Goal: Contribute content: Add original content to the website for others to see

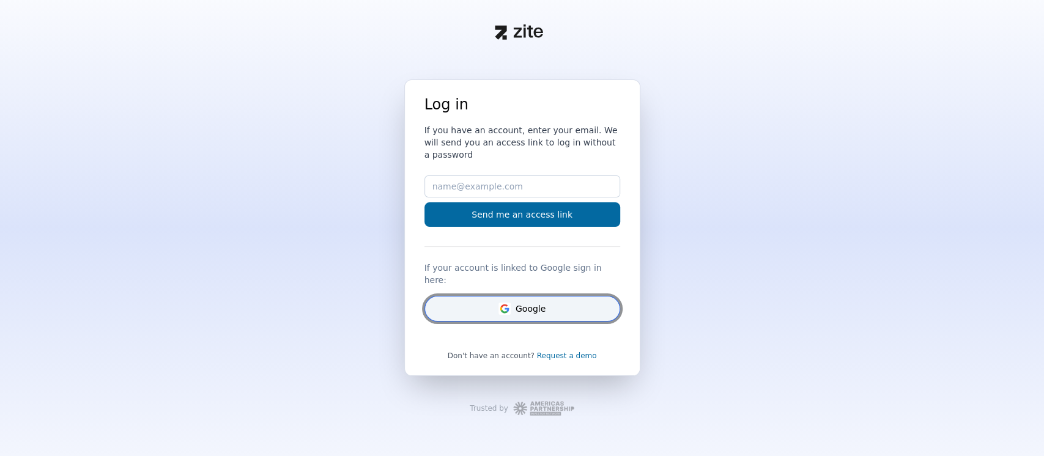
click at [514, 299] on button "Google" at bounding box center [522, 309] width 196 height 26
click at [515, 300] on button "Google" at bounding box center [522, 309] width 196 height 26
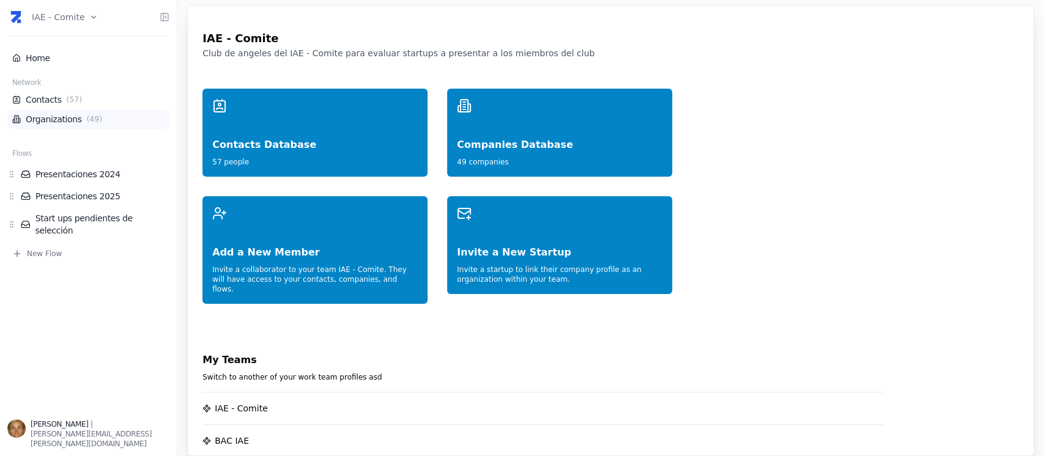
click at [84, 122] on span "( 49 )" at bounding box center [94, 119] width 21 height 10
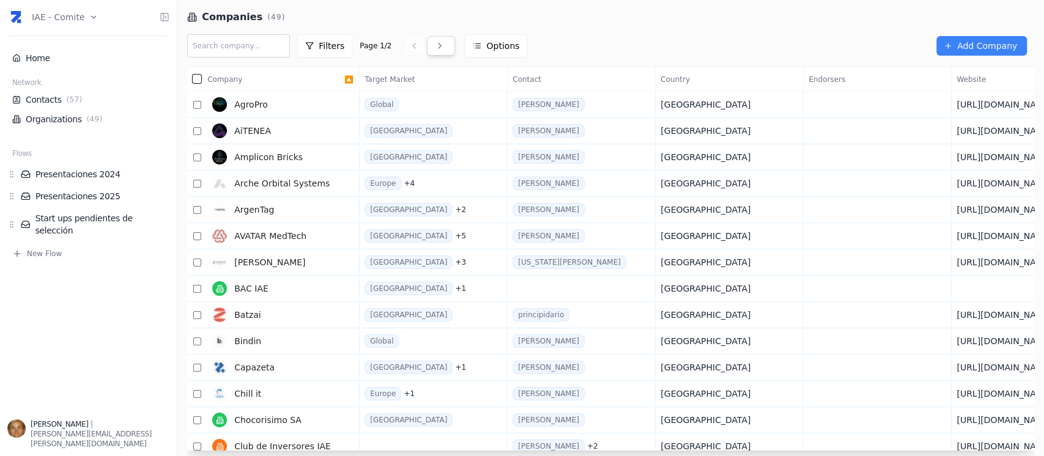
click at [438, 40] on link at bounding box center [441, 46] width 28 height 20
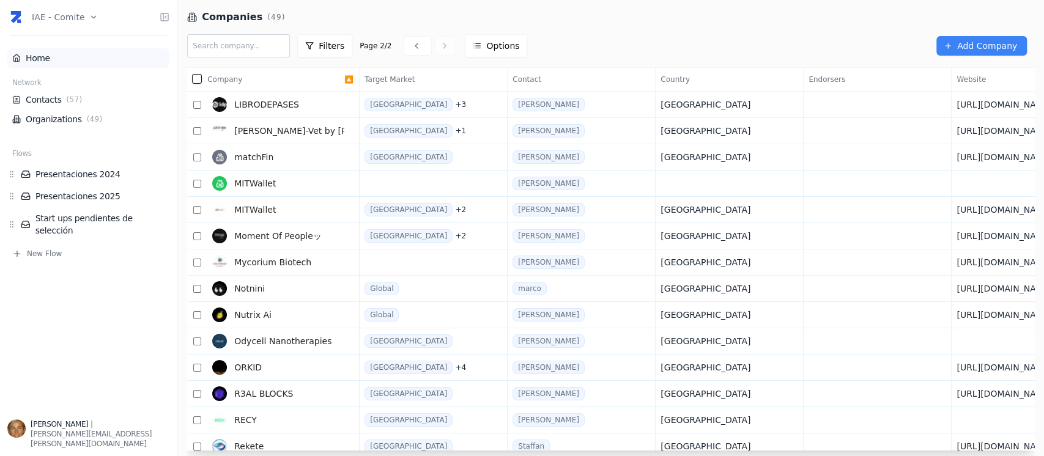
click at [59, 58] on link "Home" at bounding box center [88, 58] width 152 height 12
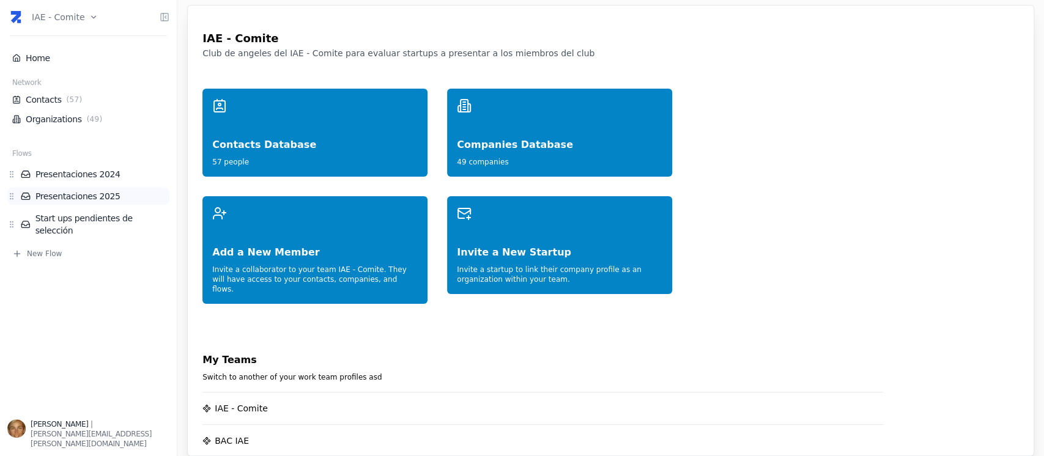
click at [83, 199] on link "Presentaciones 2025" at bounding box center [95, 196] width 149 height 12
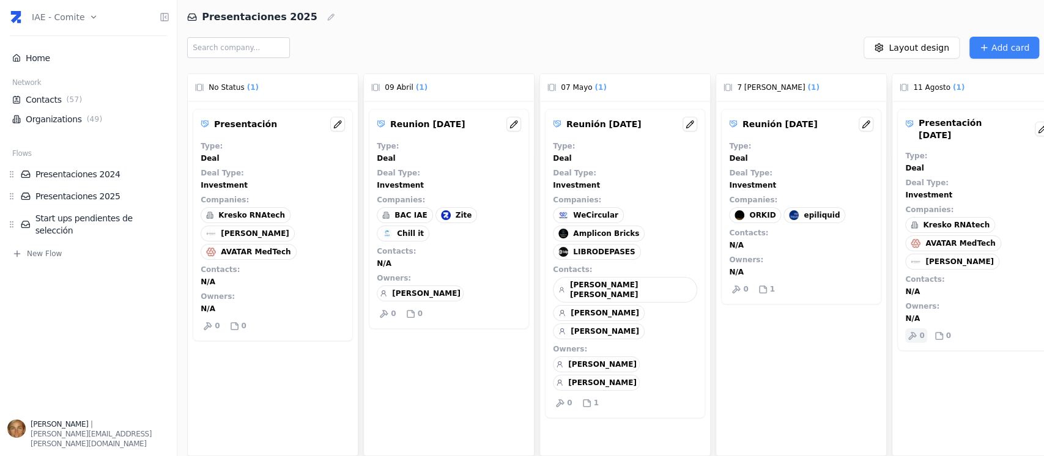
click at [914, 331] on icon at bounding box center [911, 335] width 9 height 9
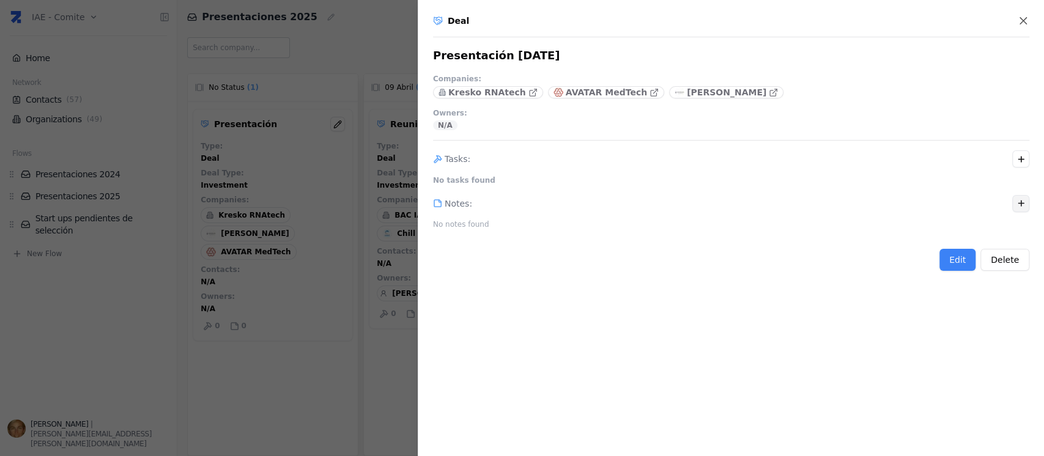
click at [1018, 201] on icon "button" at bounding box center [1020, 203] width 9 height 9
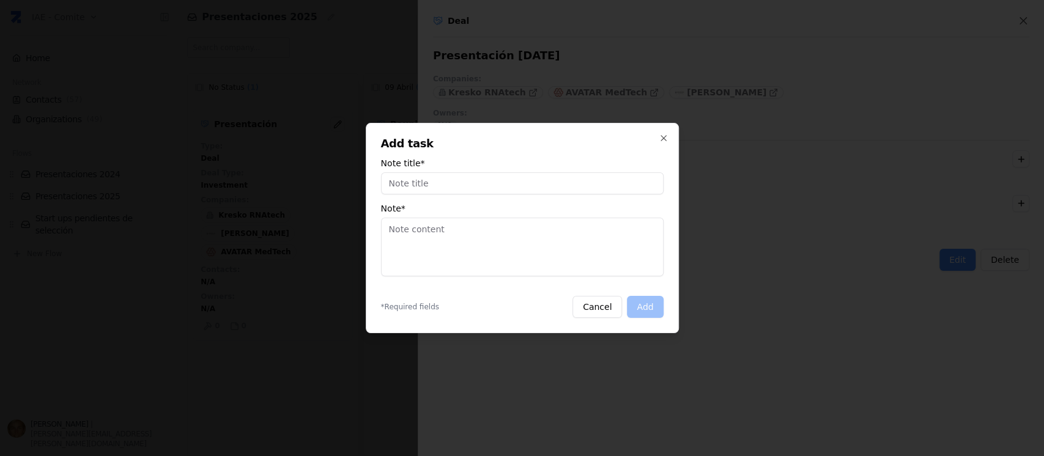
click at [433, 225] on textarea "Note *" at bounding box center [522, 247] width 282 height 59
paste textarea "https://vimeo.com/1109644453/d40dc48599?ts=547&share=copy"
type textarea "https://vimeo.com/1109644453/d40dc48599?ts=547&share=copy"
click at [437, 177] on input "Note title *" at bounding box center [522, 183] width 282 height 22
type input "l"
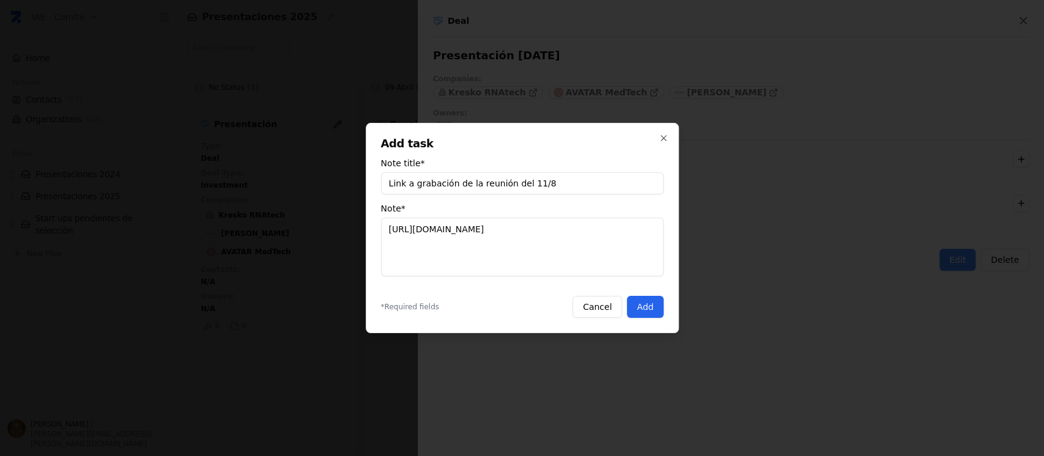
type input "Link a grabación de la reunión del 11/8"
click at [644, 309] on button "Add" at bounding box center [645, 307] width 36 height 22
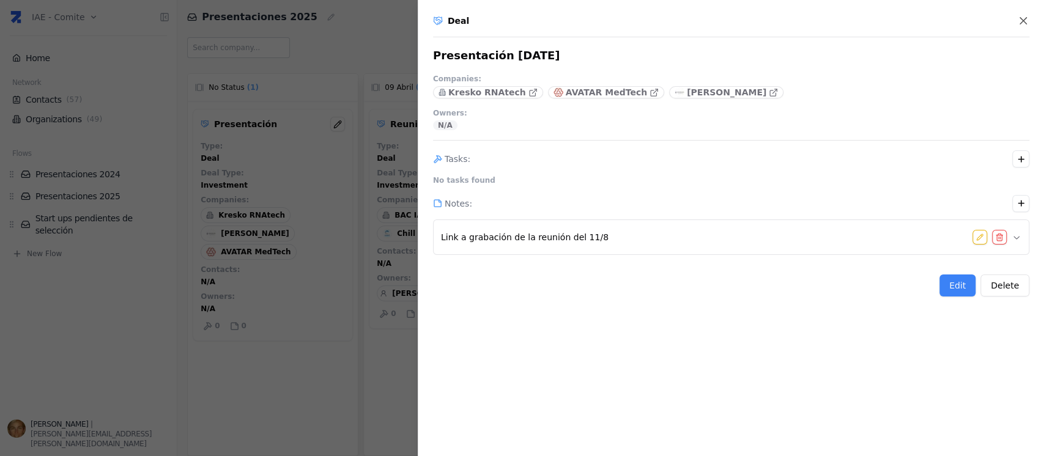
click at [395, 332] on div at bounding box center [522, 228] width 1044 height 456
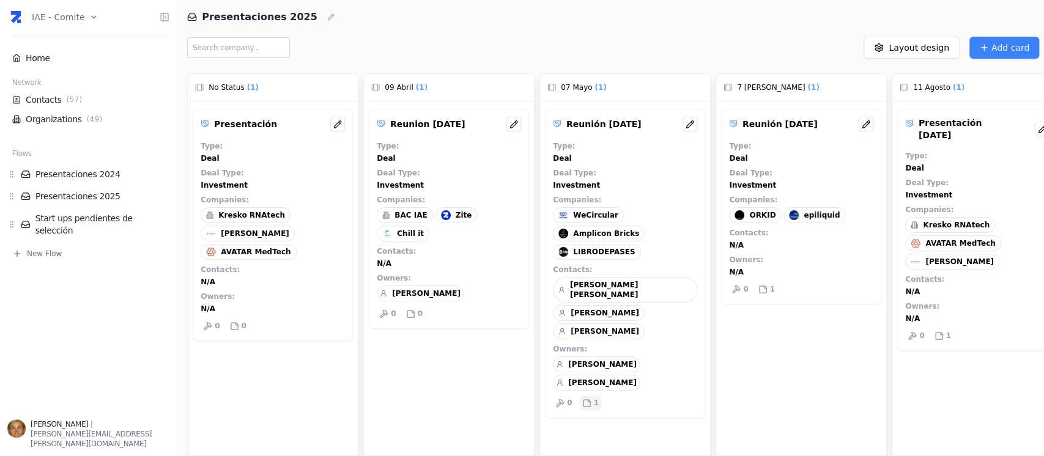
click at [589, 396] on div "1" at bounding box center [590, 403] width 21 height 15
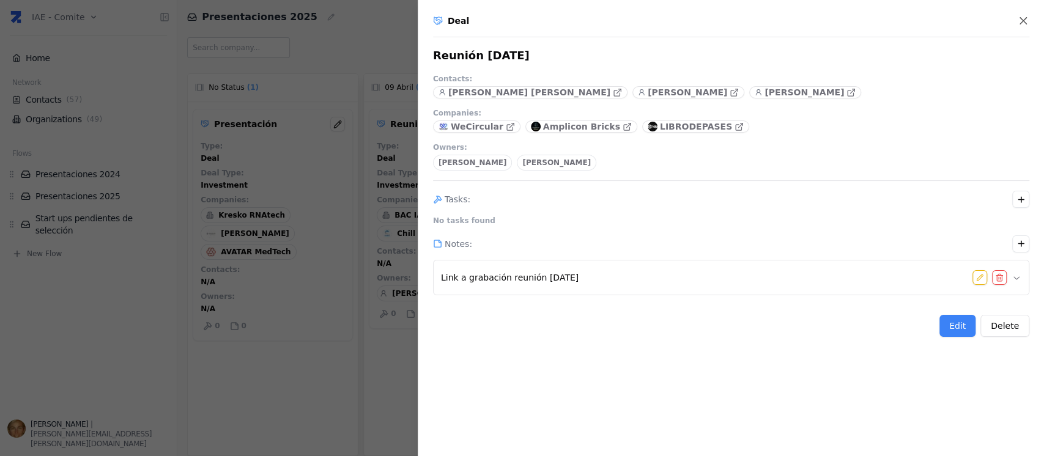
click at [326, 371] on div at bounding box center [522, 228] width 1044 height 456
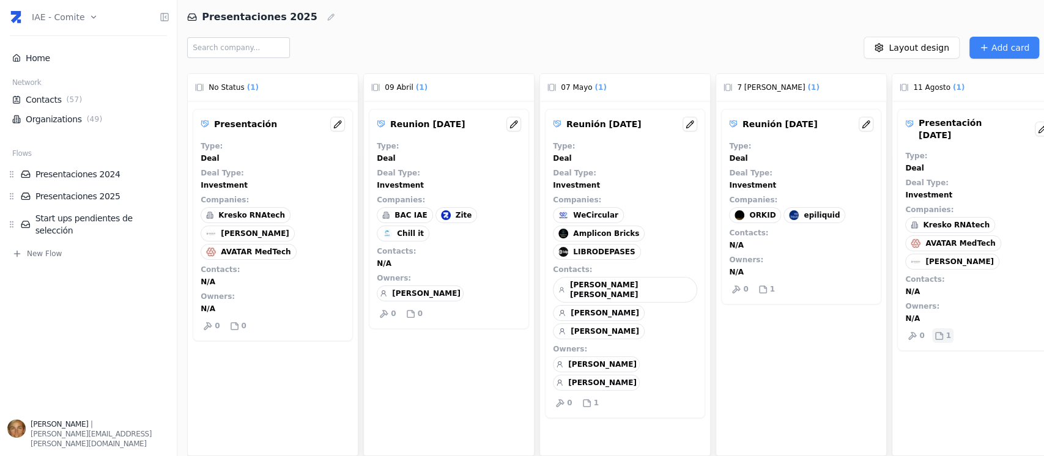
click at [941, 331] on icon at bounding box center [938, 335] width 9 height 9
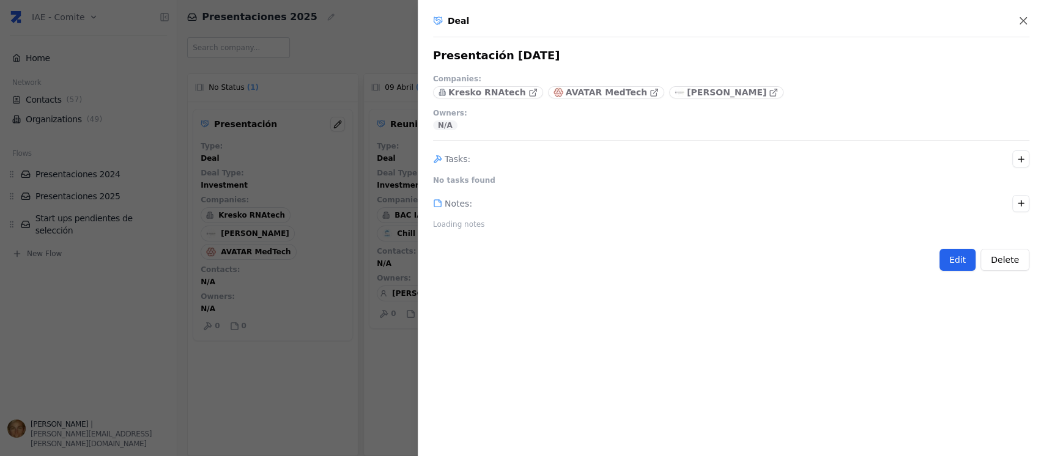
click at [959, 262] on div "Deal Presentación 11-8-25 Companies : Kresko RNAtech AVATAR MedTech AVEDIAN Own…" at bounding box center [731, 228] width 626 height 456
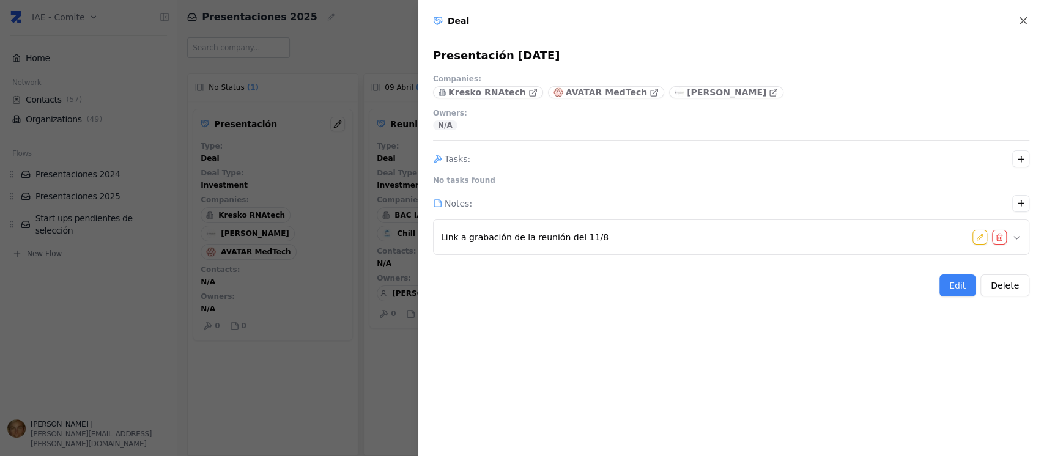
click at [613, 235] on button "Link a grabación de la reunión del 11/8" at bounding box center [731, 237] width 580 height 24
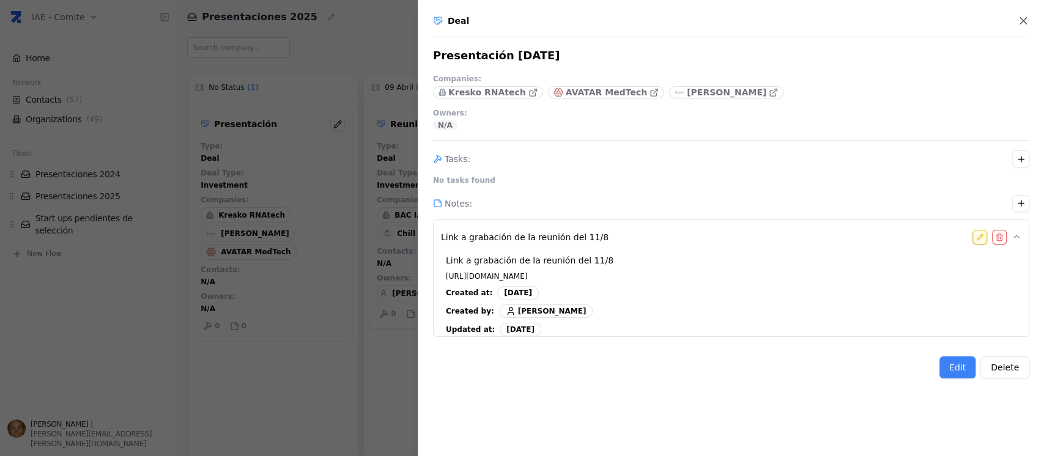
click at [976, 234] on icon "button" at bounding box center [979, 237] width 7 height 15
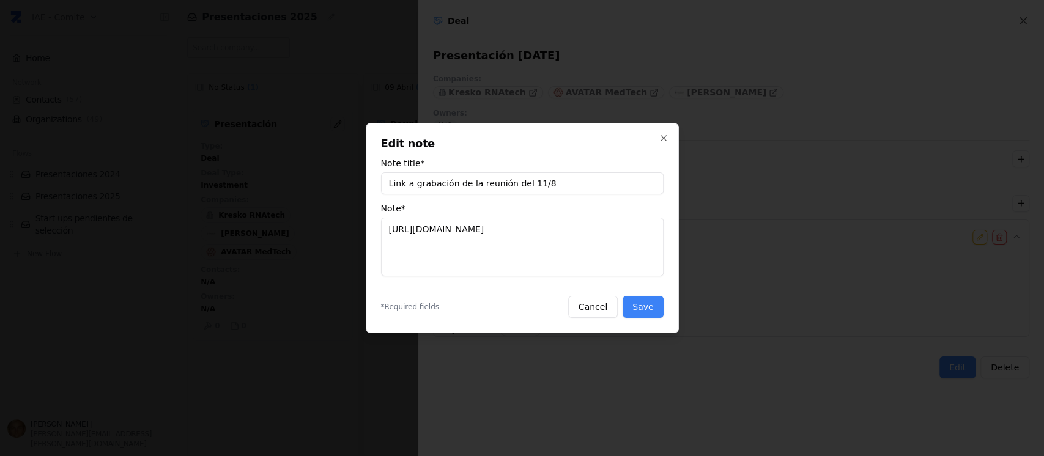
click at [555, 176] on input "Link a grabación de la reunión del 11/8" at bounding box center [522, 183] width 282 height 22
type input "Link a grabación de la reunión del 11-8-25"
click at [638, 310] on button "Save" at bounding box center [642, 307] width 40 height 22
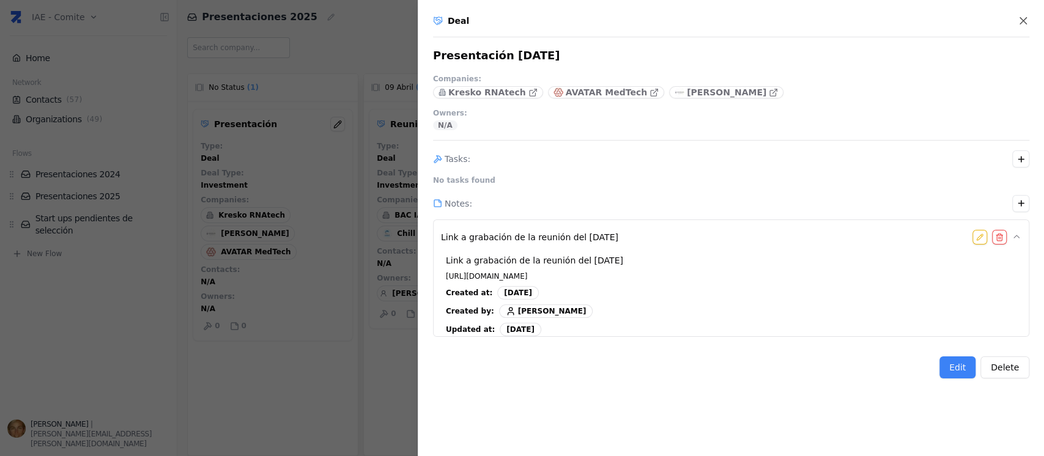
click at [280, 394] on div at bounding box center [522, 228] width 1044 height 456
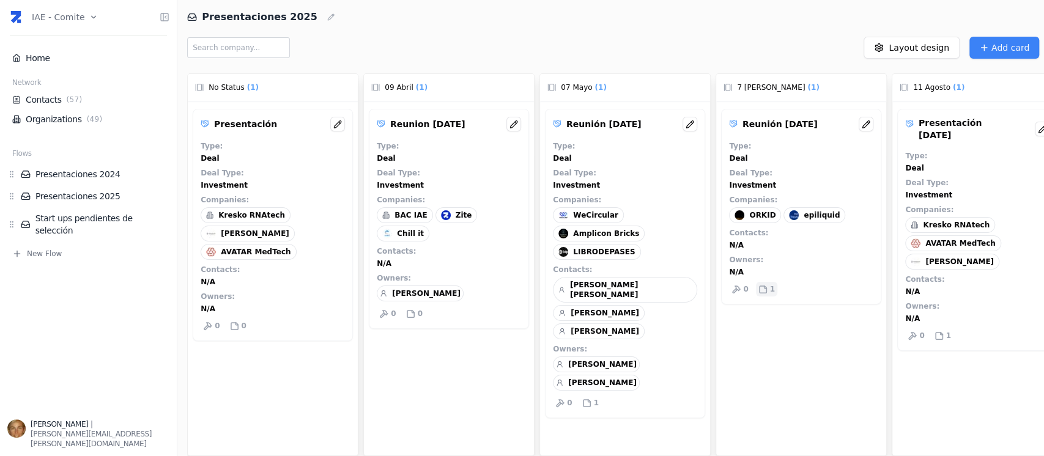
click at [770, 293] on p "1" at bounding box center [772, 289] width 5 height 10
click at [89, 18] on html "IAE - Comite Home Network Contacts ( 57 ) Organizations ( 49 ) Flows Presentaci…" at bounding box center [522, 228] width 1044 height 456
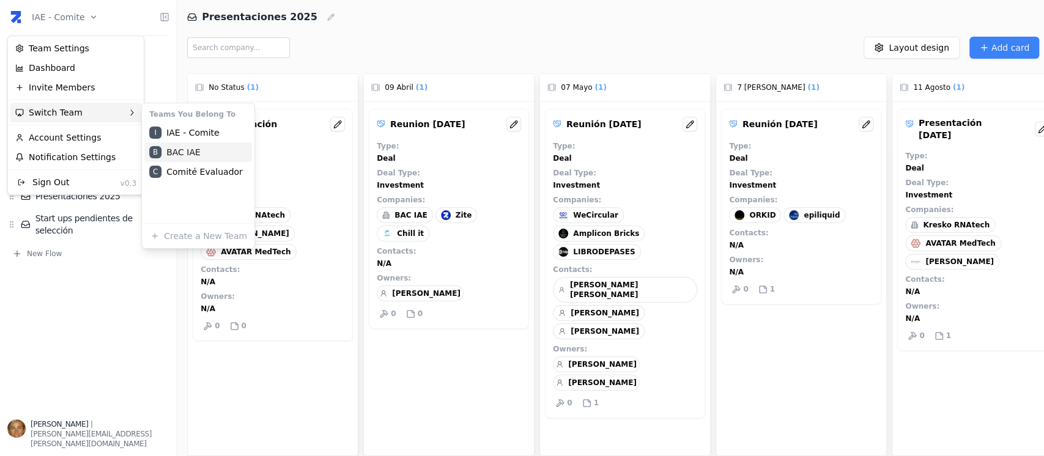
click at [202, 150] on div "B BAC IAE" at bounding box center [198, 152] width 108 height 20
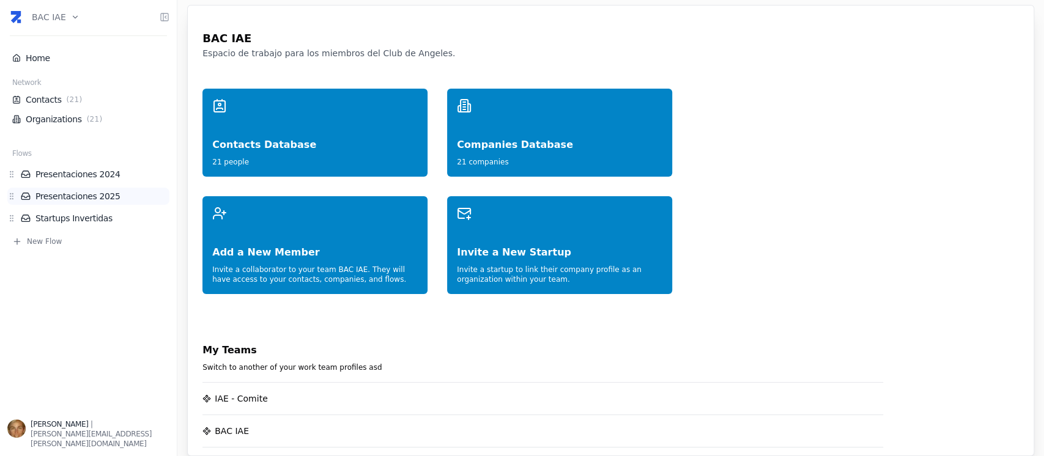
click at [92, 201] on link "Presentaciones 2025" at bounding box center [95, 196] width 149 height 12
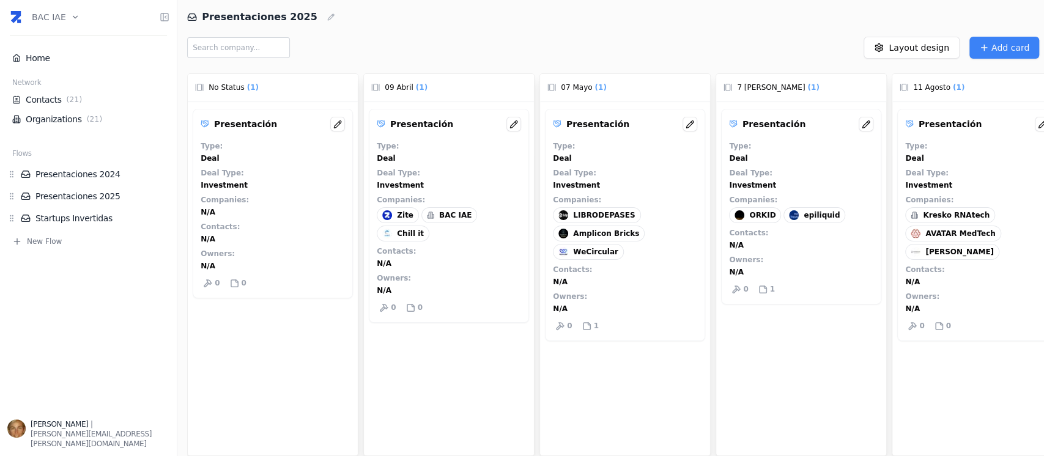
scroll to position [0, 29]
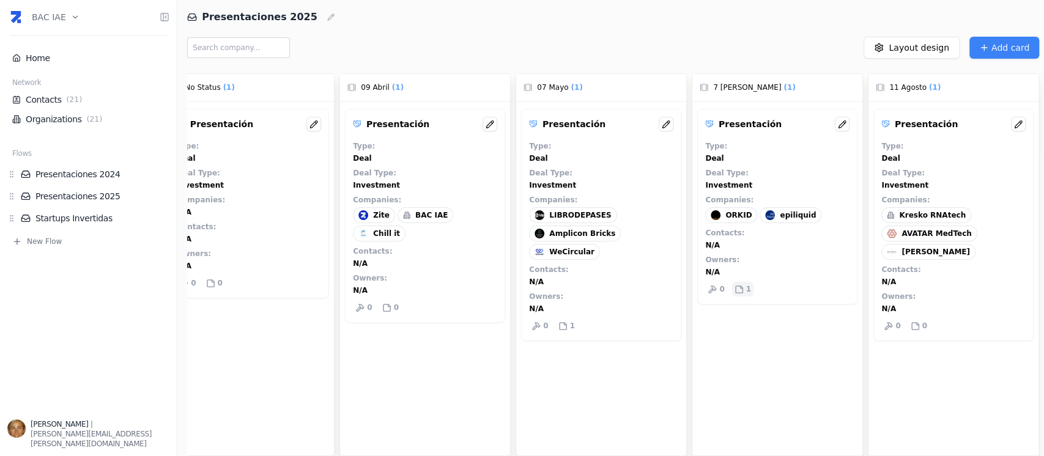
click at [732, 291] on div "1" at bounding box center [742, 289] width 21 height 15
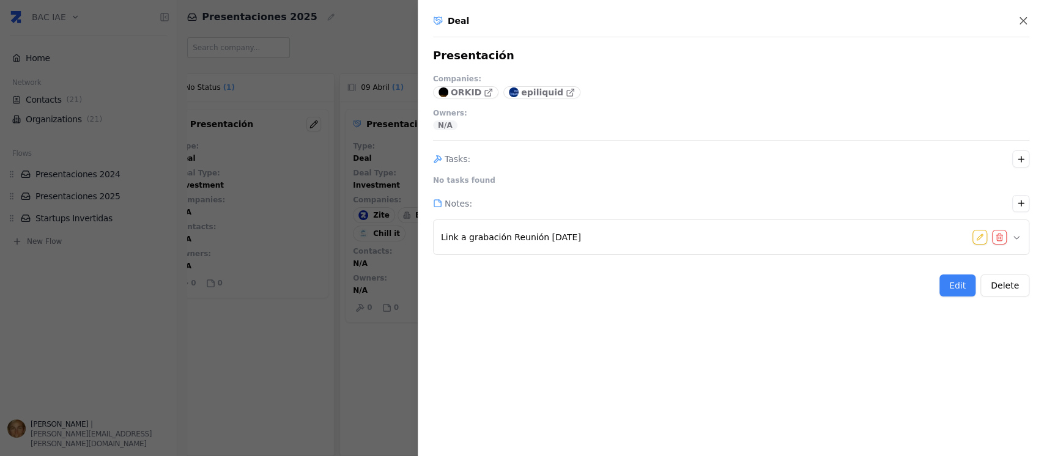
click at [220, 380] on div at bounding box center [522, 228] width 1044 height 456
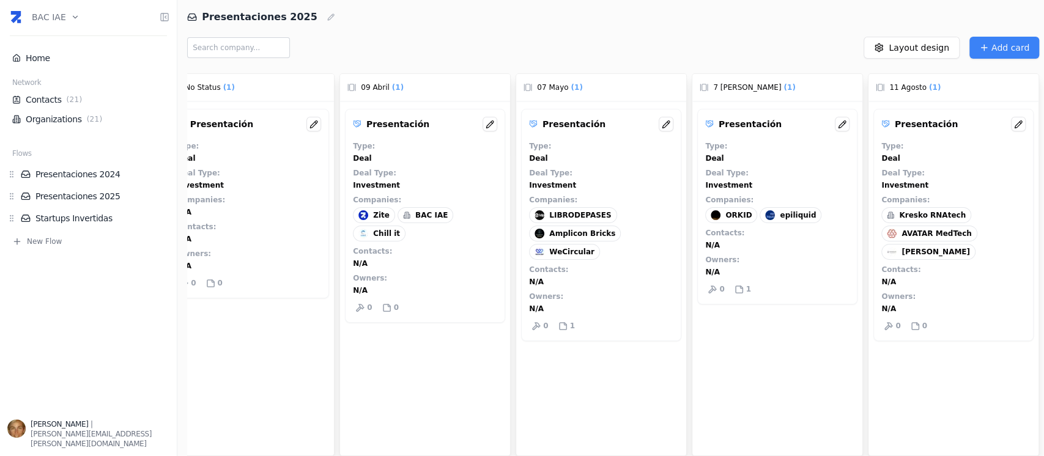
click at [723, 226] on div "Presentación Type : Deal Deal Type : Investment Companies : ORKID epiliquid Con…" at bounding box center [777, 207] width 160 height 196
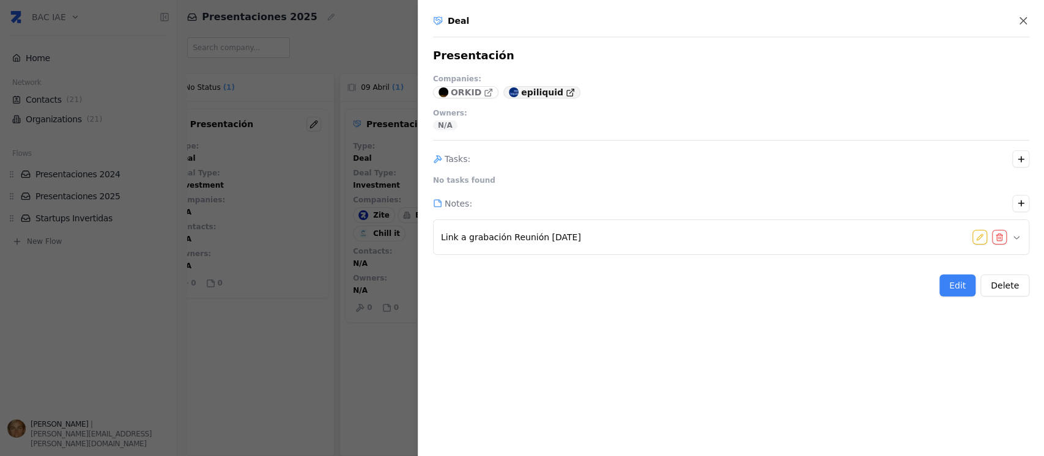
click at [533, 95] on p "epiliquid" at bounding box center [542, 92] width 42 height 12
click at [470, 92] on p "ORKID" at bounding box center [466, 92] width 31 height 12
click at [1028, 20] on div "Deal Presentación Companies : ORKID epiliquid Owners : N/A Tasks : No tasks fou…" at bounding box center [731, 228] width 626 height 456
click at [1026, 21] on icon "button" at bounding box center [1023, 21] width 12 height 12
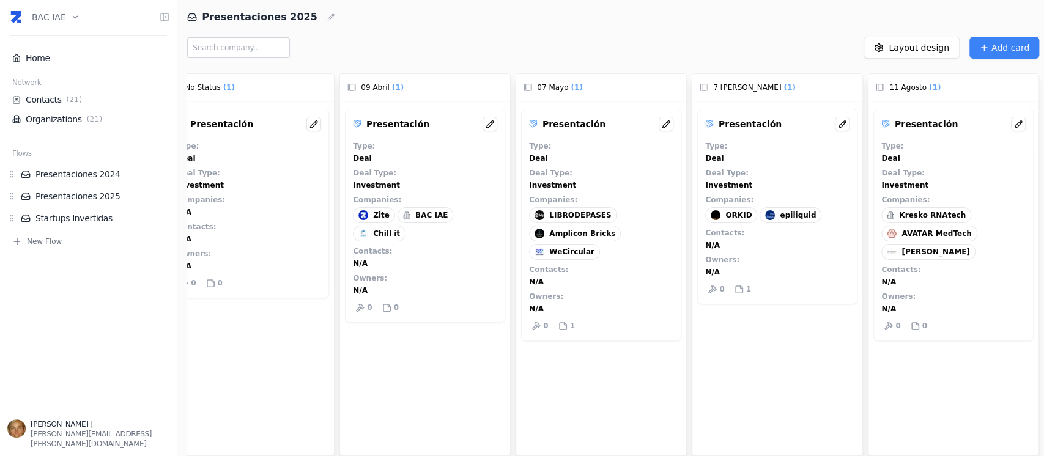
click at [934, 220] on div "Kresko RNAtech" at bounding box center [926, 215] width 90 height 16
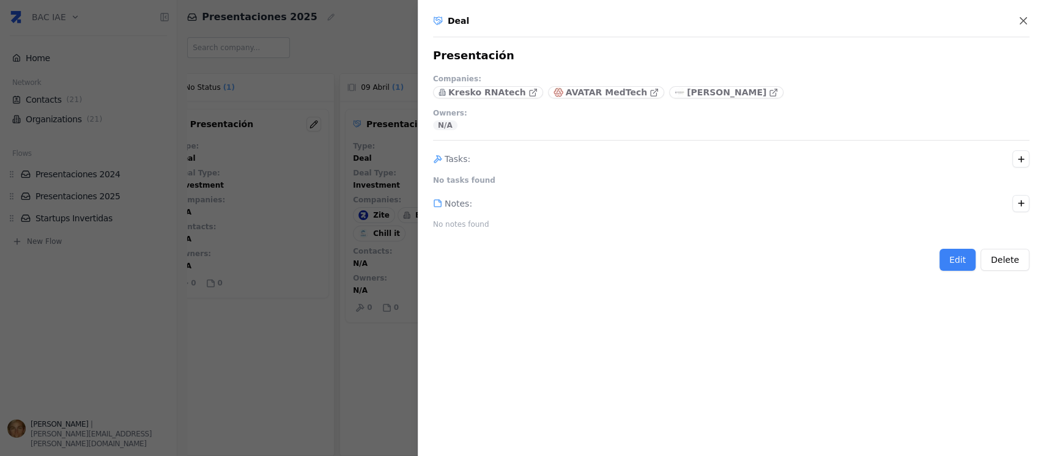
click at [317, 339] on div at bounding box center [522, 228] width 1044 height 456
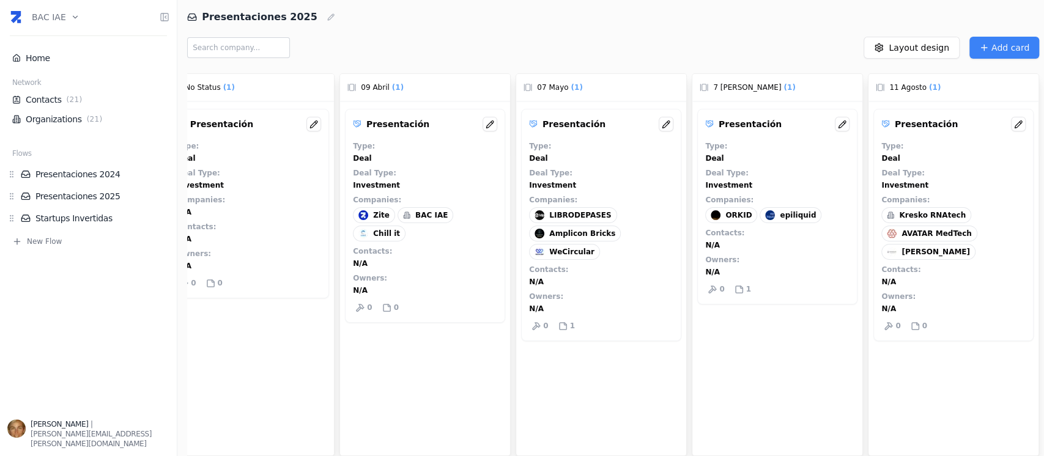
click at [69, 21] on html "BAC IAE Home Network Contacts ( 21 ) Organizations ( 21 ) Flows Presentaciones …" at bounding box center [522, 228] width 1044 height 456
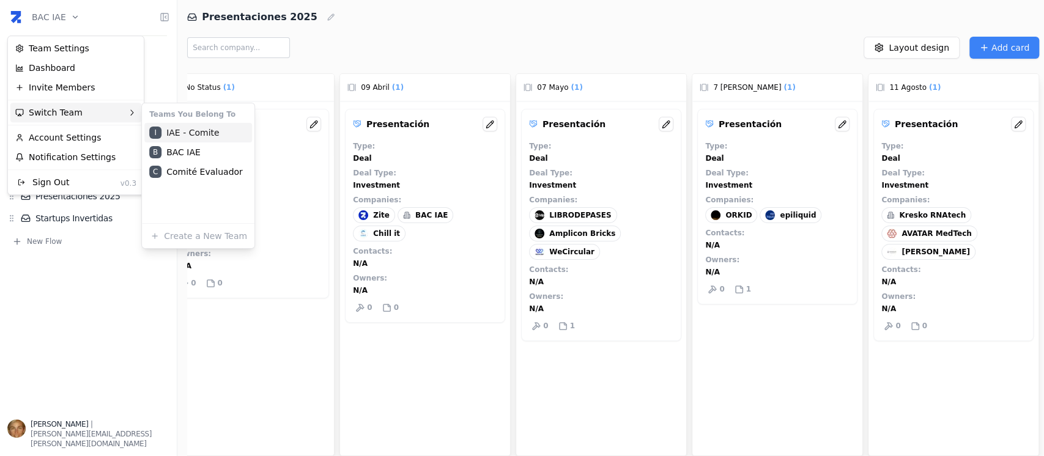
click at [209, 133] on div "I IAE - Comite" at bounding box center [198, 133] width 108 height 20
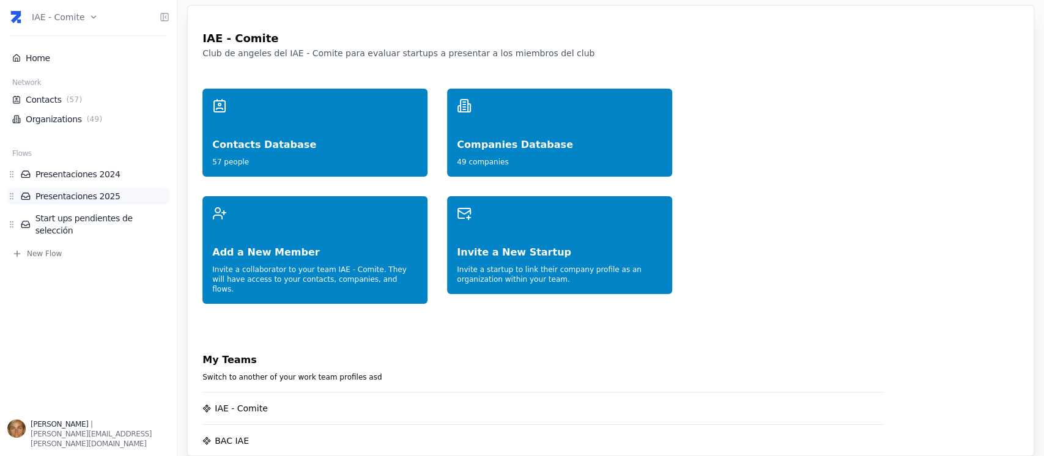
click at [83, 198] on link "Presentaciones 2025" at bounding box center [95, 196] width 149 height 12
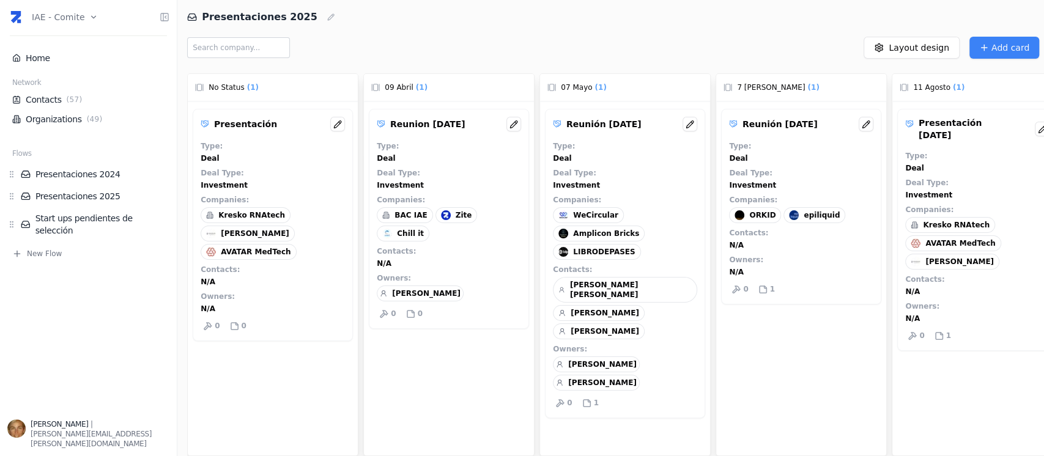
click at [820, 221] on div "epiliquid" at bounding box center [814, 215] width 62 height 16
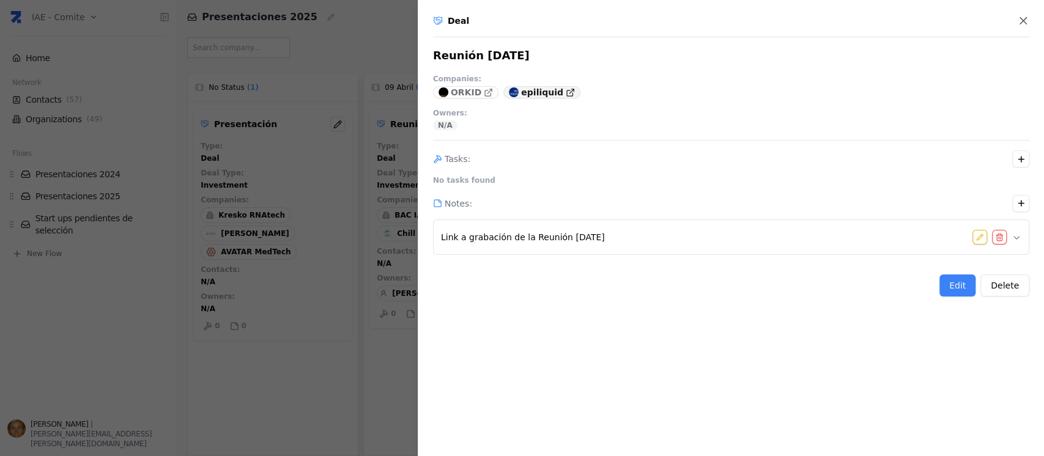
click at [537, 90] on p "epiliquid" at bounding box center [542, 92] width 42 height 12
click at [149, 125] on div at bounding box center [522, 228] width 1044 height 456
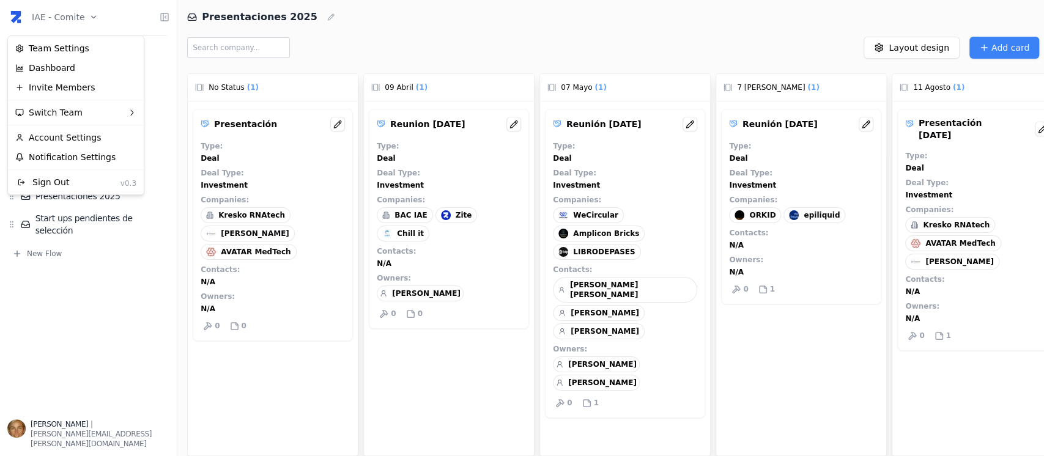
click at [89, 15] on html "IAE - Comite Home Network Contacts ( 57 ) Organizations ( 49 ) Flows Presentaci…" at bounding box center [522, 228] width 1044 height 456
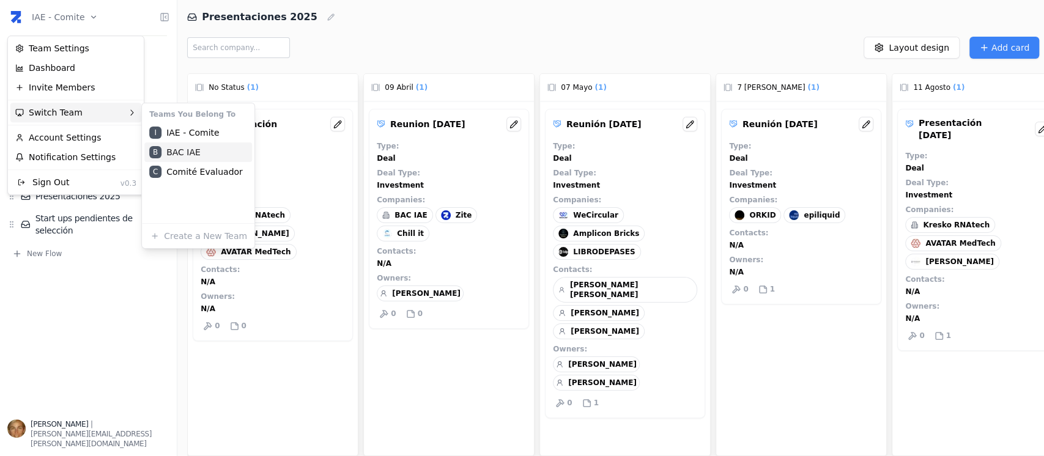
click at [194, 152] on div "B BAC IAE" at bounding box center [198, 152] width 108 height 20
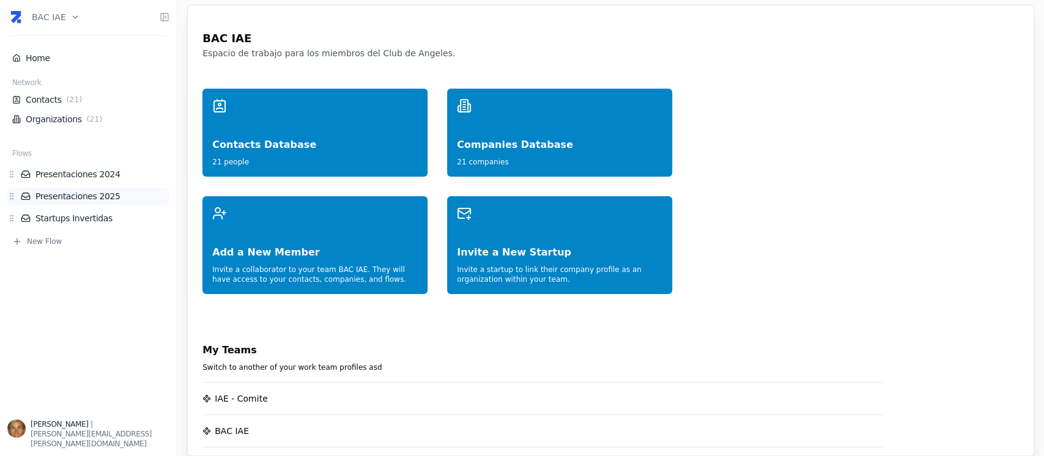
click at [84, 194] on link "Presentaciones 2025" at bounding box center [95, 196] width 149 height 12
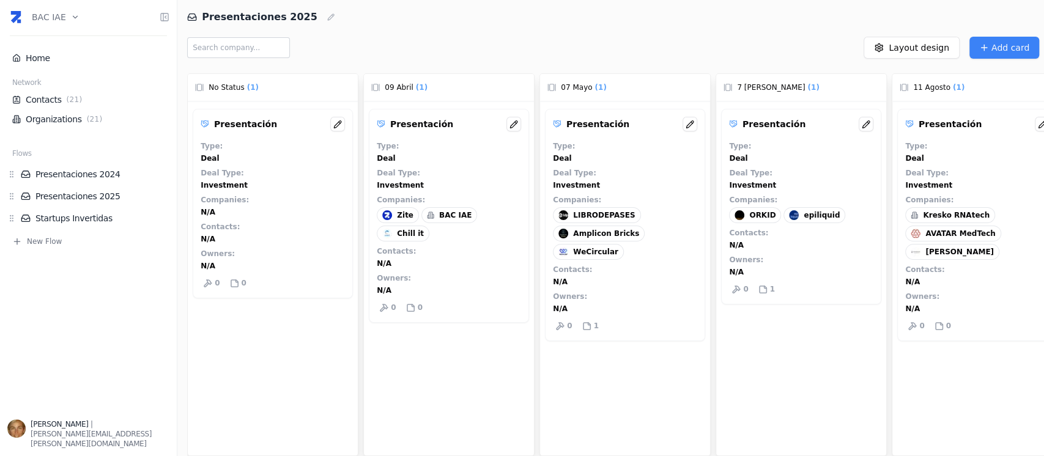
scroll to position [0, 29]
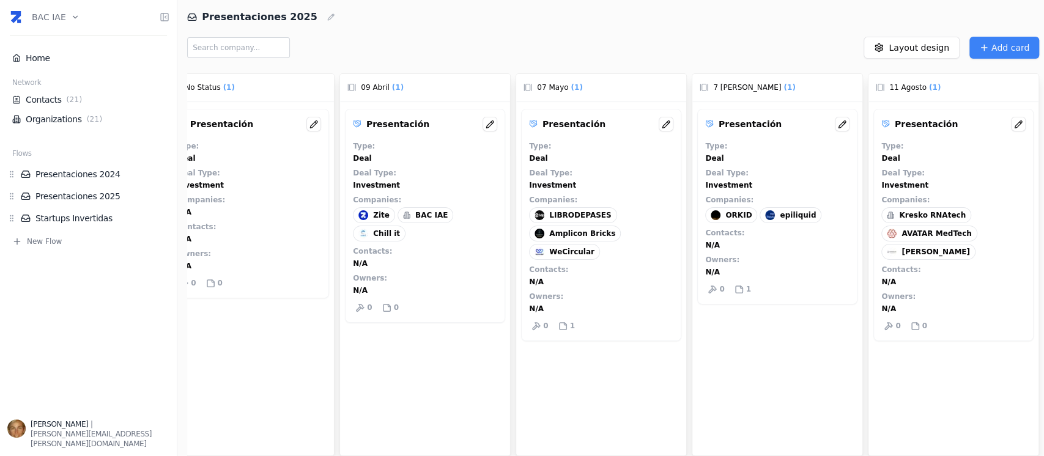
click at [920, 316] on div "Presentación Type : Deal Deal Type : Investment Companies : Kresko RNAtech AVAT…" at bounding box center [953, 225] width 160 height 232
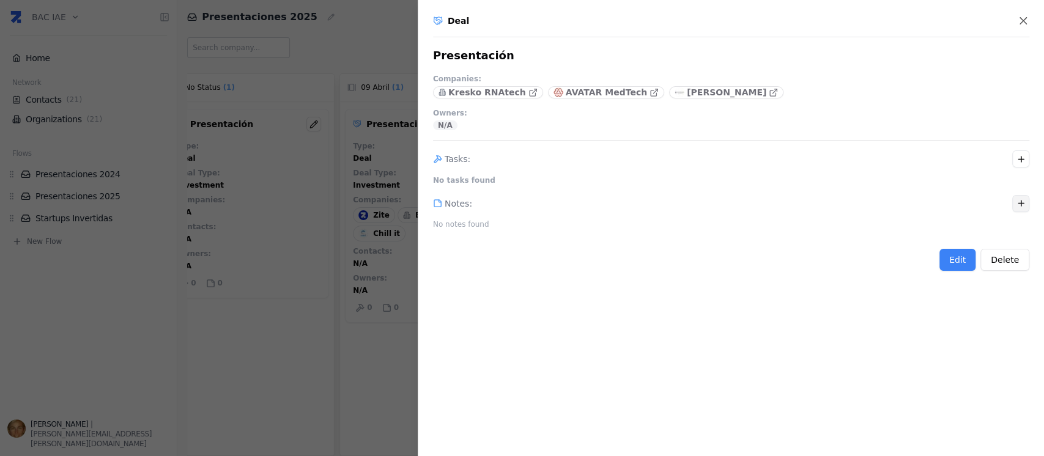
click at [1021, 206] on icon "button" at bounding box center [1020, 203] width 9 height 9
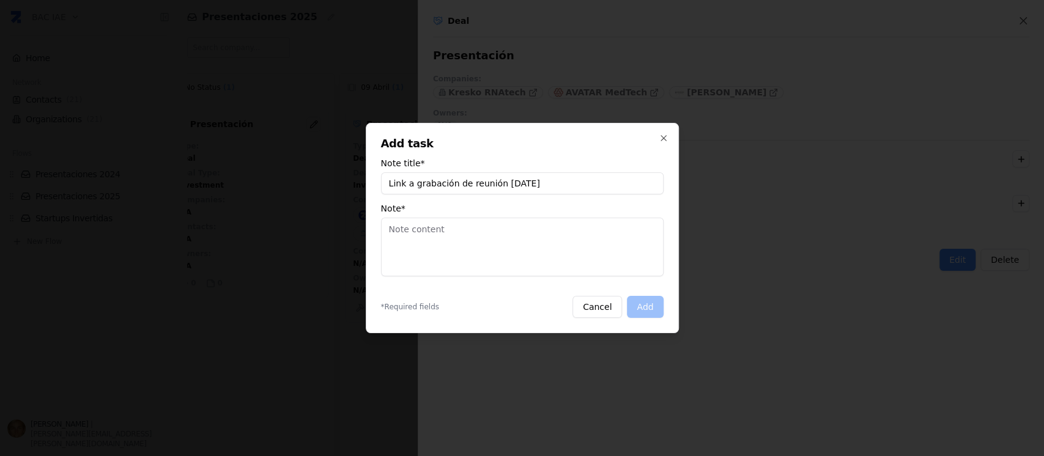
type input "Link a grabación de reunión 11-8-25"
click at [553, 233] on textarea "Note *" at bounding box center [522, 247] width 282 height 59
paste textarea "https://vimeo.com/1109644453/d40dc48599?ts=547&share=copy"
type textarea "https://vimeo.com/1109644453/d40dc48599?ts=547&share=copy"
click at [643, 308] on button "Add" at bounding box center [645, 307] width 36 height 22
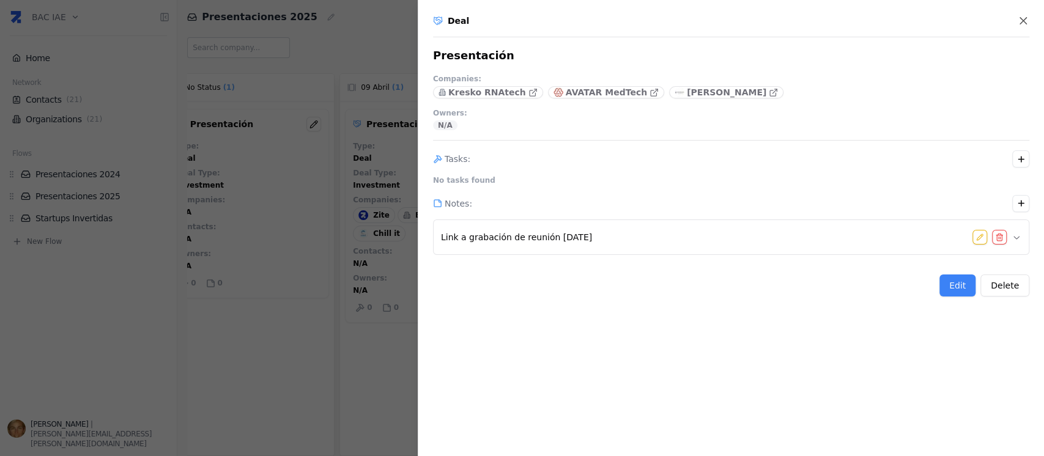
click at [216, 347] on div at bounding box center [522, 228] width 1044 height 456
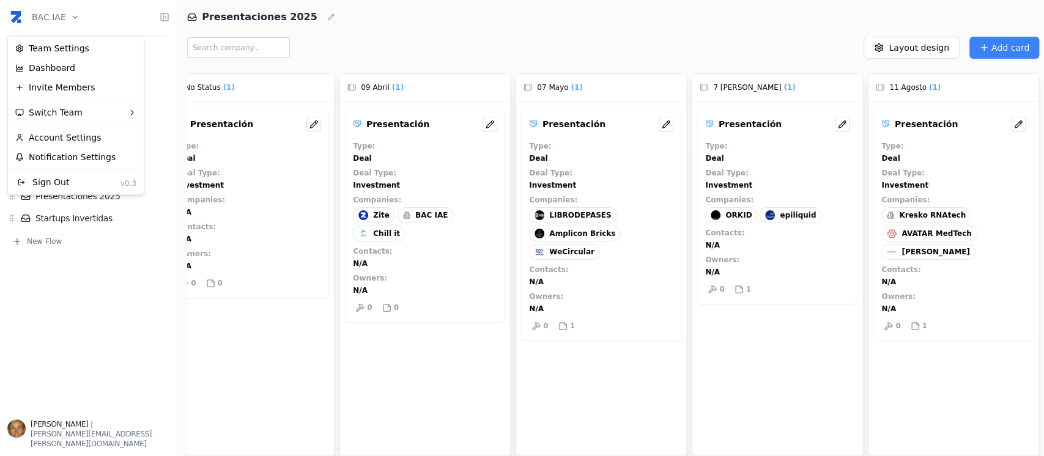
click at [72, 22] on html "BAC IAE Home Network Contacts ( 21 ) Organizations ( 21 ) Flows Presentaciones …" at bounding box center [522, 228] width 1044 height 456
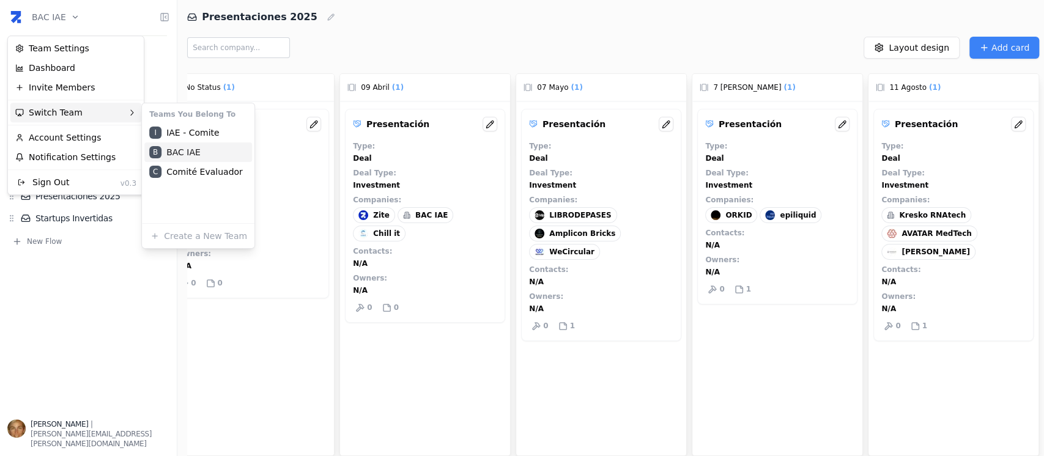
click at [205, 150] on div "B BAC IAE" at bounding box center [198, 152] width 108 height 20
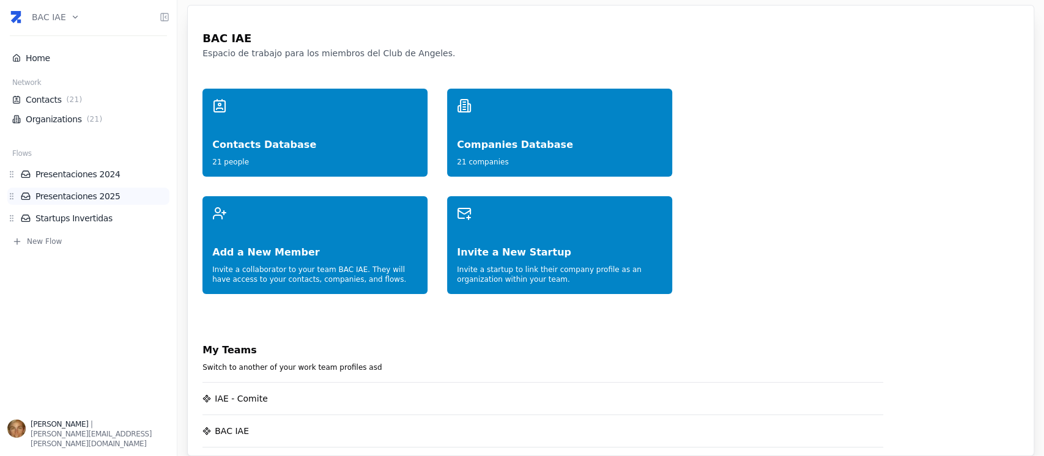
click at [101, 200] on link "Presentaciones 2025" at bounding box center [95, 196] width 149 height 12
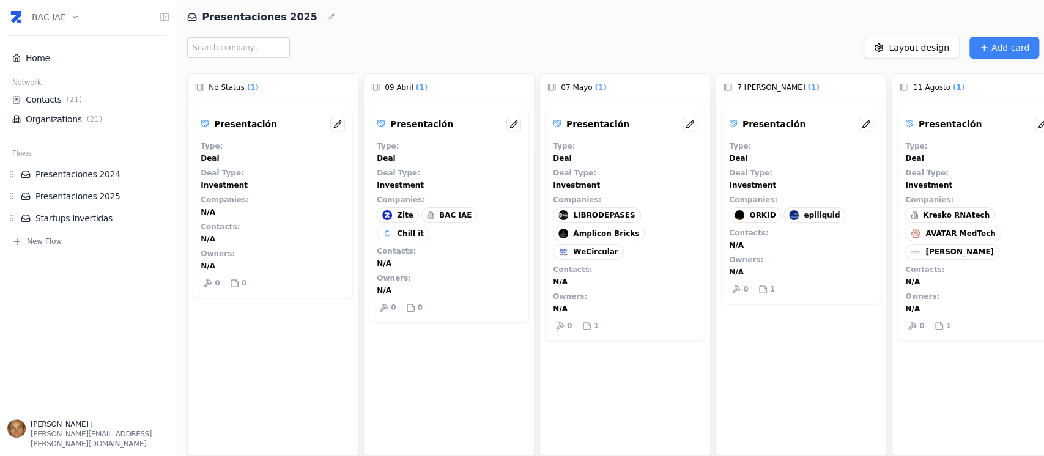
scroll to position [0, 29]
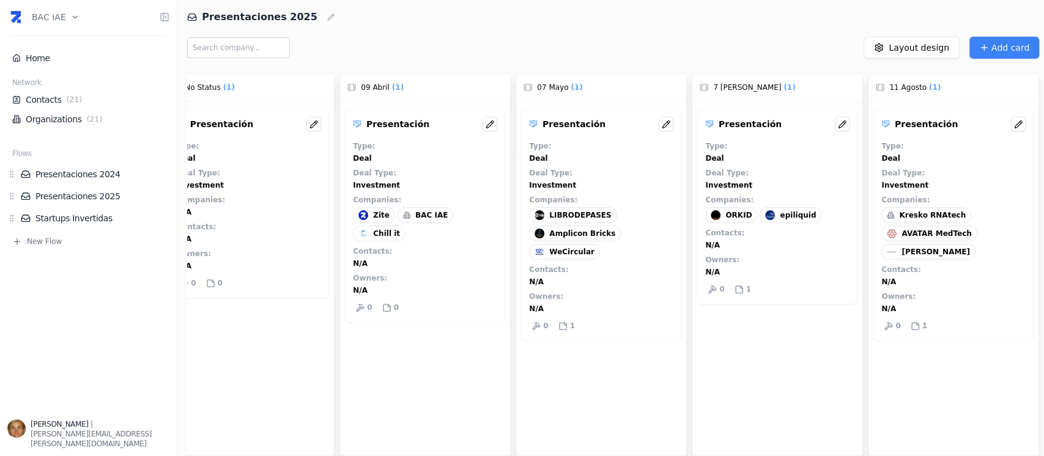
click at [943, 199] on div "Companies : Kresko RNAtech AVATAR MedTech AVEDIAN" at bounding box center [953, 227] width 144 height 65
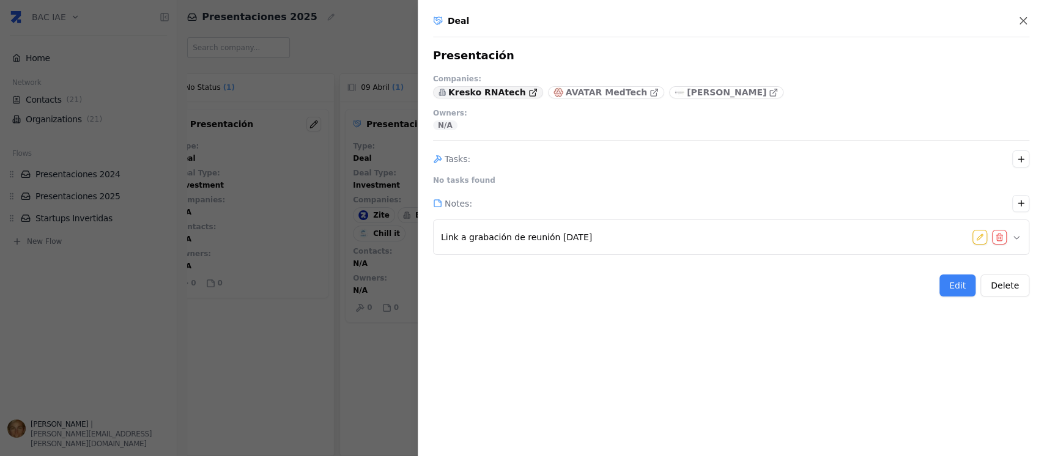
click at [493, 89] on p "Kresko RNAtech" at bounding box center [487, 92] width 78 height 12
click at [300, 300] on div at bounding box center [522, 228] width 1044 height 456
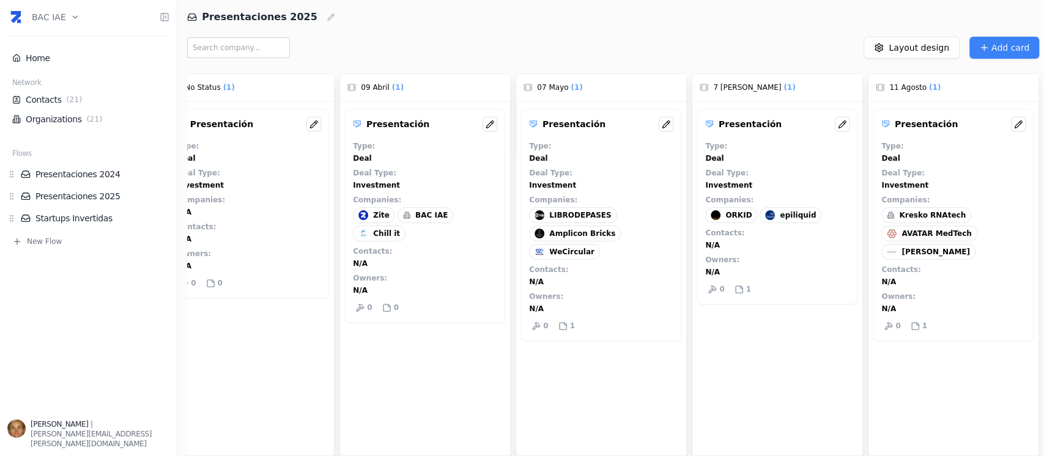
click at [932, 218] on span "Kresko RNAtech" at bounding box center [932, 215] width 67 height 10
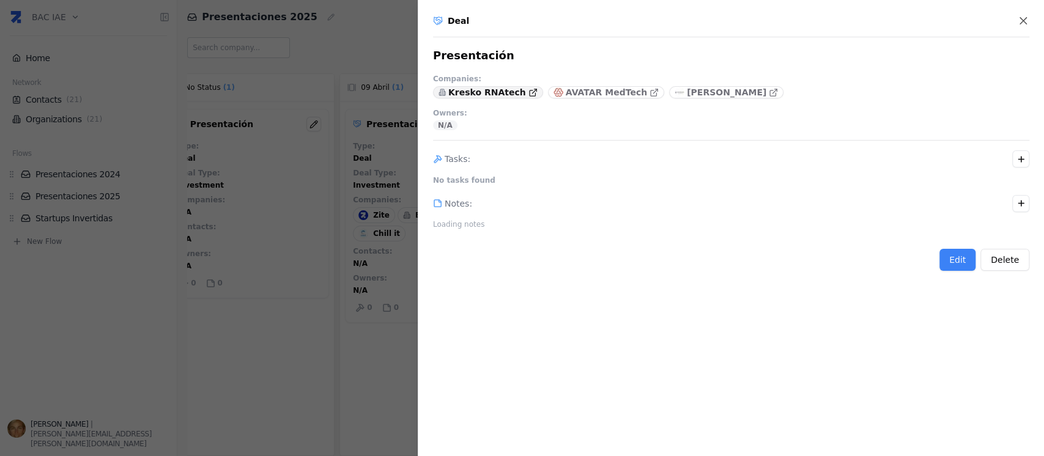
click at [507, 93] on p "Kresko RNAtech" at bounding box center [487, 92] width 78 height 12
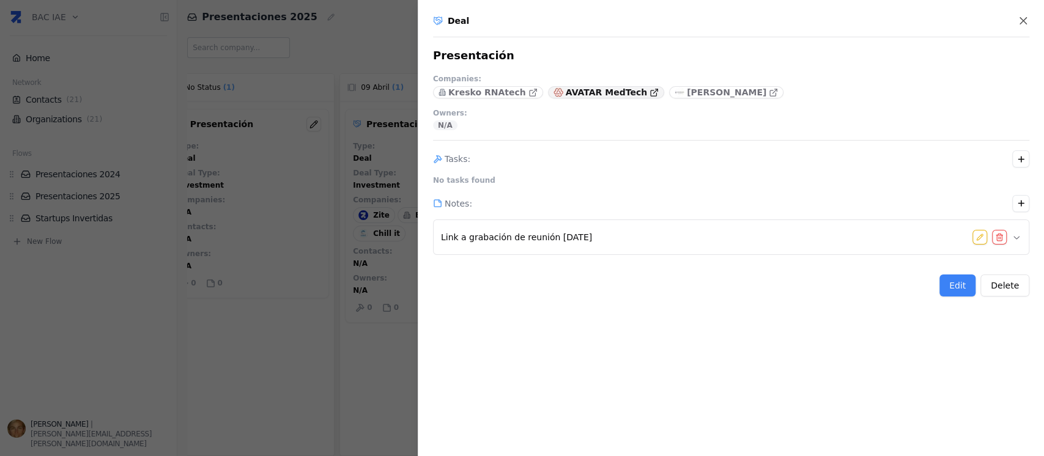
click at [599, 92] on p "AVATAR MedTech" at bounding box center [606, 92] width 81 height 12
click at [594, 91] on p "AVATAR MedTech" at bounding box center [606, 92] width 81 height 12
click at [303, 213] on div at bounding box center [522, 228] width 1044 height 456
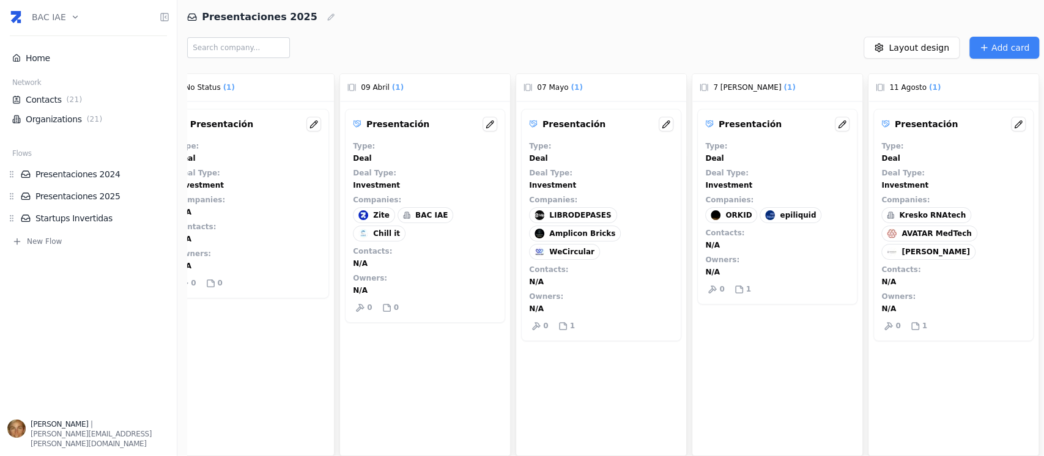
click at [941, 221] on div "Kresko RNAtech" at bounding box center [926, 215] width 90 height 16
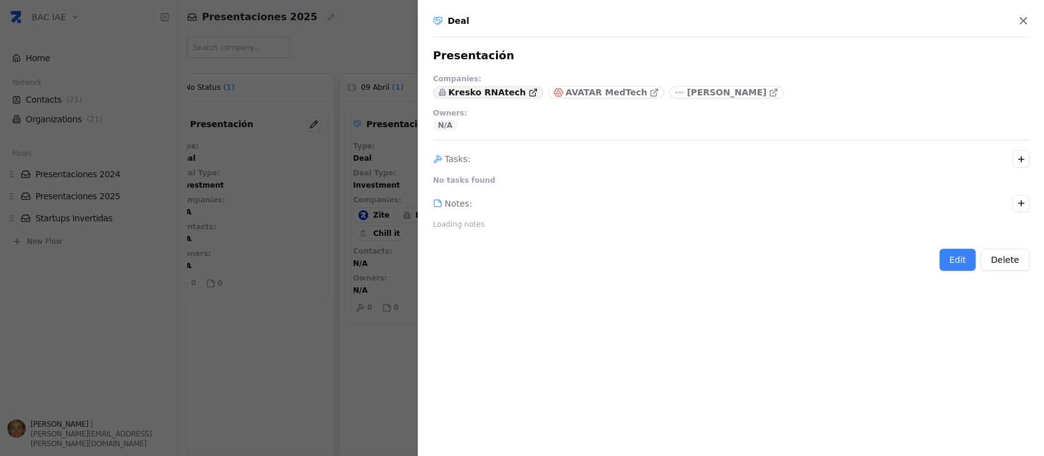
click at [470, 95] on p "Kresko RNAtech" at bounding box center [487, 92] width 78 height 12
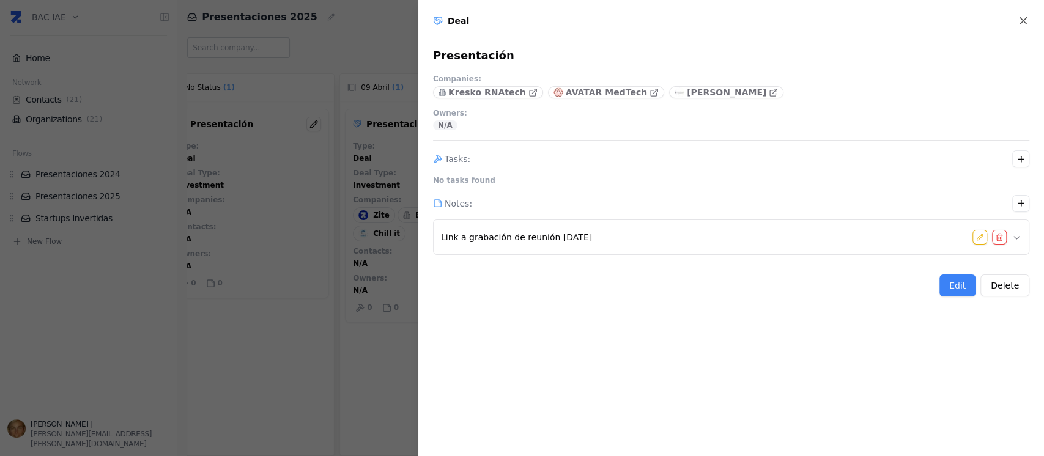
click at [292, 338] on div at bounding box center [522, 228] width 1044 height 456
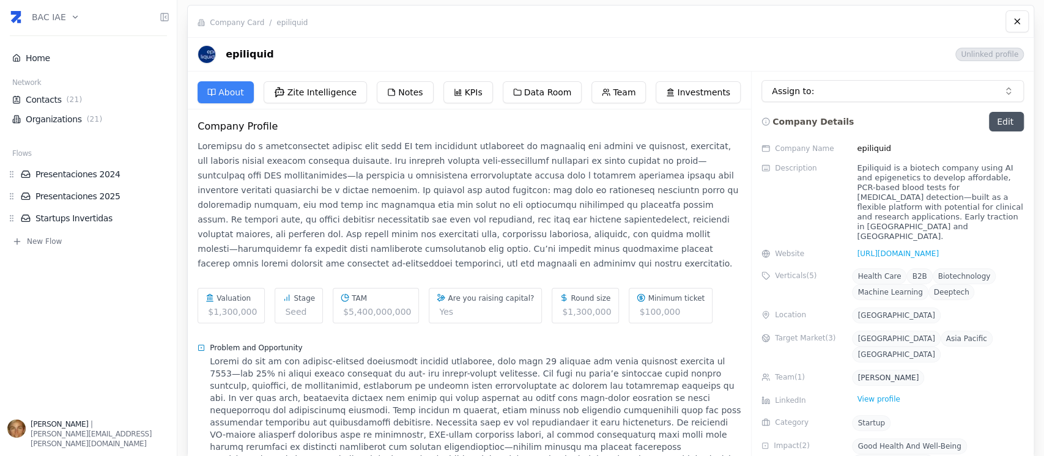
click at [533, 95] on button "Data Room" at bounding box center [542, 92] width 79 height 22
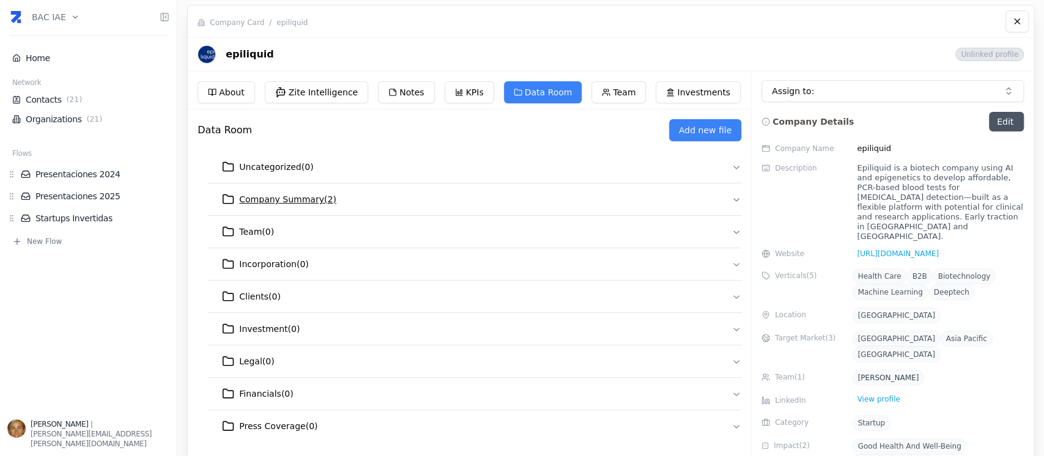
click at [289, 194] on span "Company Summary ( 2 )" at bounding box center [287, 199] width 97 height 12
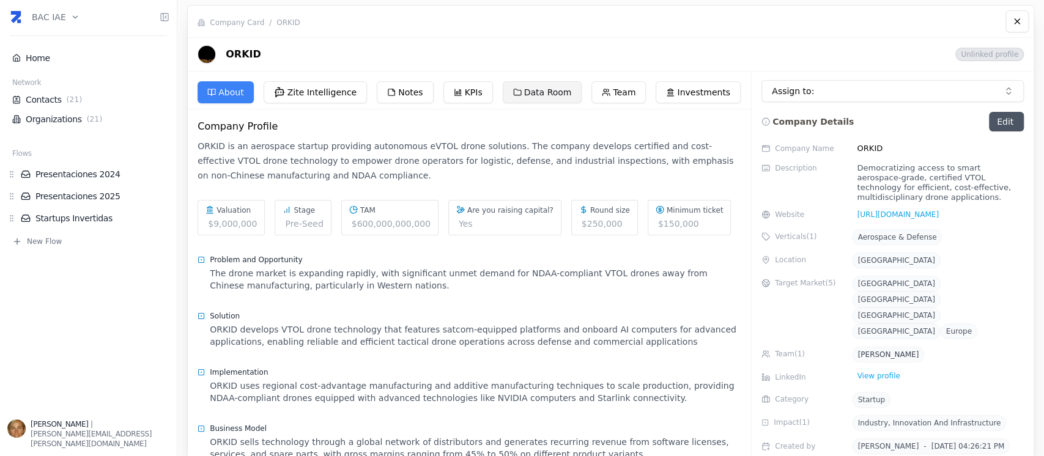
click at [537, 93] on button "Data Room" at bounding box center [542, 92] width 79 height 22
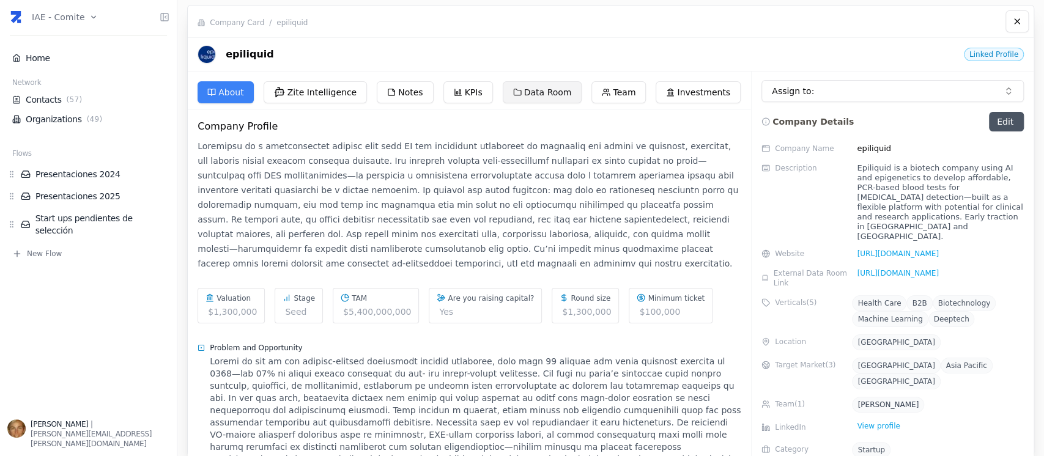
click at [547, 87] on button "Data Room" at bounding box center [542, 92] width 79 height 22
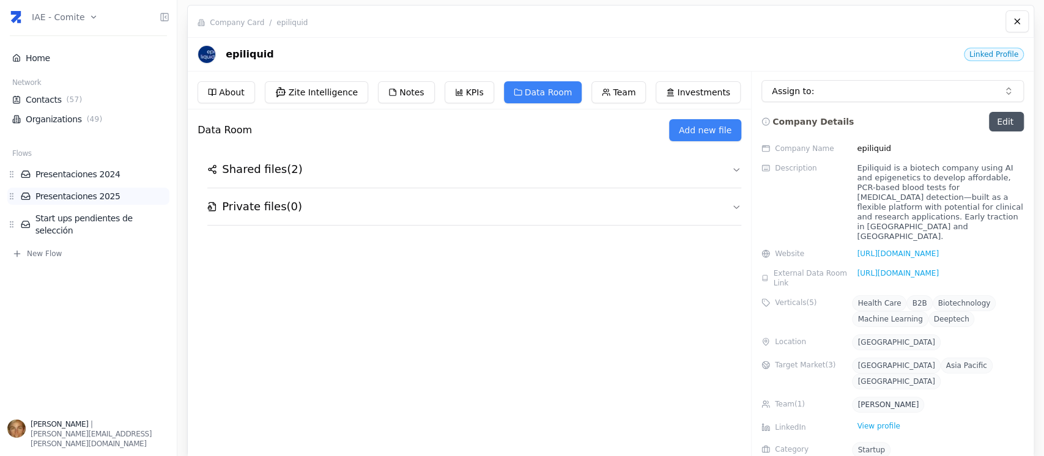
click at [70, 201] on link "Presentaciones 2025" at bounding box center [95, 196] width 149 height 12
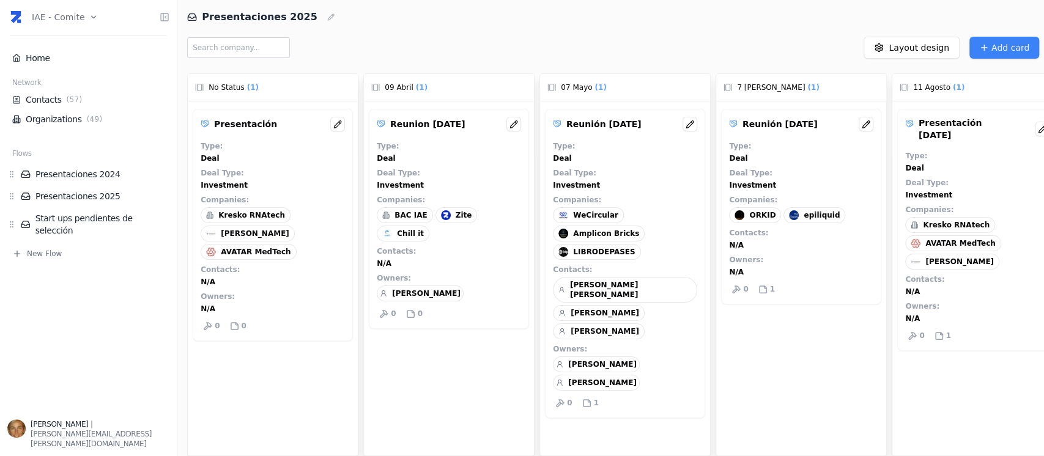
click at [969, 221] on div "Kresko RNAtech" at bounding box center [950, 225] width 90 height 16
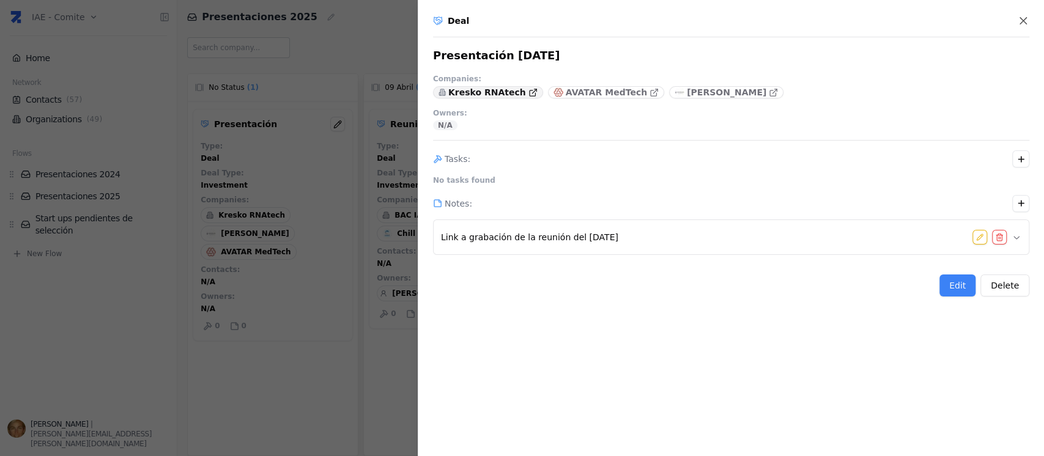
click at [489, 92] on p "Kresko RNAtech" at bounding box center [487, 92] width 78 height 12
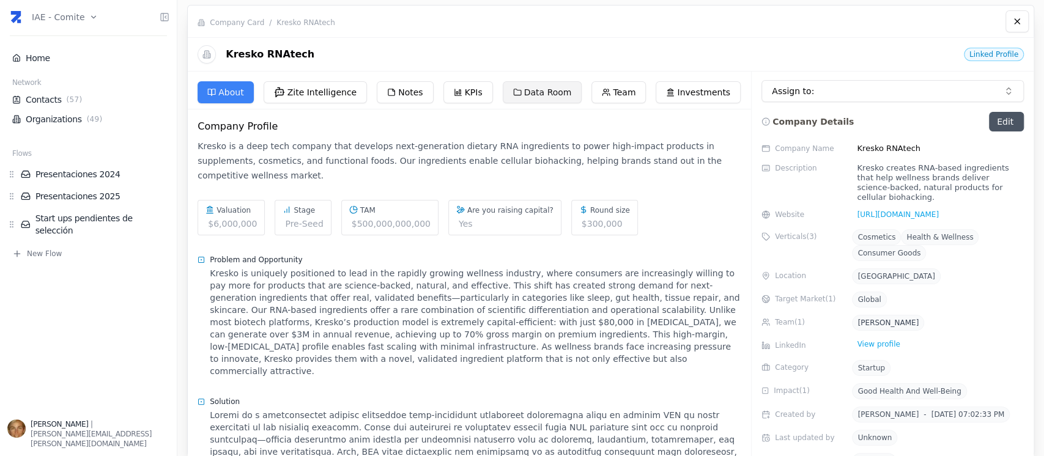
click at [543, 89] on button "Data Room" at bounding box center [542, 92] width 79 height 22
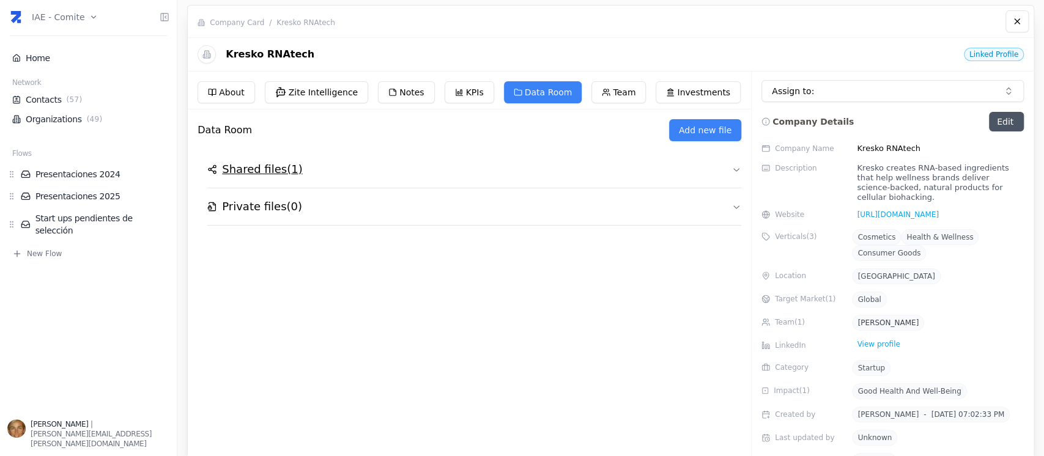
click at [289, 166] on h2 "Shared files ( 1 )" at bounding box center [262, 169] width 80 height 17
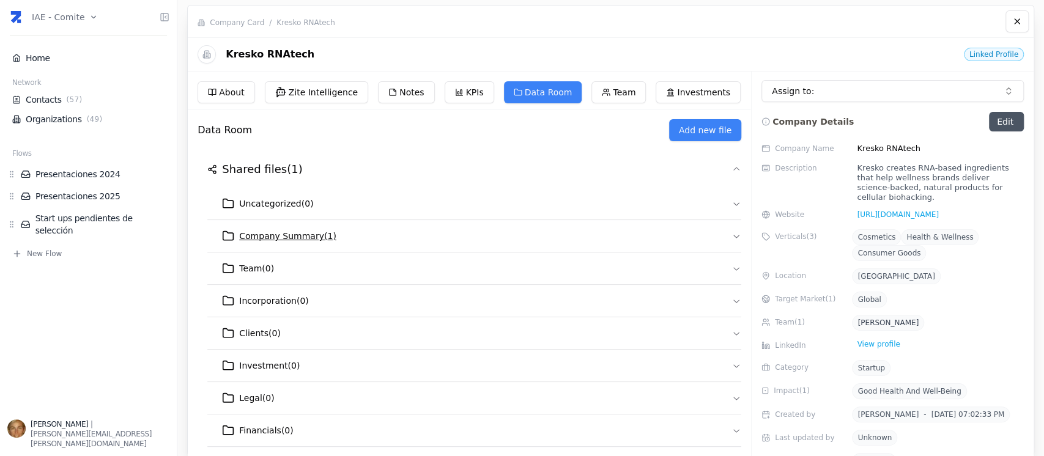
click at [296, 235] on span "Company Summary ( 1 )" at bounding box center [287, 236] width 97 height 12
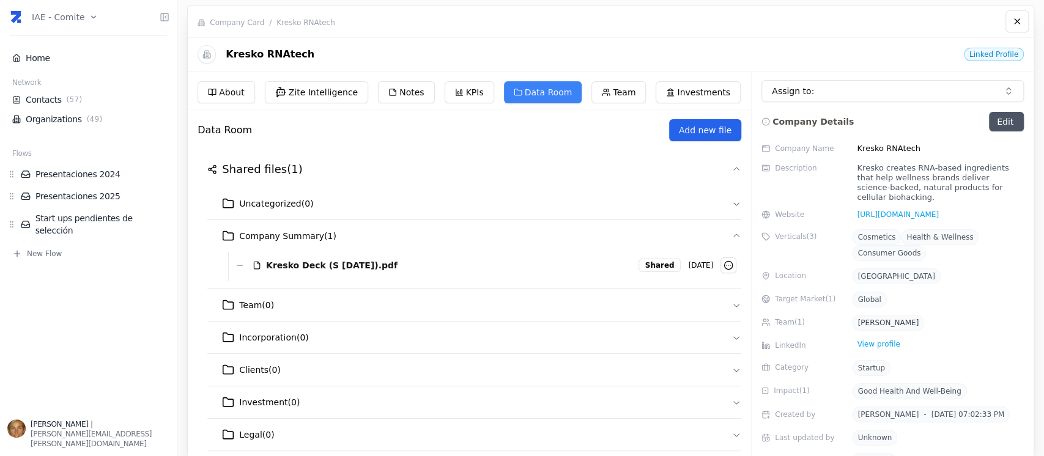
click at [688, 138] on button "Add new file" at bounding box center [705, 130] width 72 height 22
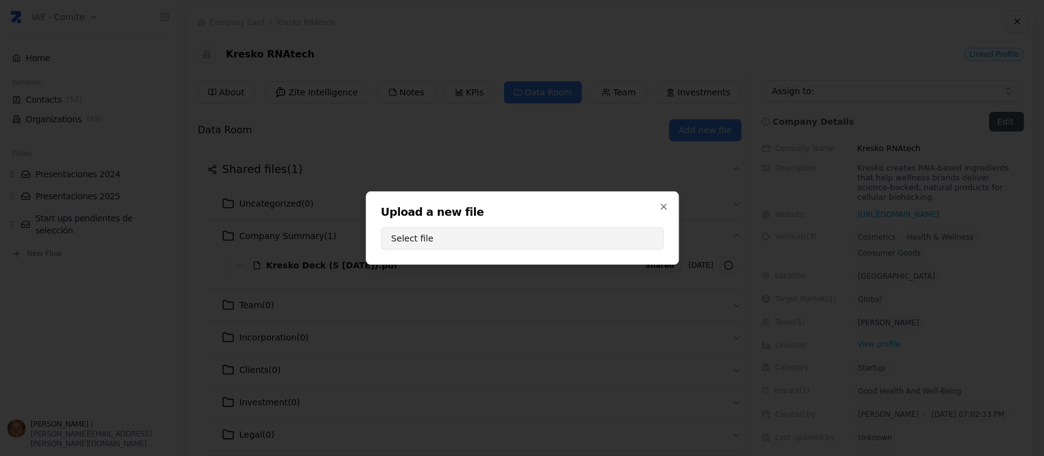
click at [522, 232] on button "Select file" at bounding box center [522, 238] width 282 height 22
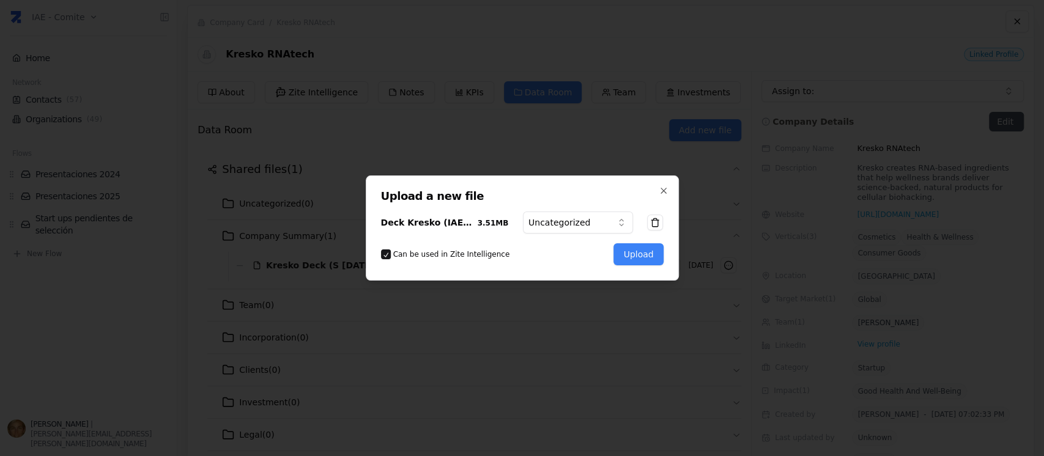
click at [619, 220] on body "IAE - Comite Home Network Contacts ( 57 ) Organizations ( 49 ) Flows Presentaci…" at bounding box center [522, 228] width 1044 height 456
click at [640, 248] on button "Upload" at bounding box center [638, 254] width 50 height 22
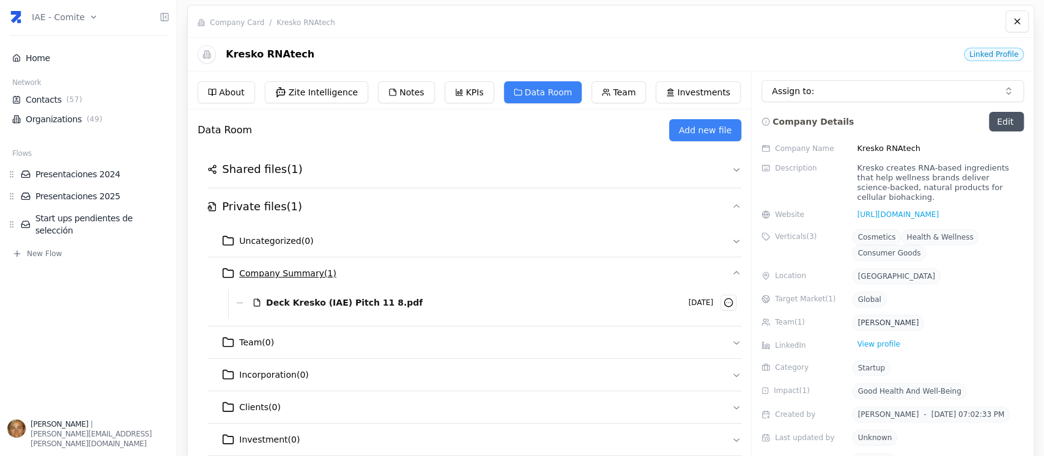
click at [274, 270] on span "Company Summary ( 1 )" at bounding box center [287, 273] width 97 height 12
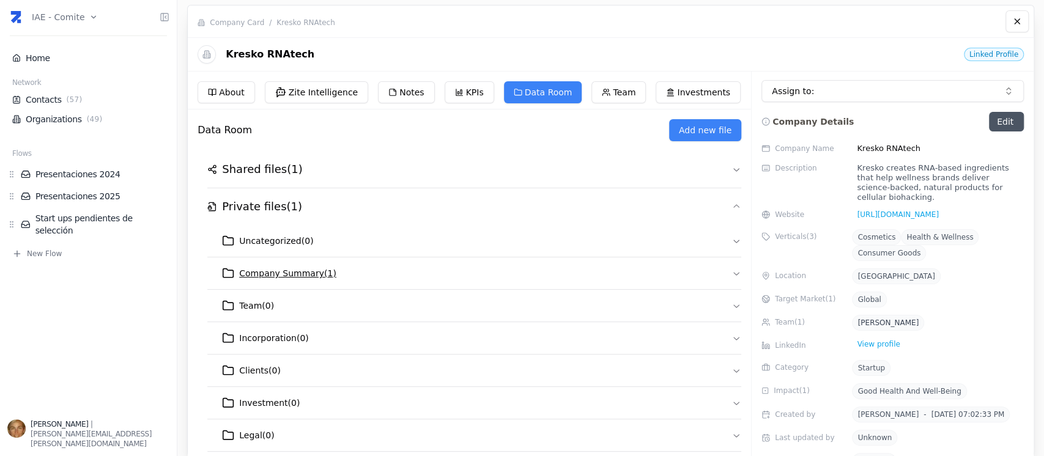
click at [274, 270] on span "Company Summary ( 1 )" at bounding box center [287, 273] width 97 height 12
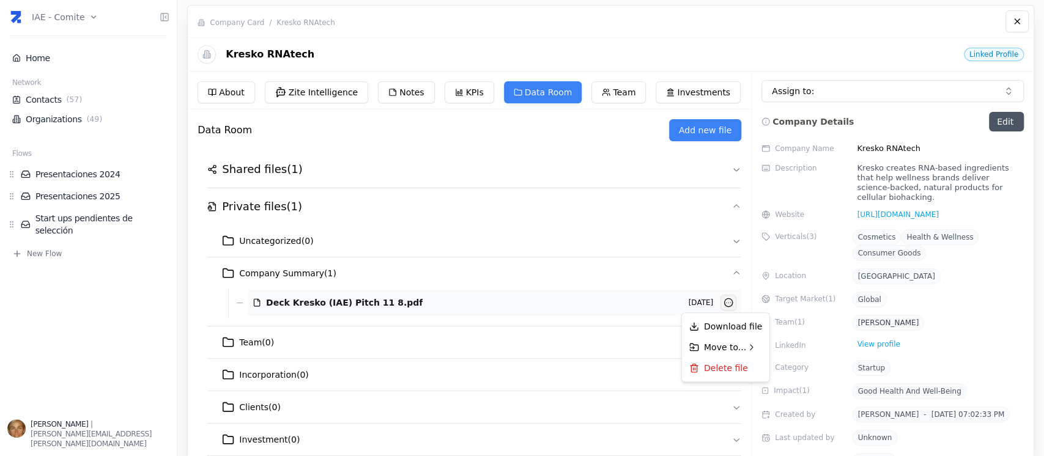
click at [729, 301] on html "IAE - Comite Home Network Contacts ( 57 ) Organizations ( 49 ) Flows Presentaci…" at bounding box center [522, 228] width 1044 height 456
click at [303, 239] on html "IAE - Comite Home Network Contacts ( 57 ) Organizations ( 49 ) Flows Presentaci…" at bounding box center [522, 228] width 1044 height 456
click at [284, 238] on span "Uncategorized ( 0 )" at bounding box center [276, 241] width 74 height 12
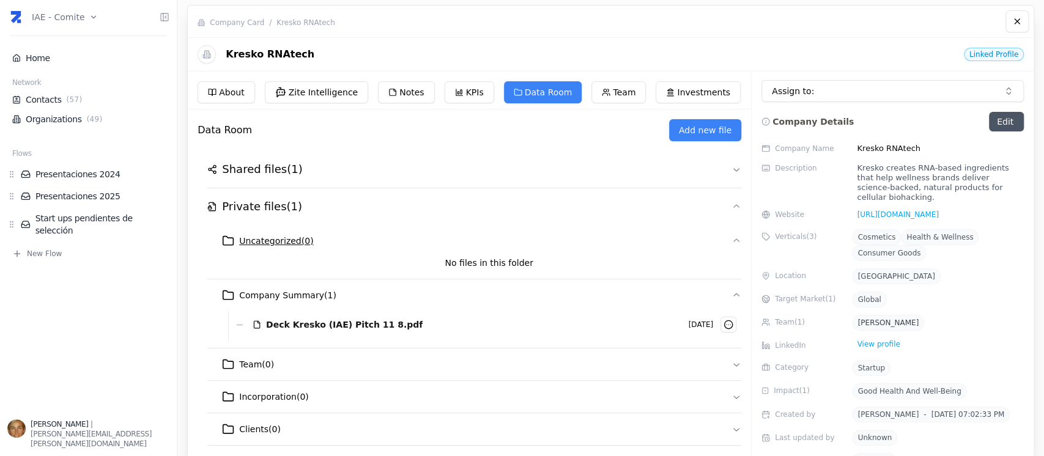
click at [284, 238] on span "Uncategorized ( 0 )" at bounding box center [276, 241] width 74 height 12
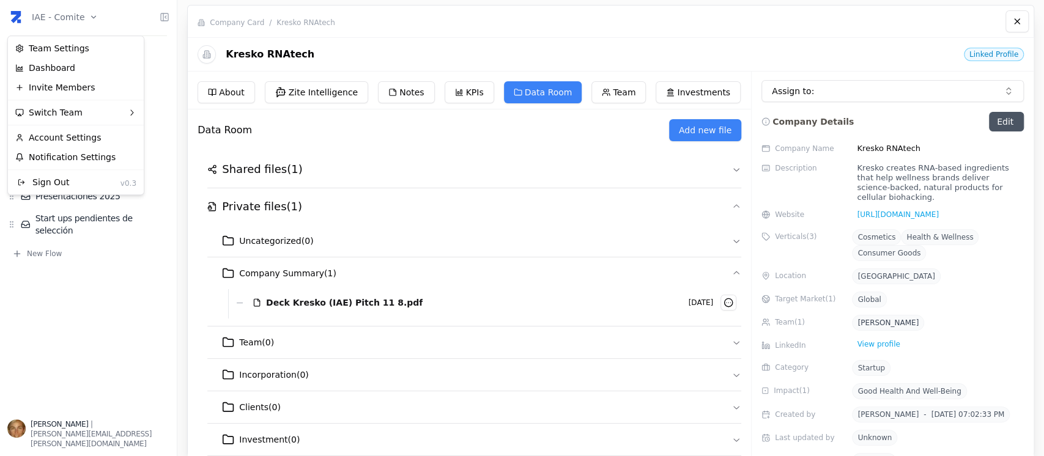
click at [89, 15] on html "IAE - Comite Home Network Contacts ( 57 ) Organizations ( 49 ) Flows Presentaci…" at bounding box center [522, 228] width 1044 height 456
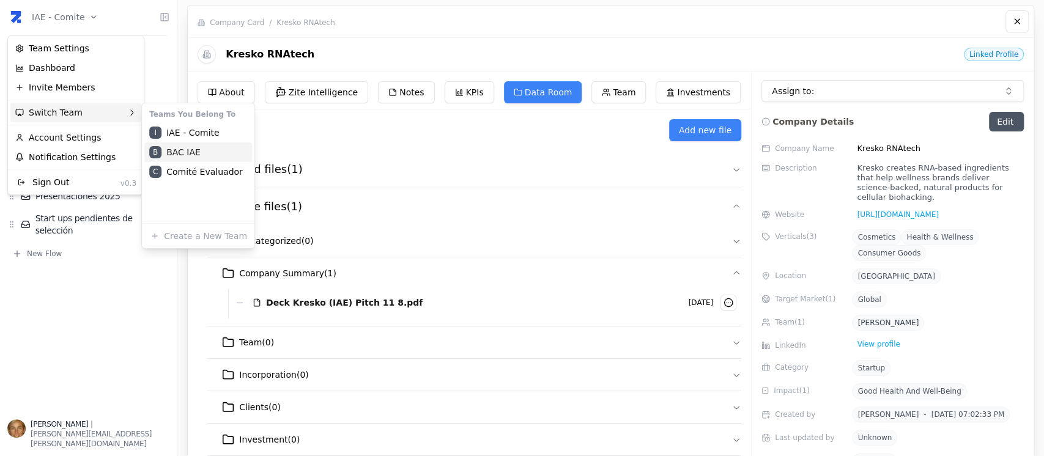
click at [192, 151] on div "B BAC IAE" at bounding box center [198, 152] width 108 height 20
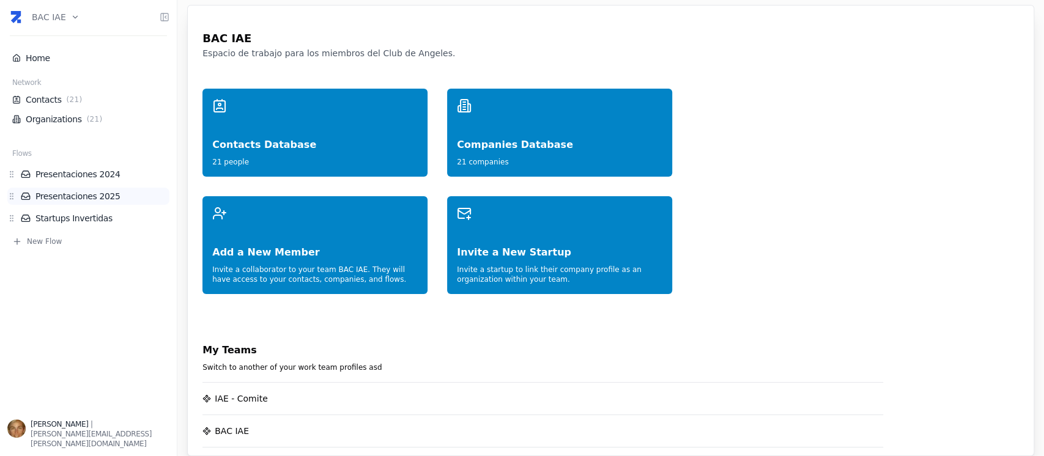
click at [106, 201] on link "Presentaciones 2025" at bounding box center [95, 196] width 149 height 12
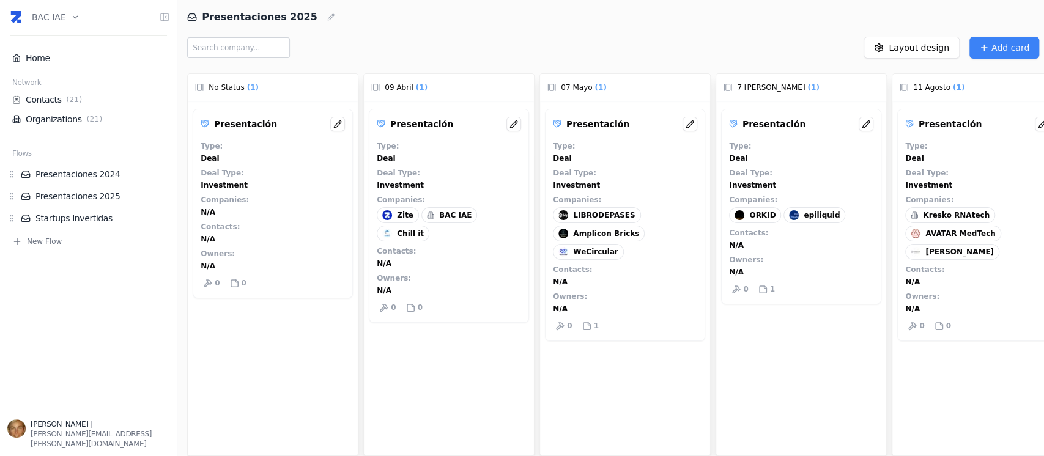
click at [949, 220] on div "Kresko RNAtech" at bounding box center [950, 215] width 90 height 16
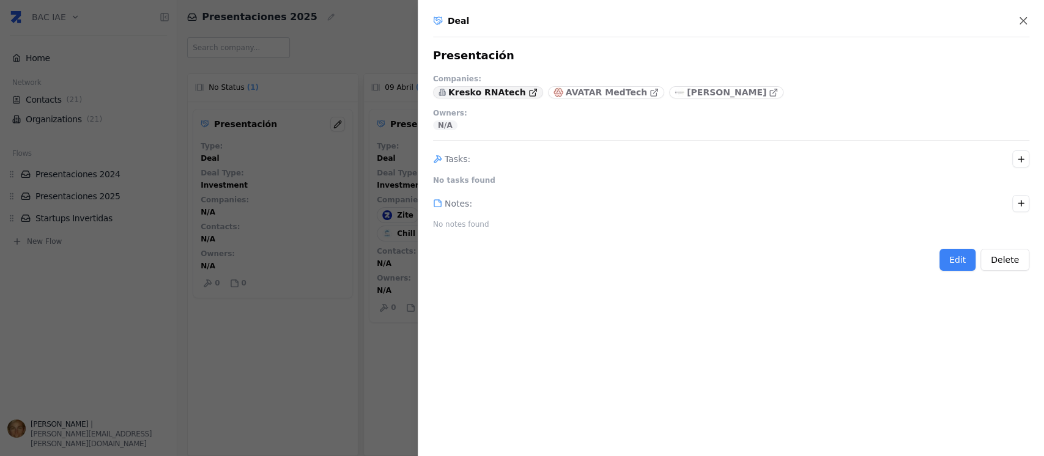
click at [479, 92] on p "Kresko RNAtech" at bounding box center [487, 92] width 78 height 12
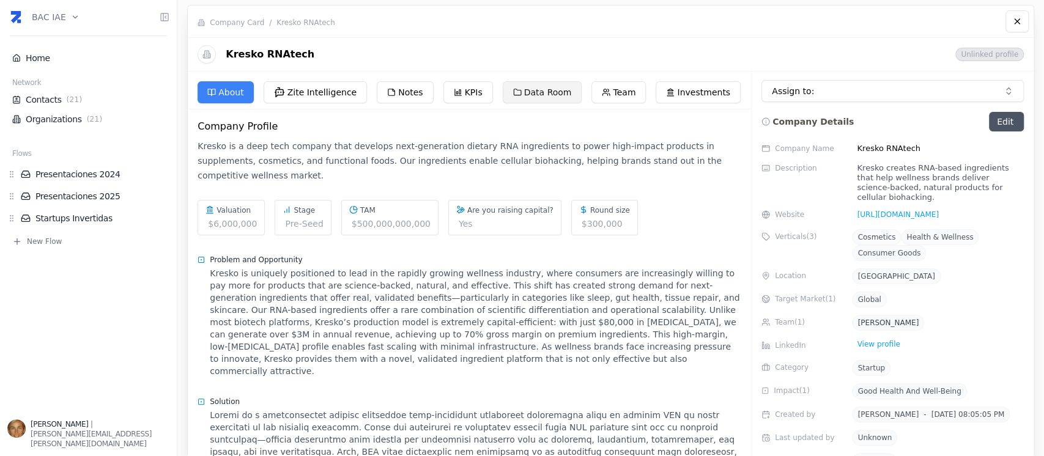
click at [538, 90] on button "Data Room" at bounding box center [542, 92] width 79 height 22
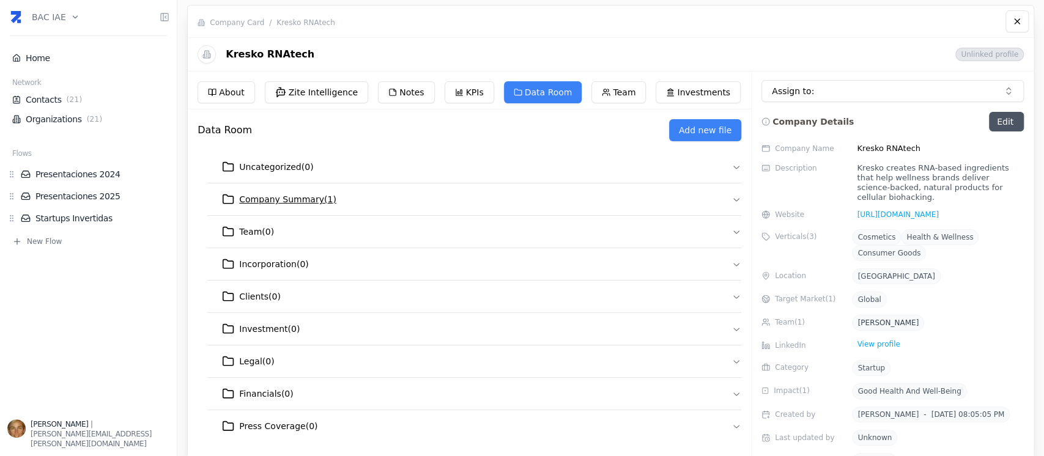
click at [279, 201] on span "Company Summary ( 1 )" at bounding box center [287, 199] width 97 height 12
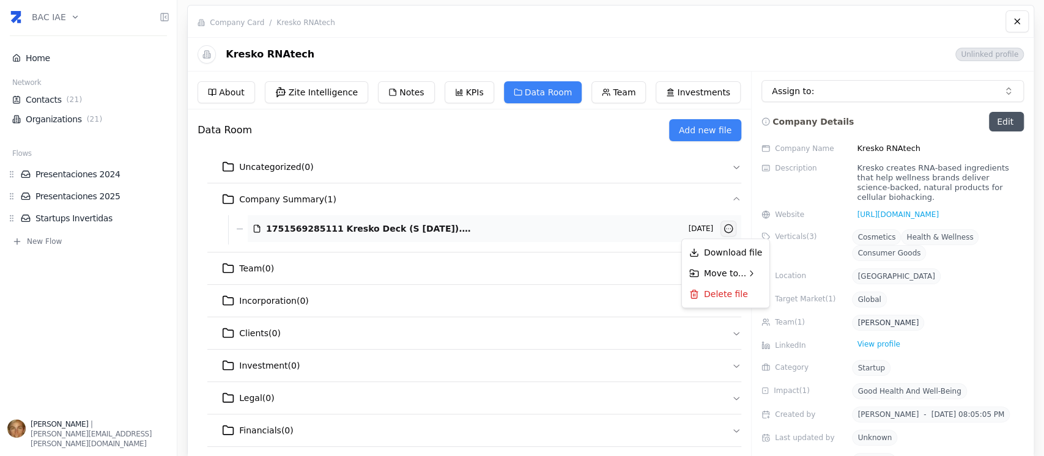
click at [721, 227] on html "BAC IAE Home Network Contacts ( 21 ) Organizations ( 21 ) Flows Presentaciones …" at bounding box center [522, 228] width 1044 height 456
click at [725, 254] on button "Download file" at bounding box center [725, 253] width 83 height 22
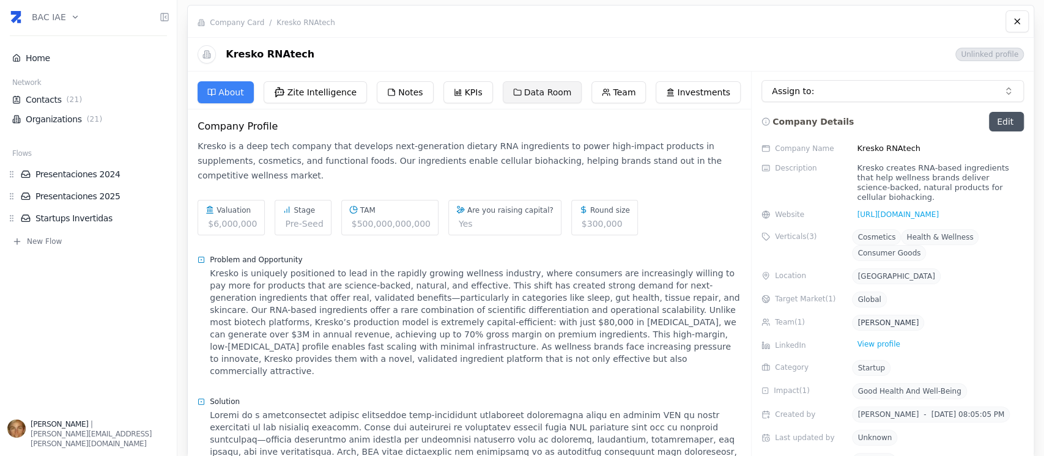
click at [514, 90] on button "Data Room" at bounding box center [542, 92] width 79 height 22
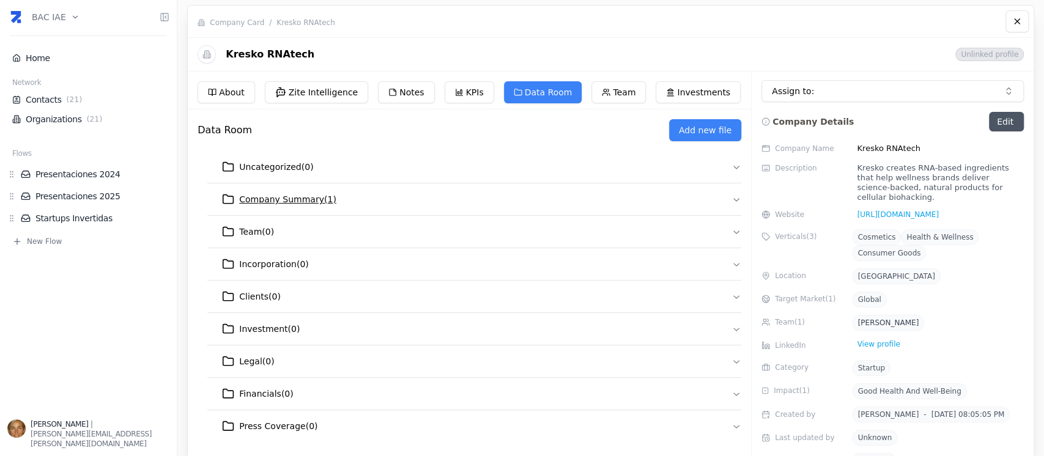
click at [731, 201] on icon "button" at bounding box center [736, 199] width 10 height 10
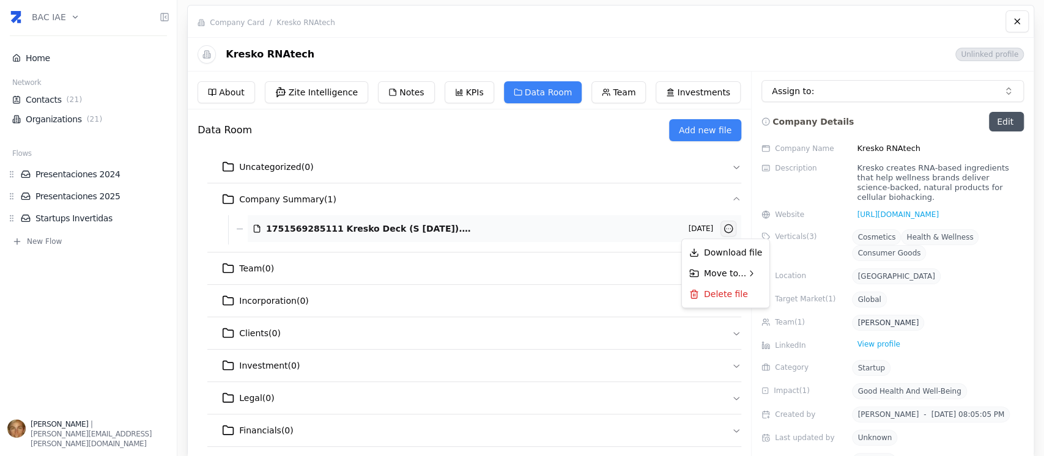
click at [727, 232] on html "BAC IAE Home Network Contacts ( 21 ) Organizations ( 21 ) Flows Presentaciones …" at bounding box center [522, 228] width 1044 height 456
click at [514, 159] on html "BAC IAE Home Network Contacts ( 21 ) Organizations ( 21 ) Flows Presentaciones …" at bounding box center [522, 228] width 1044 height 456
drag, startPoint x: 232, startPoint y: 195, endPoint x: 726, endPoint y: 202, distance: 494.1
click at [731, 202] on icon "button" at bounding box center [736, 199] width 10 height 10
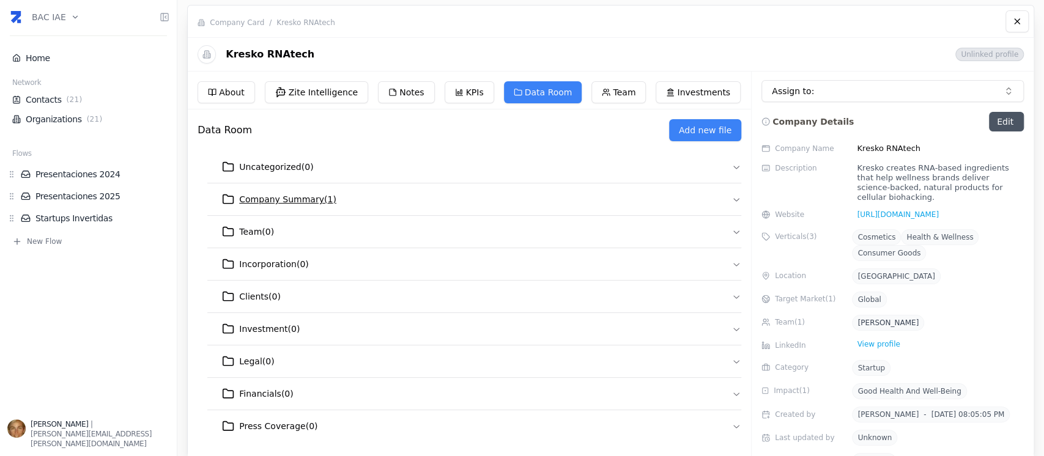
click at [731, 197] on icon "button" at bounding box center [736, 199] width 10 height 10
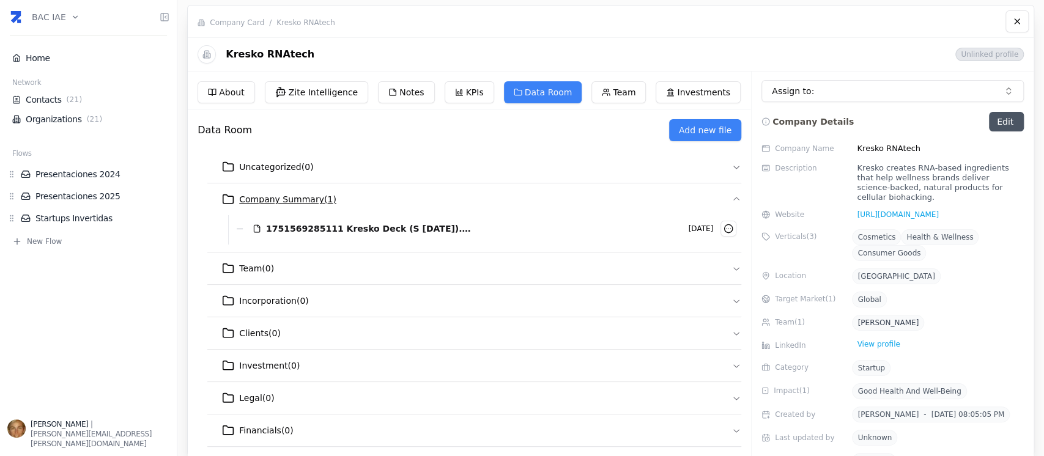
click at [320, 199] on span "Company Summary ( 1 )" at bounding box center [287, 199] width 97 height 12
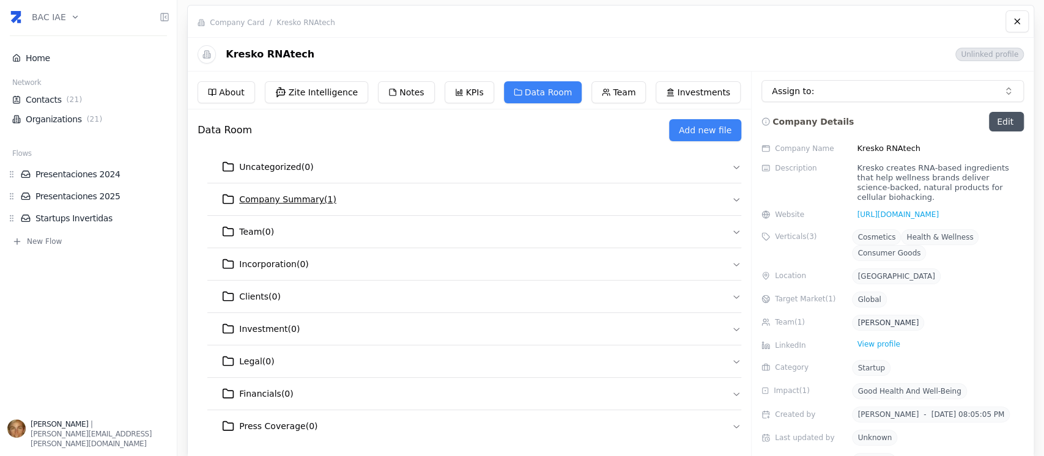
click at [320, 199] on span "Company Summary ( 1 )" at bounding box center [287, 199] width 97 height 12
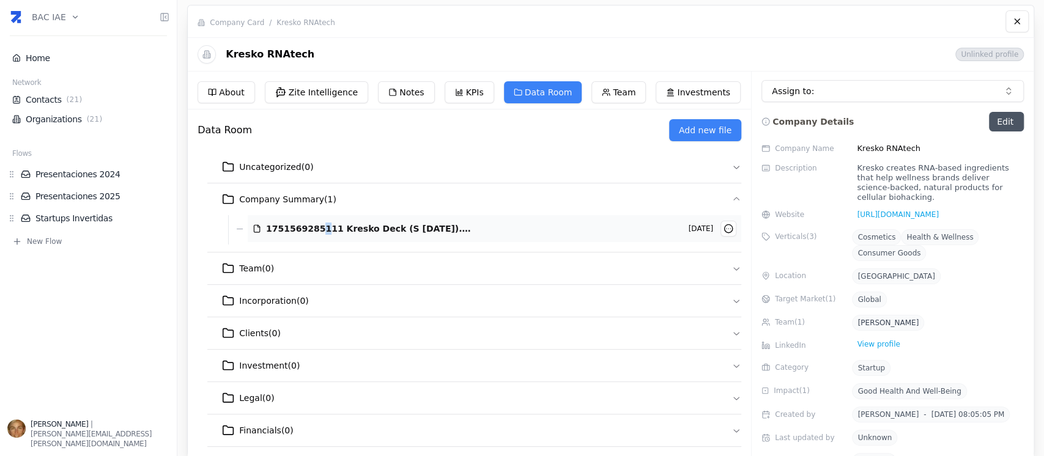
click at [312, 241] on div "1751569285111 Kresko Deck (S Jun25).pdf 5/8/2025" at bounding box center [494, 228] width 493 height 27
click at [699, 129] on button "Add new file" at bounding box center [705, 130] width 72 height 22
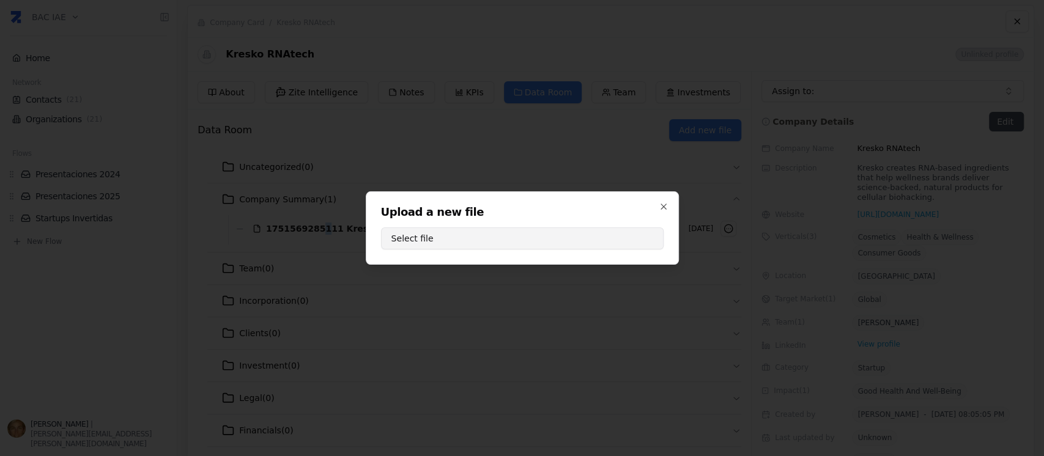
click at [526, 239] on button "Select file" at bounding box center [522, 238] width 282 height 22
click at [665, 207] on icon "button" at bounding box center [664, 207] width 10 height 10
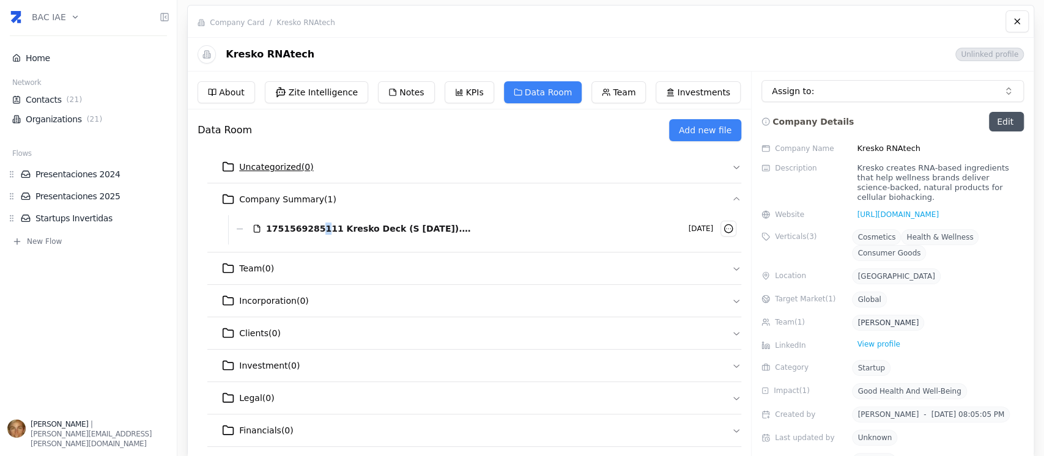
click at [733, 166] on icon "button" at bounding box center [736, 167] width 10 height 10
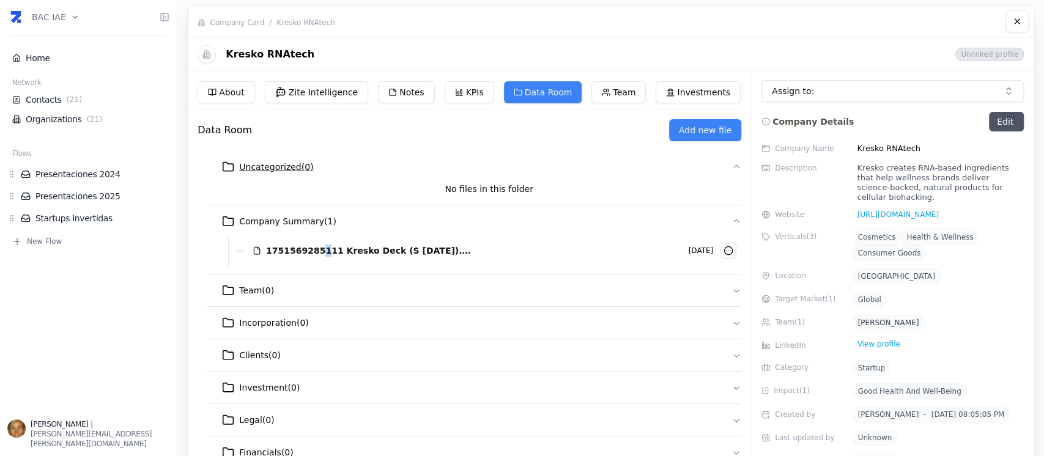
click at [313, 162] on button "Uncategorized ( 0 )" at bounding box center [474, 167] width 534 height 32
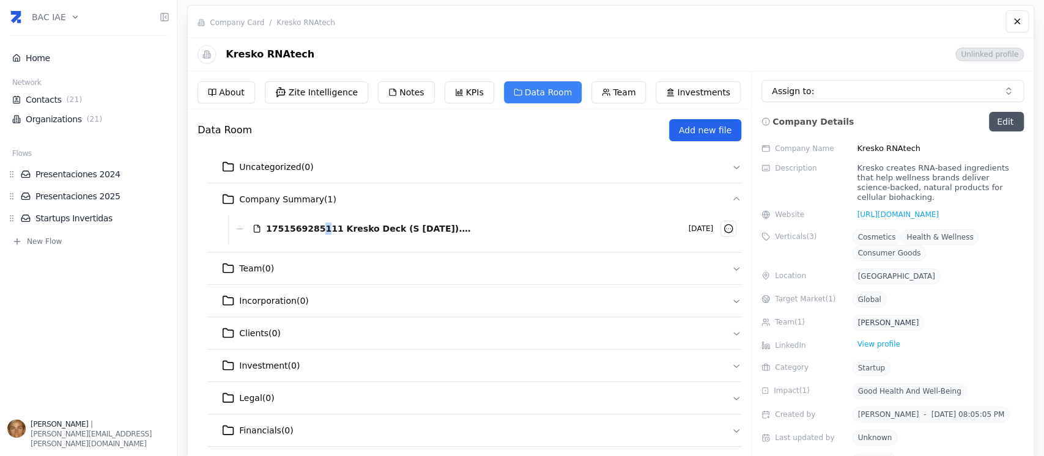
click at [696, 131] on button "Add new file" at bounding box center [705, 130] width 72 height 22
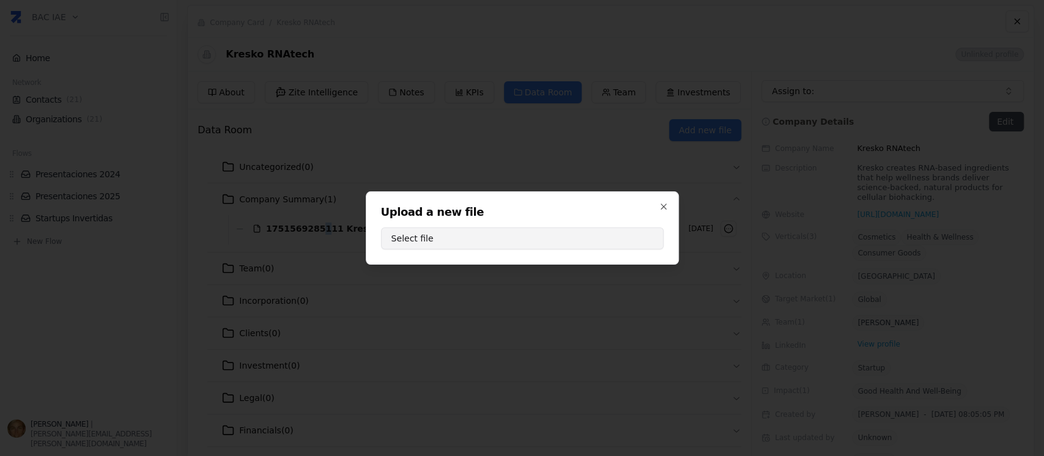
click at [597, 237] on button "Select file" at bounding box center [522, 238] width 282 height 22
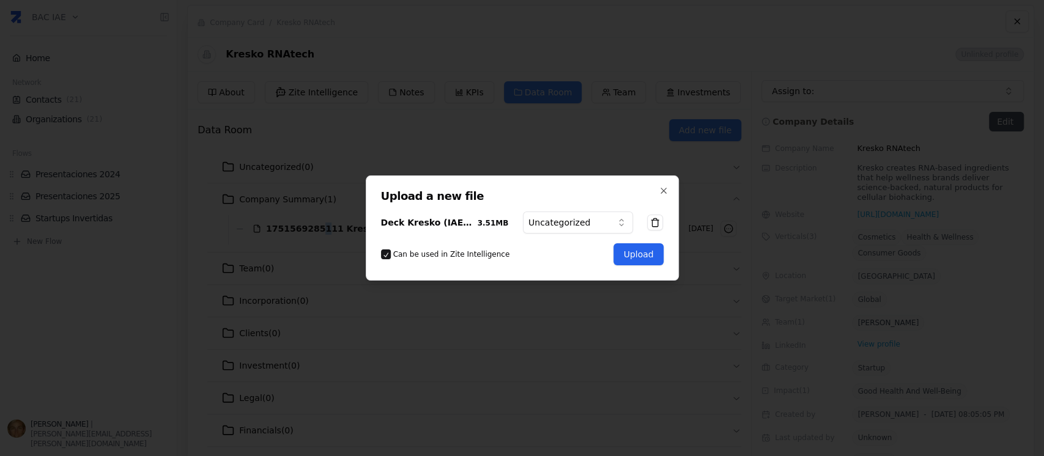
click at [638, 252] on button "Upload" at bounding box center [638, 254] width 50 height 22
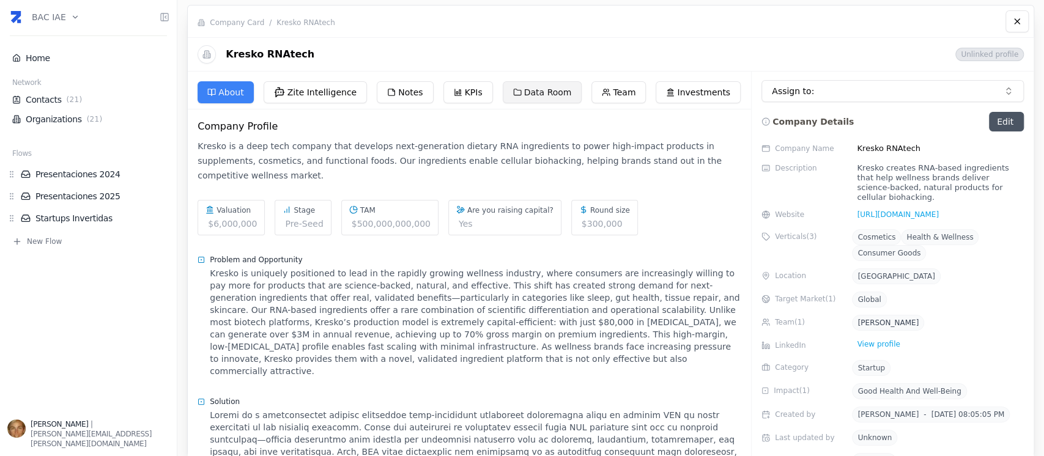
click at [550, 87] on button "Data Room" at bounding box center [542, 92] width 79 height 22
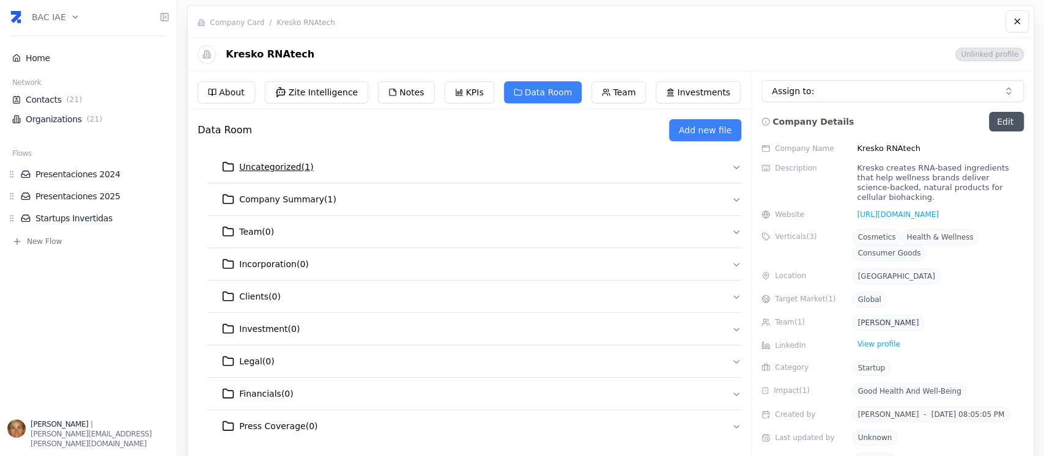
click at [733, 164] on icon "button" at bounding box center [736, 167] width 10 height 10
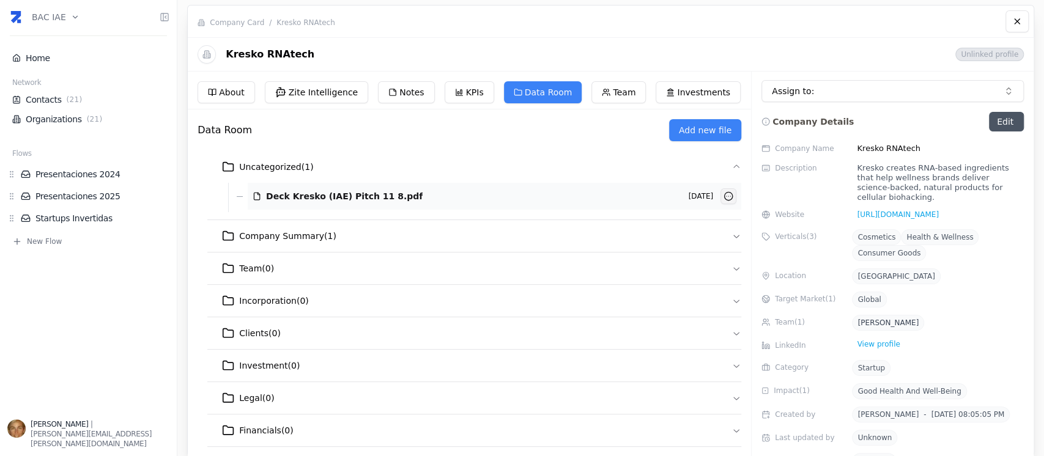
click at [719, 197] on html "BAC IAE Home Network Contacts ( 21 ) Organizations ( 21 ) Flows Presentaciones …" at bounding box center [522, 228] width 1044 height 456
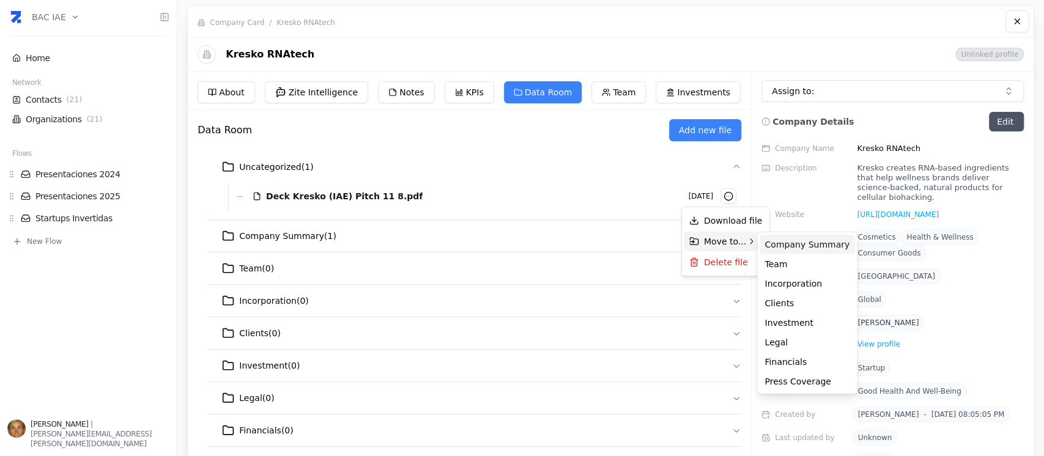
click at [806, 247] on div "Company Summary" at bounding box center [806, 245] width 95 height 20
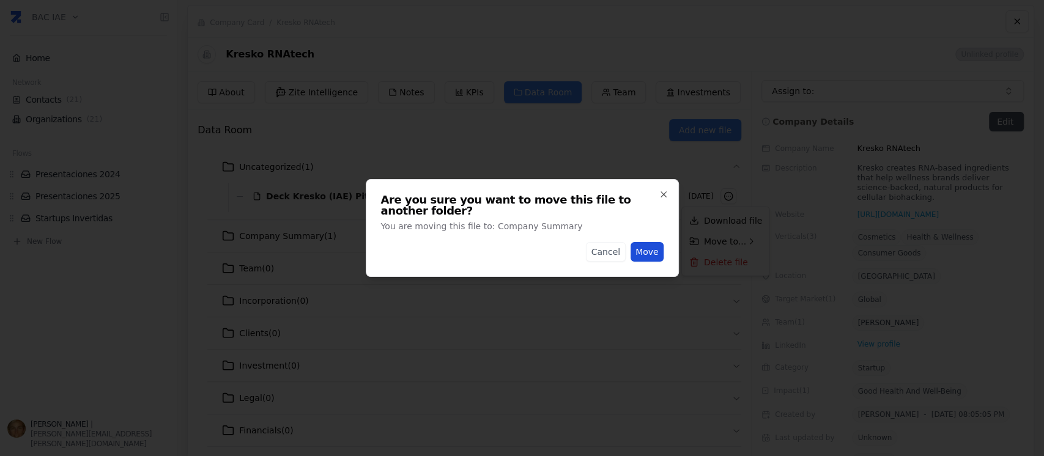
click at [655, 250] on button "Move" at bounding box center [646, 252] width 33 height 20
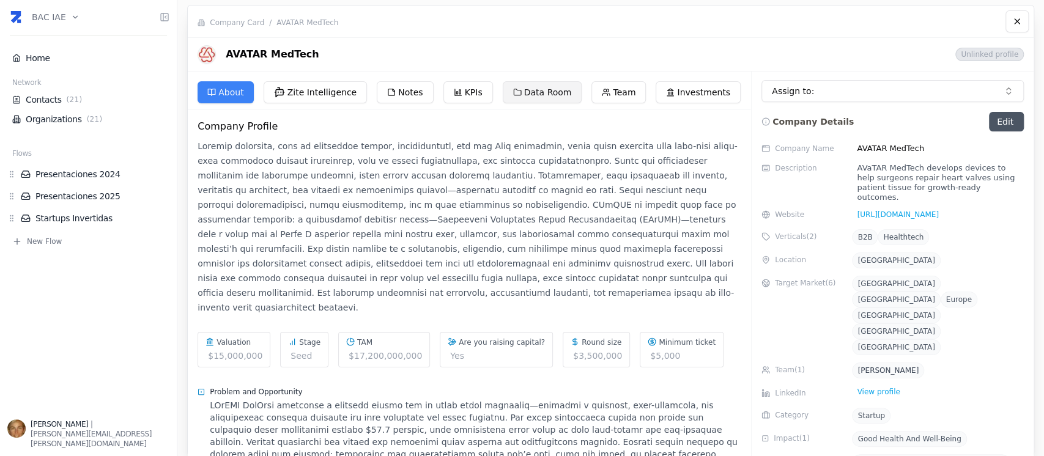
click at [545, 98] on button "Data Room" at bounding box center [542, 92] width 79 height 22
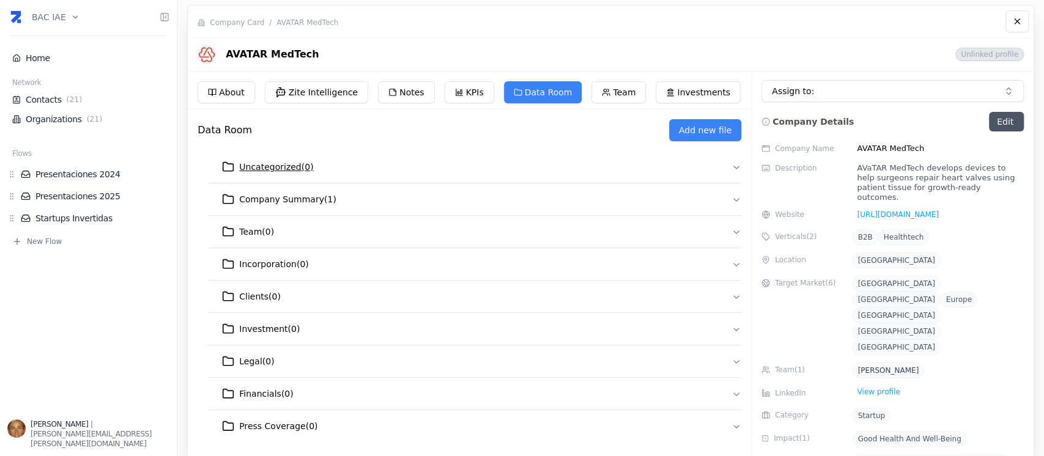
click at [725, 164] on button "Uncategorized ( 0 )" at bounding box center [474, 167] width 534 height 32
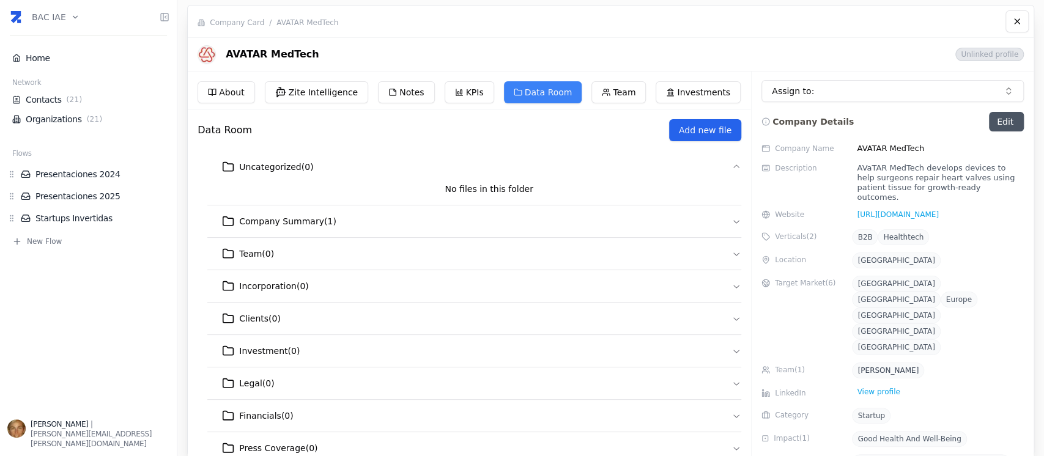
click at [715, 125] on button "Add new file" at bounding box center [705, 130] width 72 height 22
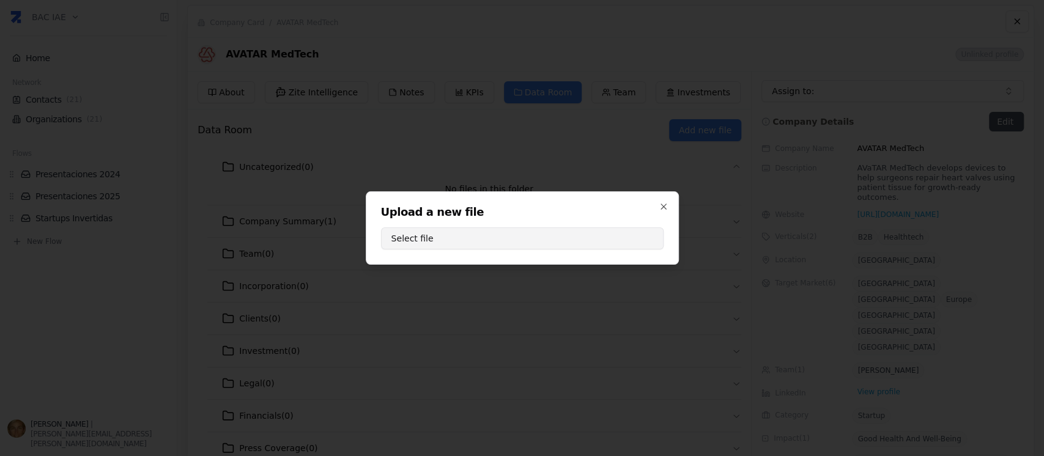
click at [526, 238] on button "Select file" at bounding box center [522, 238] width 282 height 22
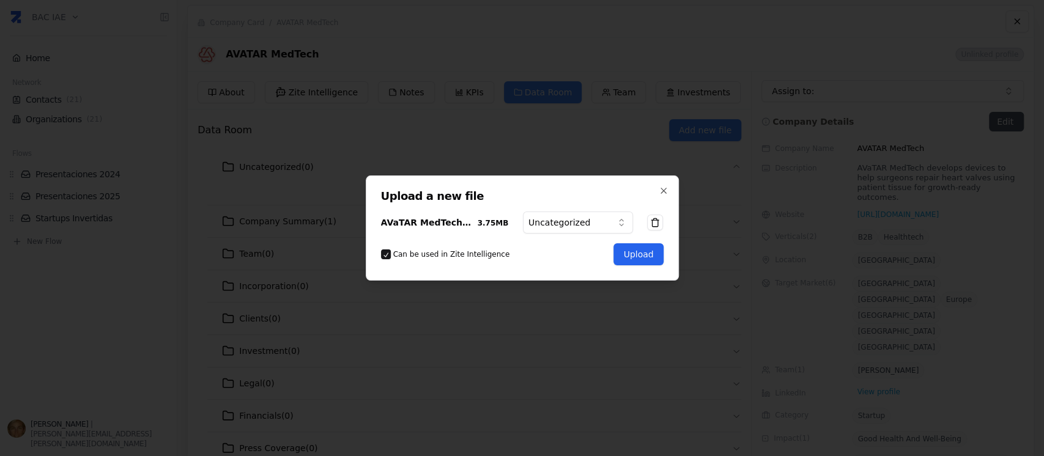
click at [643, 255] on button "Upload" at bounding box center [638, 254] width 50 height 22
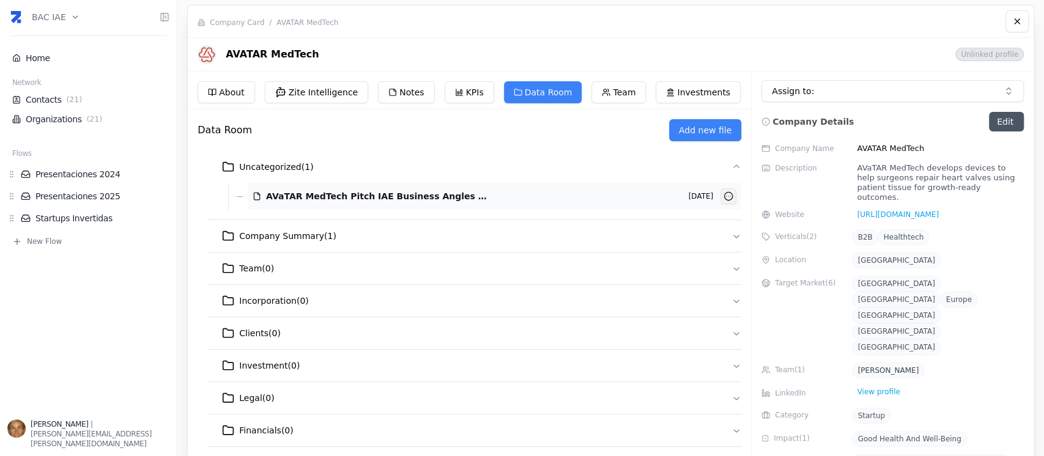
click at [724, 195] on html "BAC IAE Home Network Contacts ( 21 ) Organizations ( 21 ) Flows Presentaciones …" at bounding box center [522, 228] width 1044 height 456
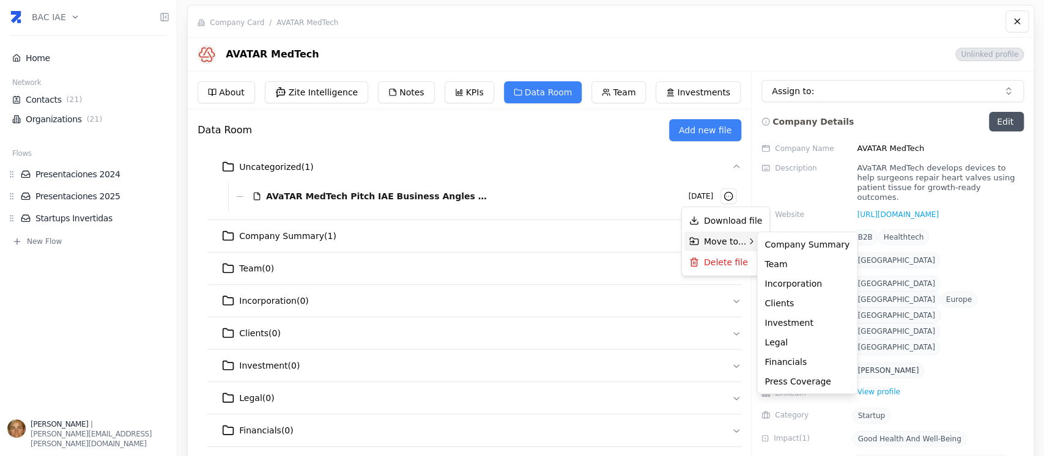
click at [726, 242] on span "Move to..." at bounding box center [725, 241] width 42 height 12
click at [800, 241] on div "Company Summary" at bounding box center [806, 245] width 95 height 20
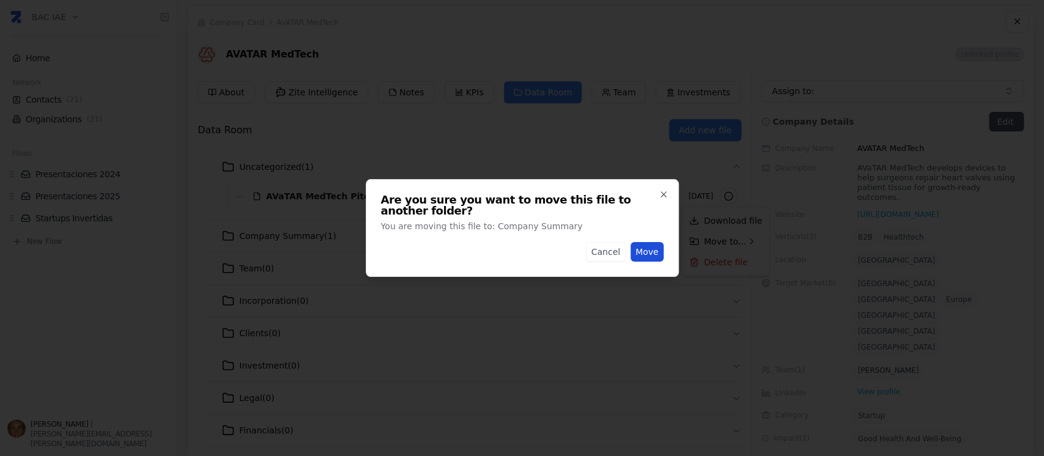
click at [643, 248] on button "Move" at bounding box center [646, 252] width 33 height 20
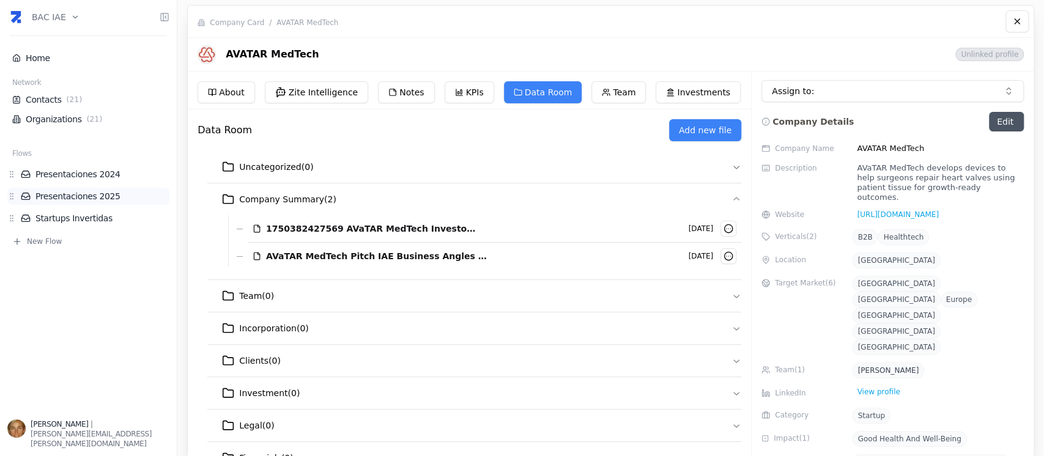
click at [93, 198] on link "Presentaciones 2025" at bounding box center [95, 196] width 149 height 12
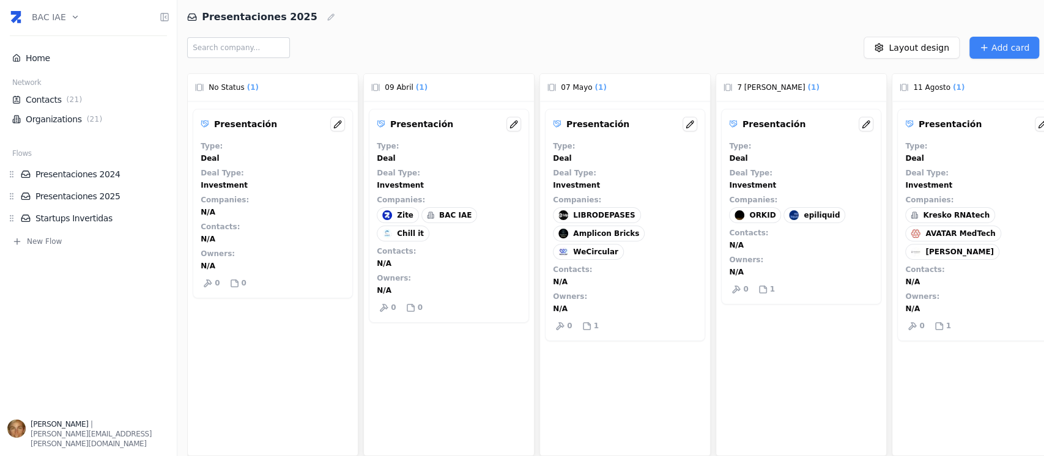
click at [943, 223] on div "Kresko RNAtech" at bounding box center [950, 215] width 90 height 16
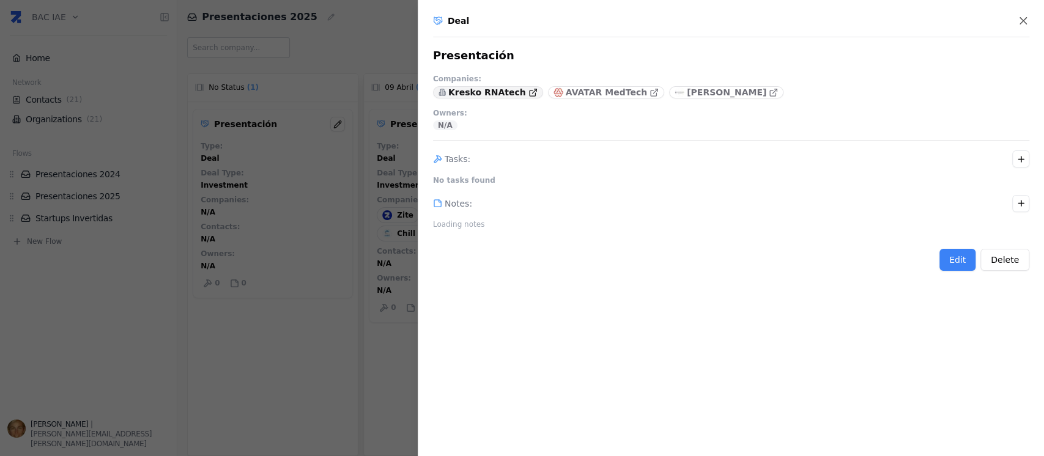
click at [489, 95] on p "Kresko RNAtech" at bounding box center [487, 92] width 78 height 12
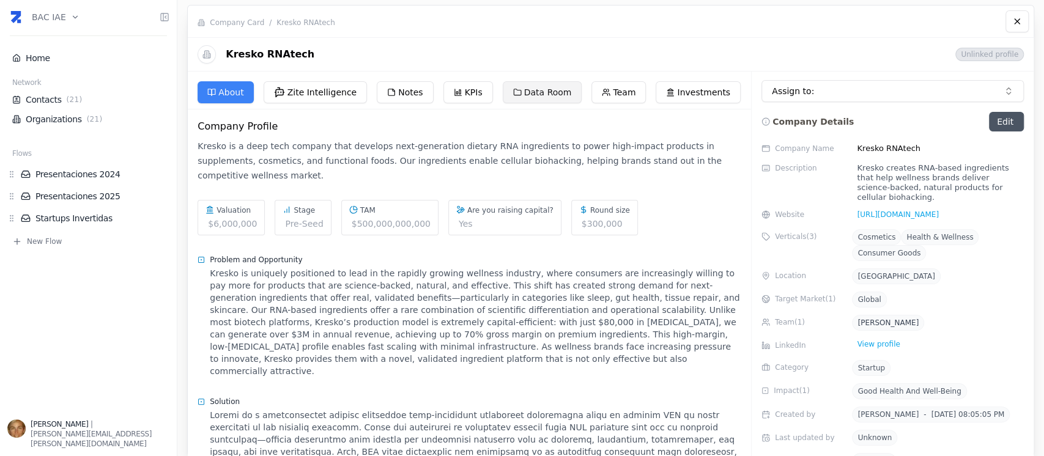
click at [536, 91] on button "Data Room" at bounding box center [542, 92] width 79 height 22
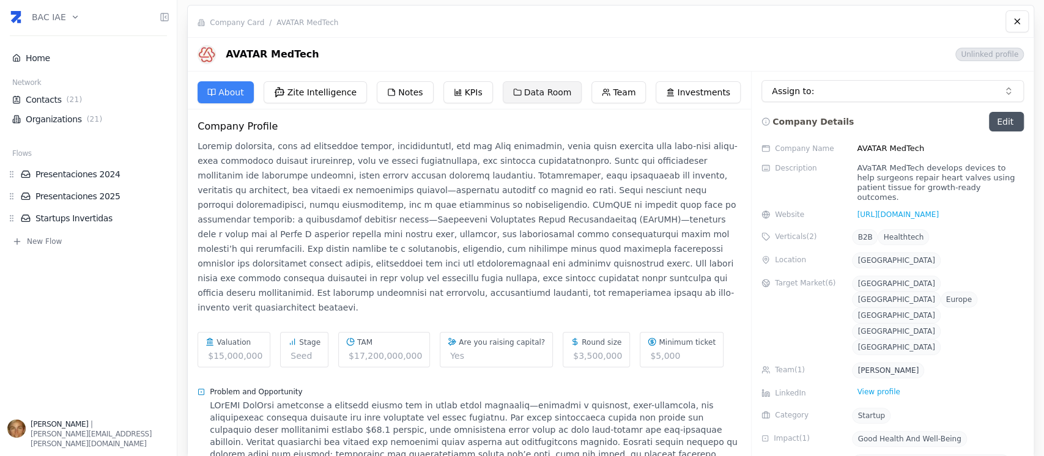
click at [535, 95] on button "Data Room" at bounding box center [542, 92] width 79 height 22
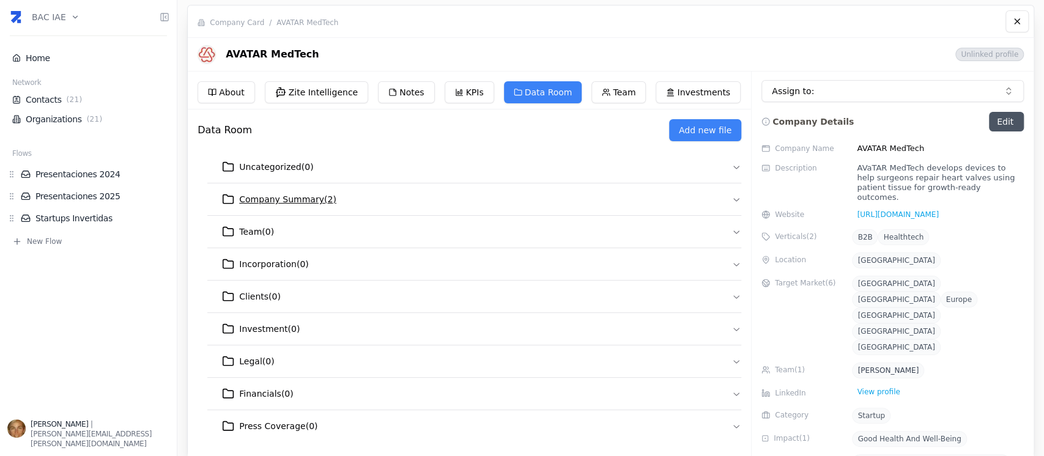
click at [311, 201] on span "Company Summary ( 2 )" at bounding box center [287, 199] width 97 height 12
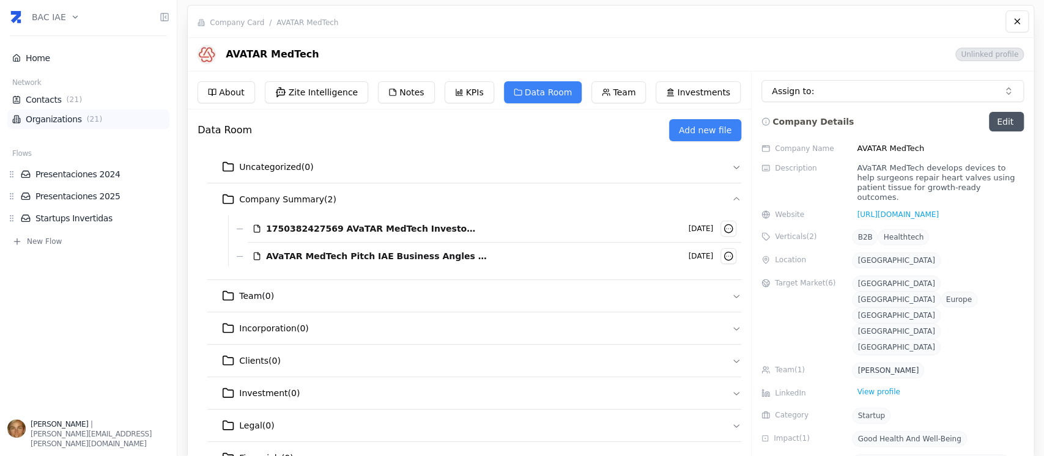
click at [55, 117] on link "Organizations ( 21 )" at bounding box center [88, 119] width 152 height 12
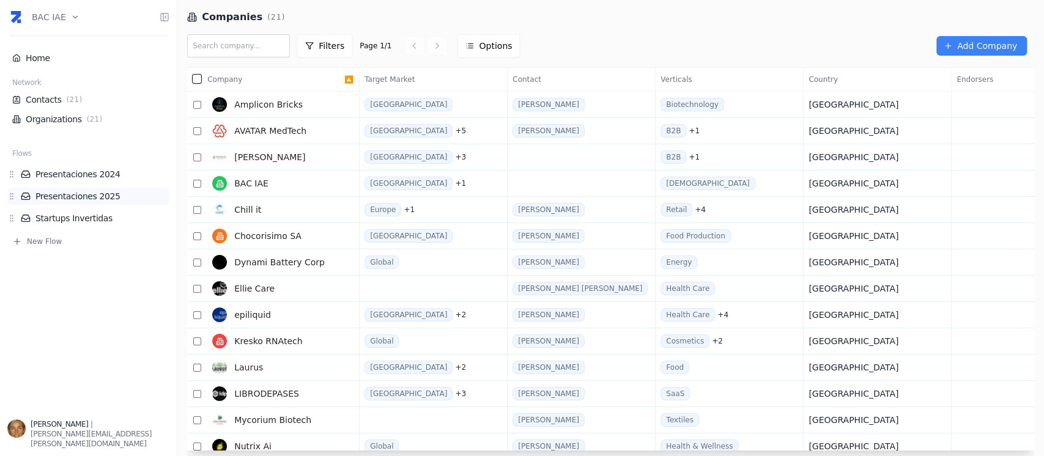
click at [76, 196] on link "Presentaciones 2025" at bounding box center [95, 196] width 149 height 12
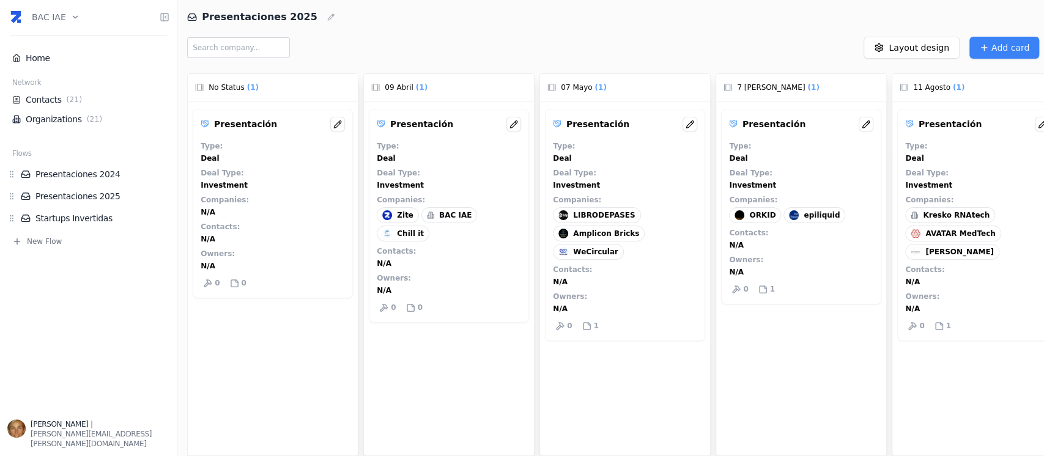
click at [1023, 242] on div "Presentación Type : Deal Deal Type : Investment Companies : Kresko RNAtech AVAT…" at bounding box center [977, 225] width 160 height 232
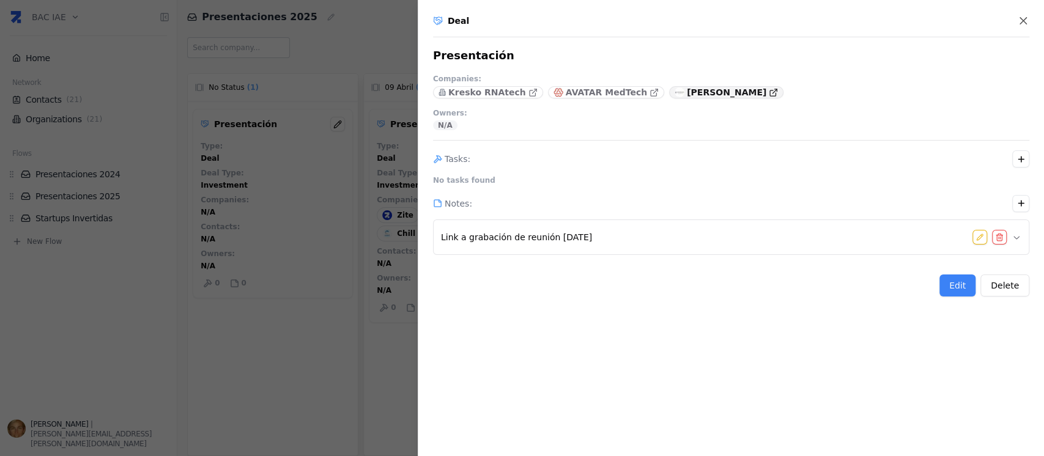
click at [687, 92] on p "[PERSON_NAME]" at bounding box center [726, 92] width 79 height 12
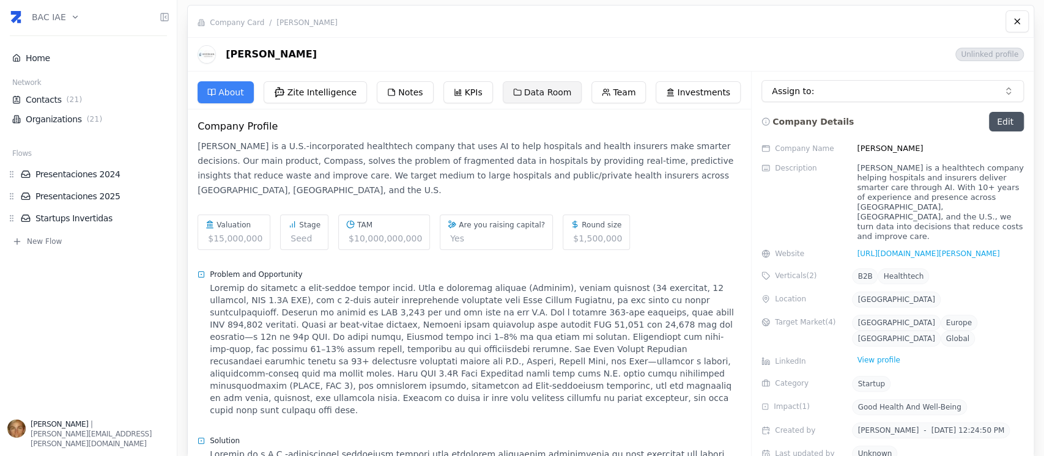
click at [531, 91] on button "Data Room" at bounding box center [542, 92] width 79 height 22
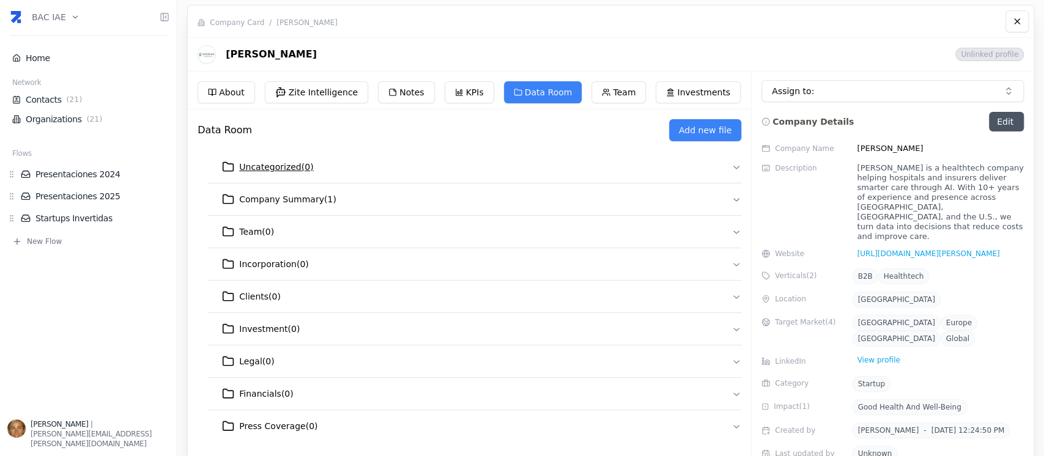
click at [293, 169] on span "Uncategorized ( 0 )" at bounding box center [276, 167] width 74 height 12
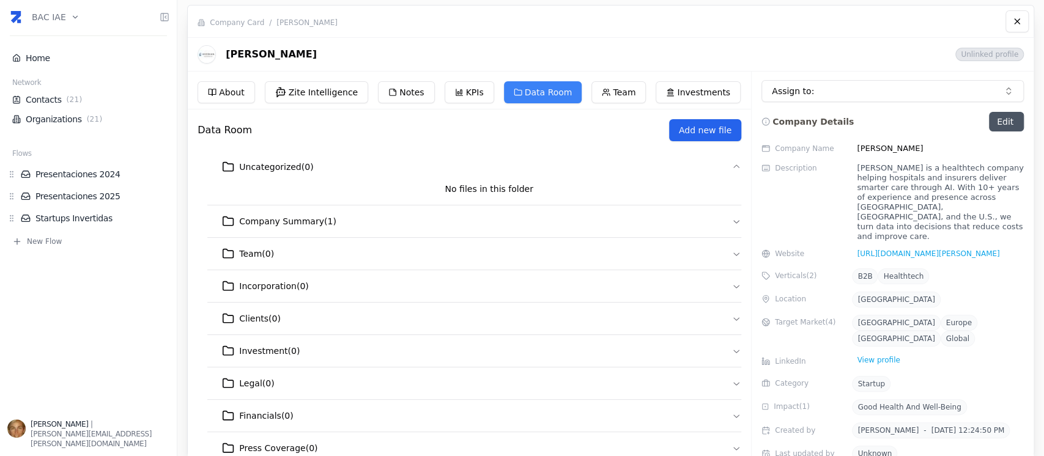
click at [692, 133] on button "Add new file" at bounding box center [705, 130] width 72 height 22
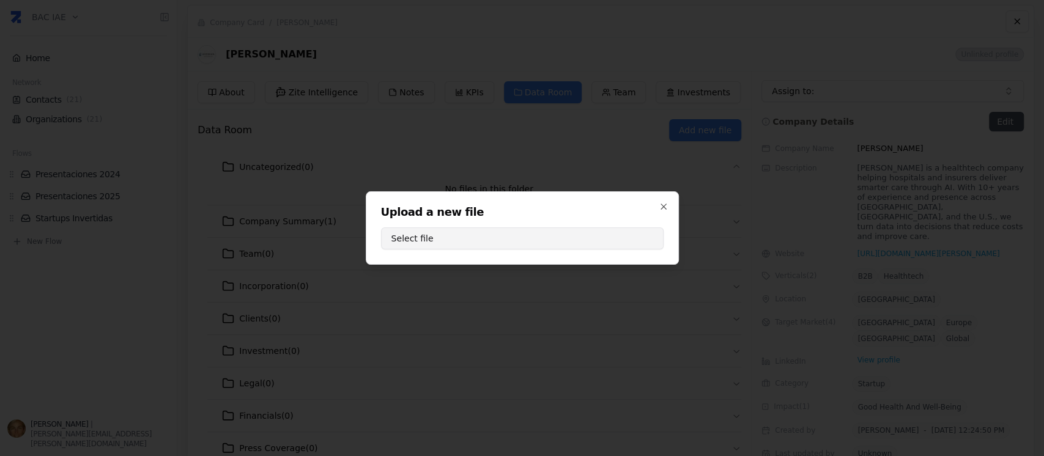
click at [512, 235] on button "Select file" at bounding box center [522, 238] width 282 height 22
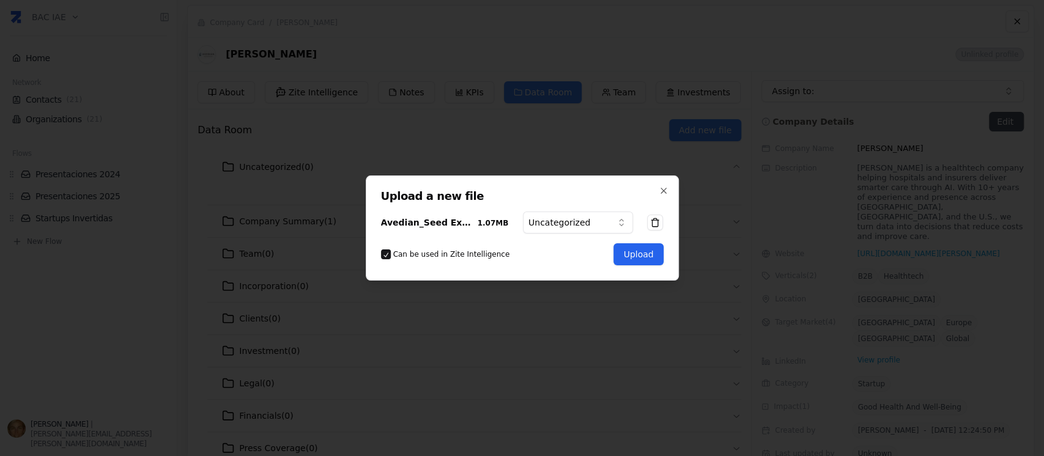
click at [643, 252] on button "Upload" at bounding box center [638, 254] width 50 height 22
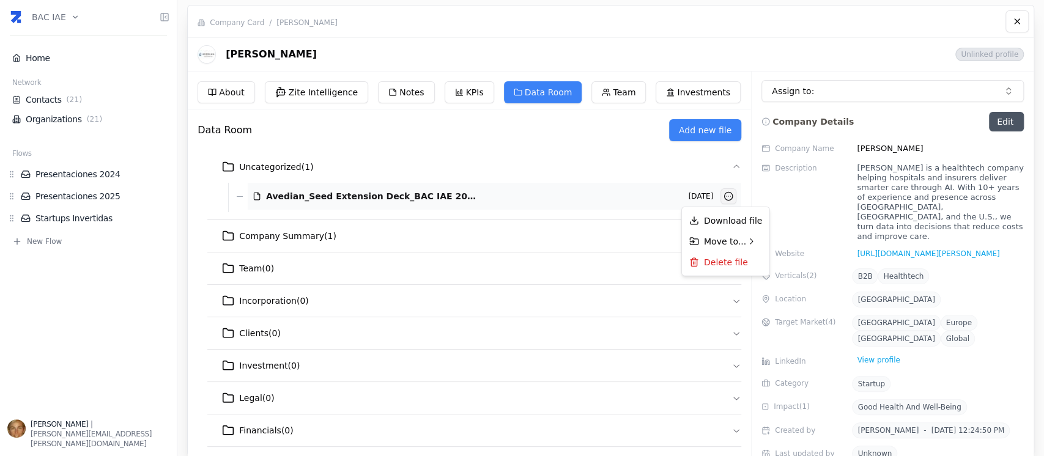
click at [728, 195] on html "BAC IAE Home Network Contacts ( 21 ) Organizations ( 21 ) Flows Presentaciones …" at bounding box center [522, 228] width 1044 height 456
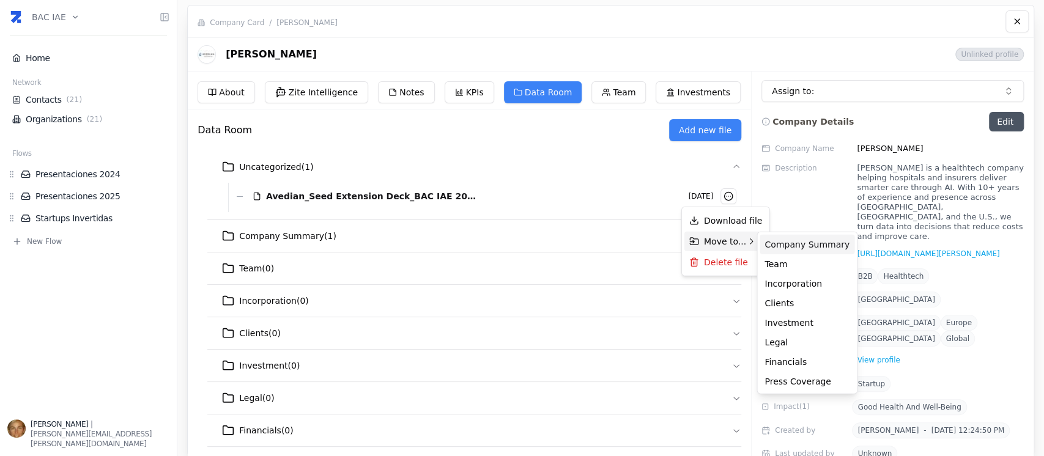
click at [813, 251] on div "Company Summary" at bounding box center [806, 245] width 95 height 20
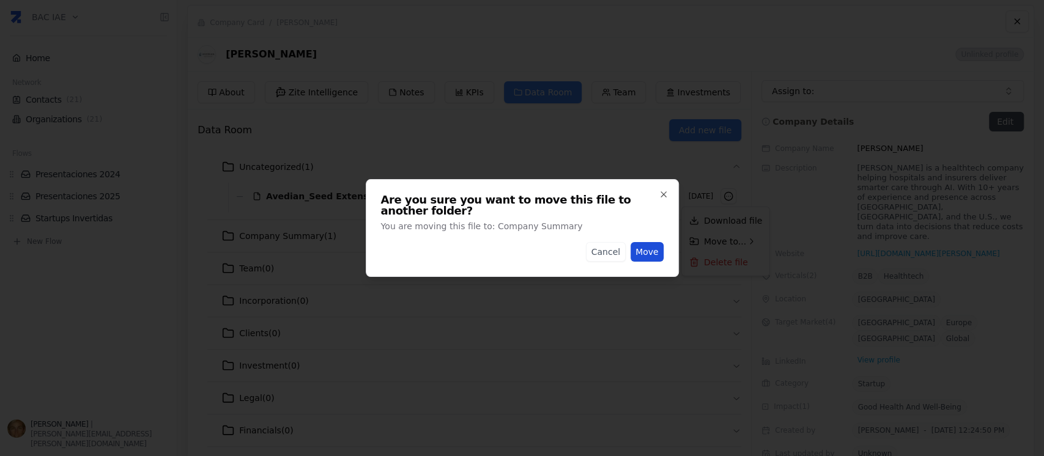
click at [647, 242] on button "Move" at bounding box center [646, 252] width 33 height 20
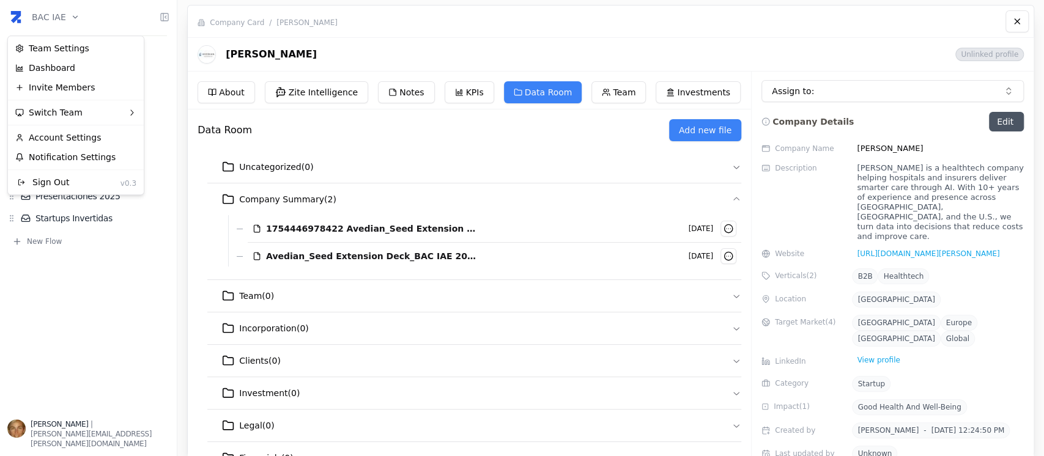
click at [59, 20] on html "BAC IAE Home Network Contacts ( 21 ) Organizations ( 21 ) Flows Presentaciones …" at bounding box center [522, 228] width 1044 height 456
click at [57, 15] on html "BAC IAE Home Network Contacts ( 21 ) Organizations ( 21 ) Flows Presentaciones …" at bounding box center [522, 228] width 1044 height 456
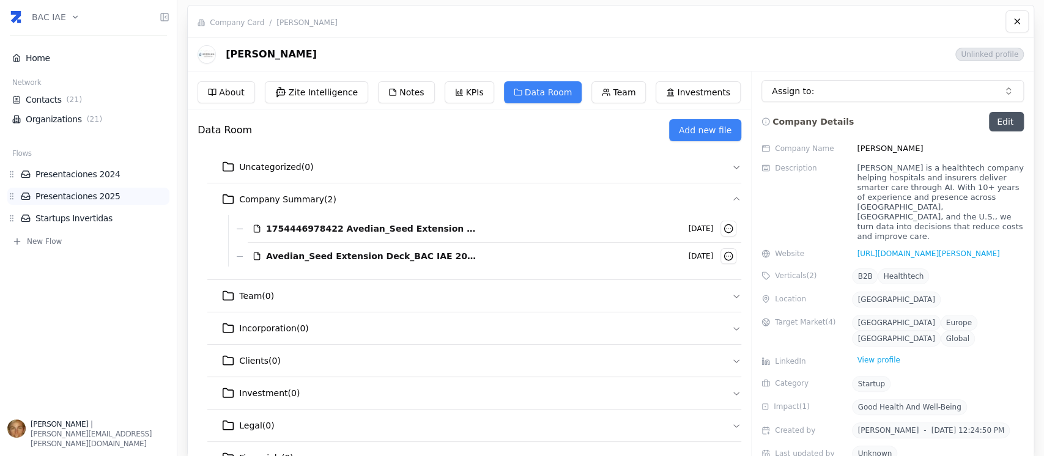
click at [77, 195] on link "Presentaciones 2025" at bounding box center [95, 196] width 149 height 12
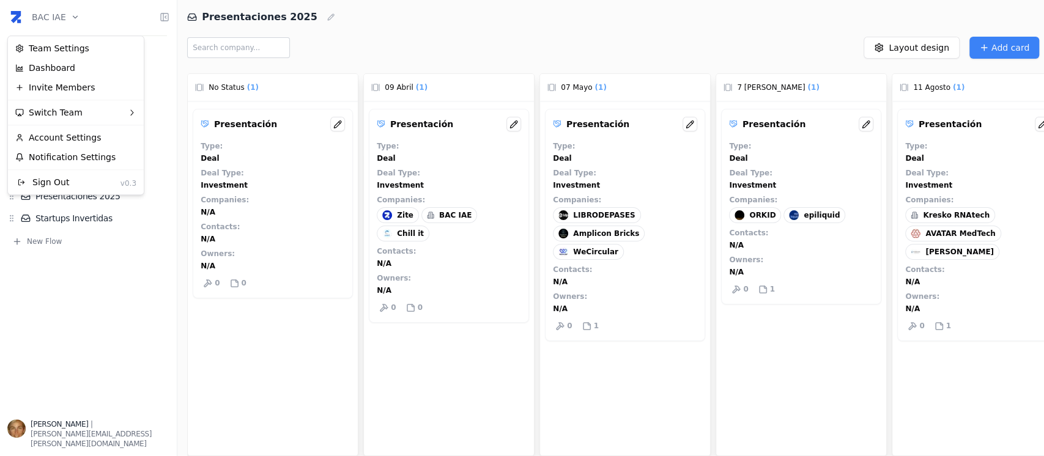
click at [69, 18] on html "BAC IAE Home Network Contacts ( 21 ) Organizations ( 21 ) Flows Presentaciones …" at bounding box center [522, 228] width 1044 height 456
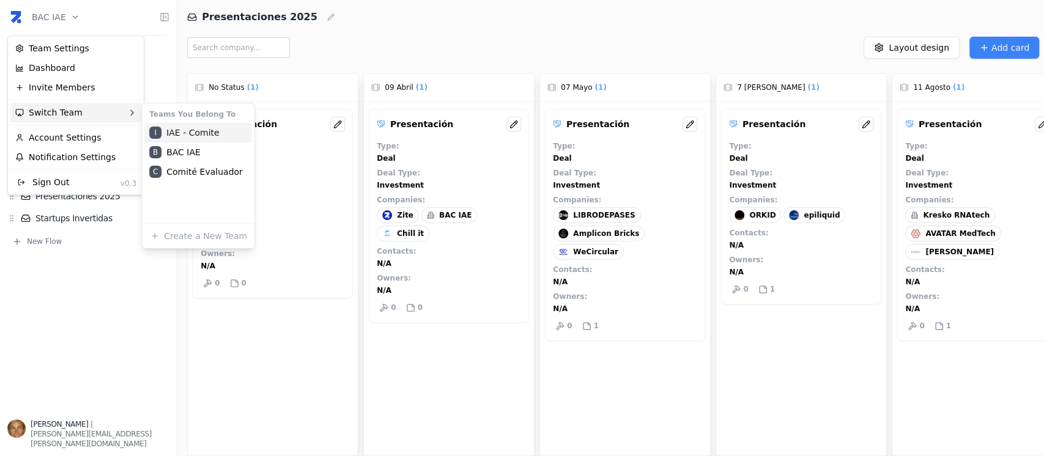
click at [213, 129] on div "I IAE - Comite" at bounding box center [198, 133] width 108 height 20
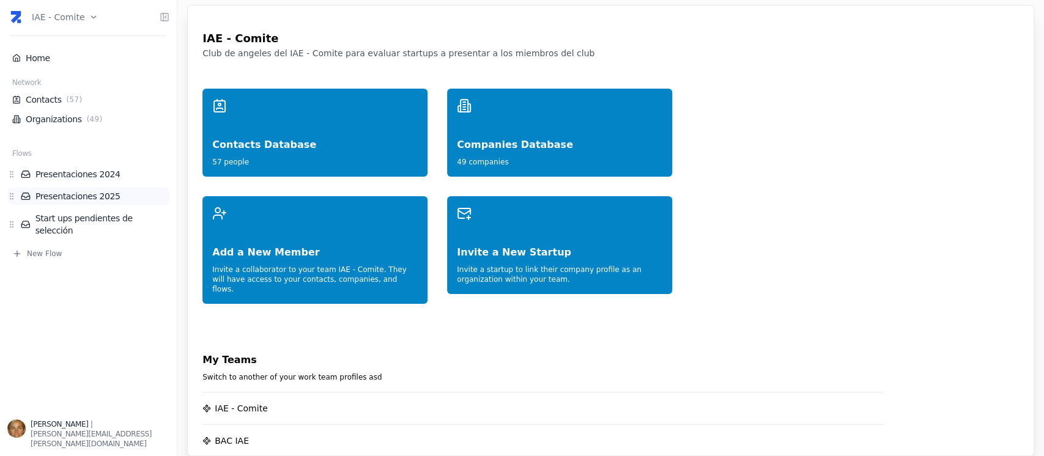
click at [91, 193] on link "Presentaciones 2025" at bounding box center [95, 196] width 149 height 12
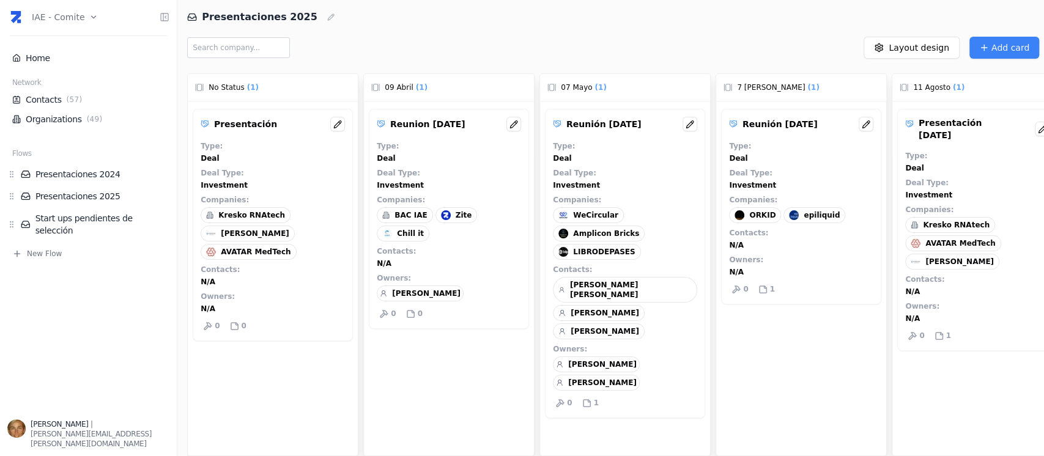
click at [967, 235] on div "AVATAR MedTech" at bounding box center [952, 243] width 95 height 16
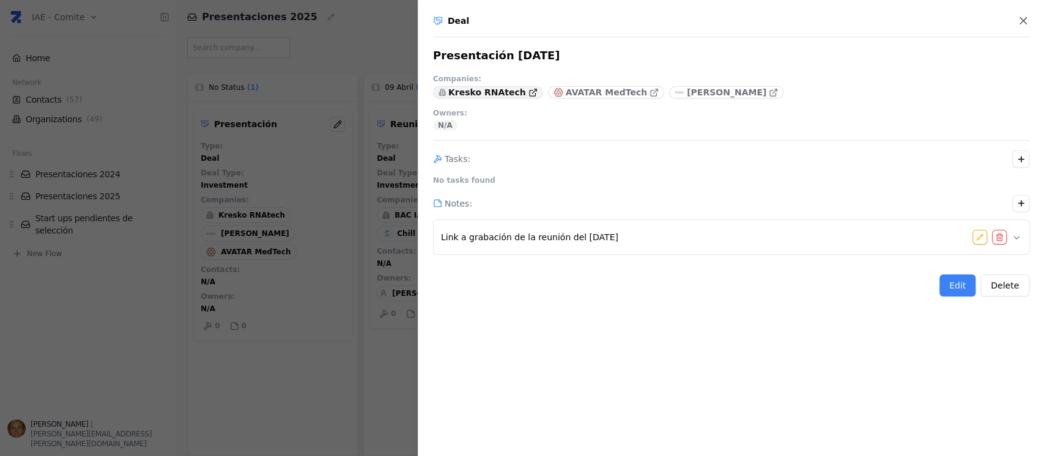
click at [490, 95] on p "Kresko RNAtech" at bounding box center [487, 92] width 78 height 12
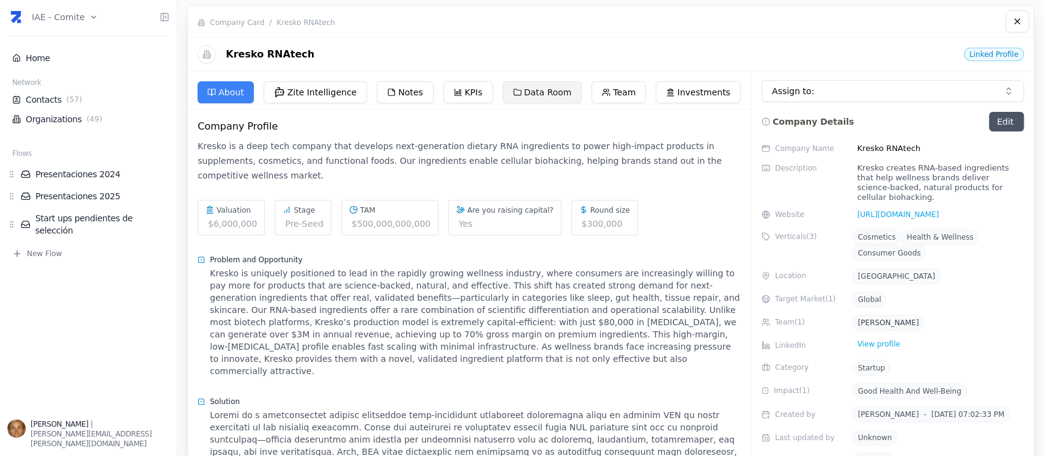
click at [539, 89] on button "Data Room" at bounding box center [542, 92] width 79 height 22
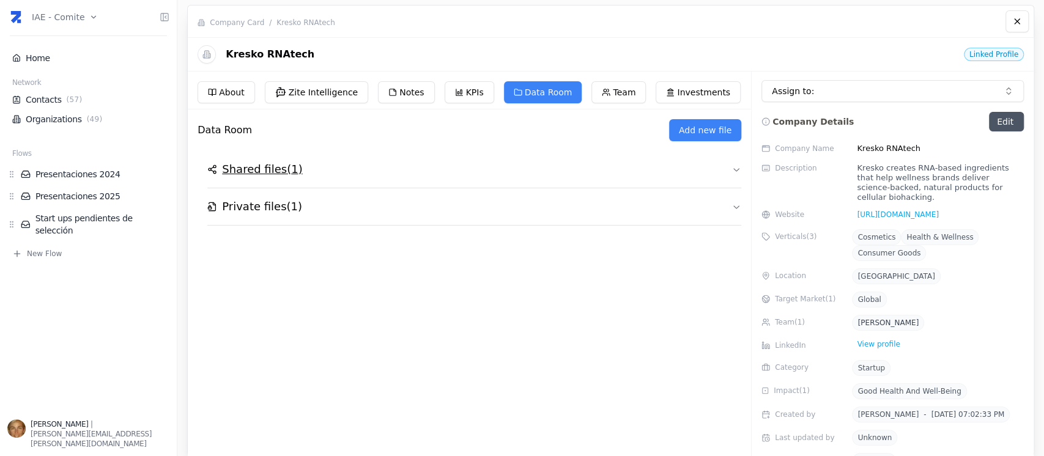
click at [254, 172] on h2 "Shared files ( 1 )" at bounding box center [262, 169] width 80 height 17
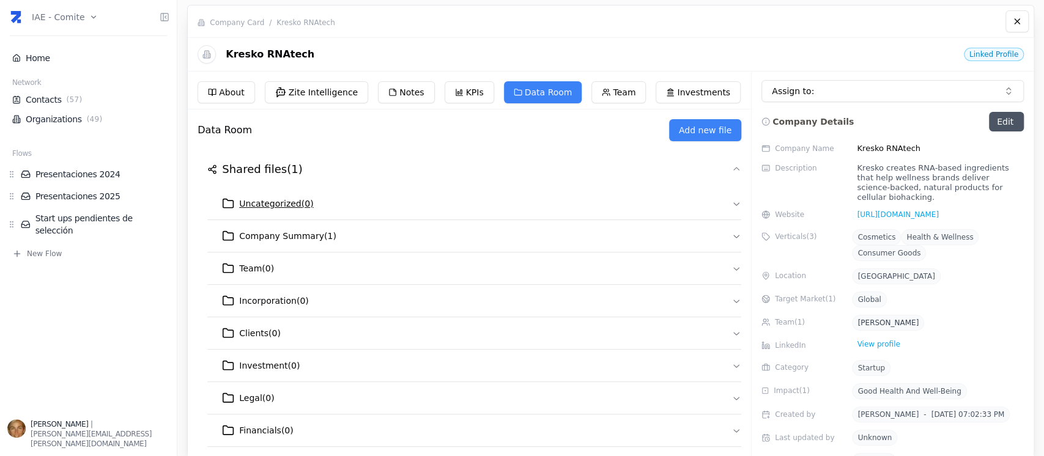
click at [271, 201] on span "Uncategorized ( 0 )" at bounding box center [276, 203] width 74 height 12
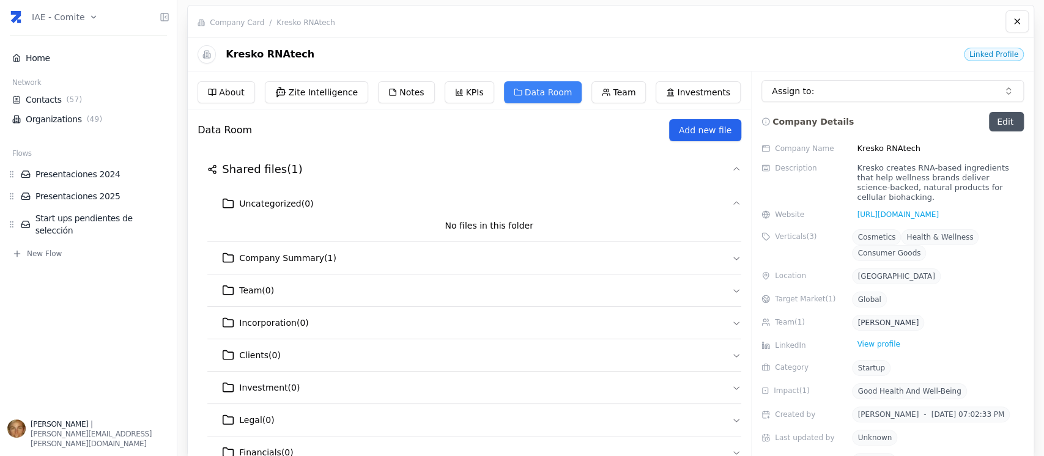
click at [697, 132] on button "Add new file" at bounding box center [705, 130] width 72 height 22
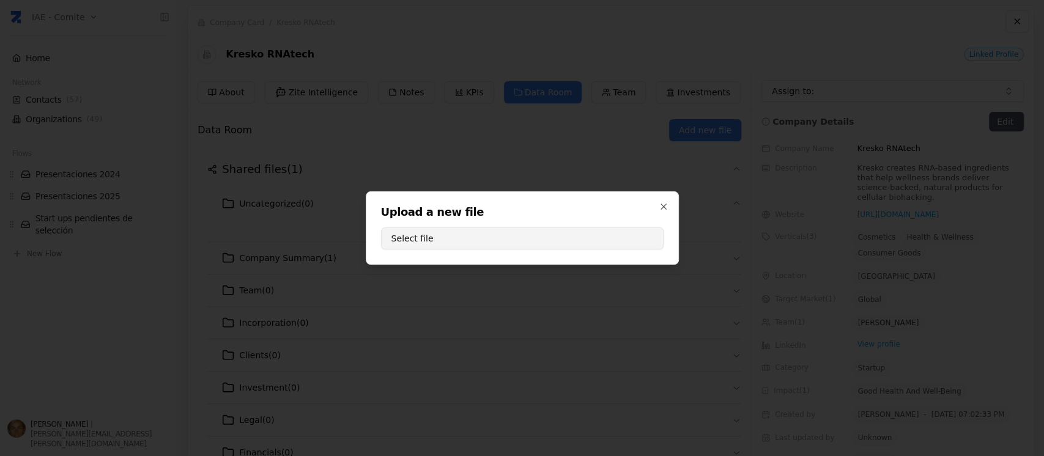
click at [594, 242] on button "Select file" at bounding box center [522, 238] width 282 height 22
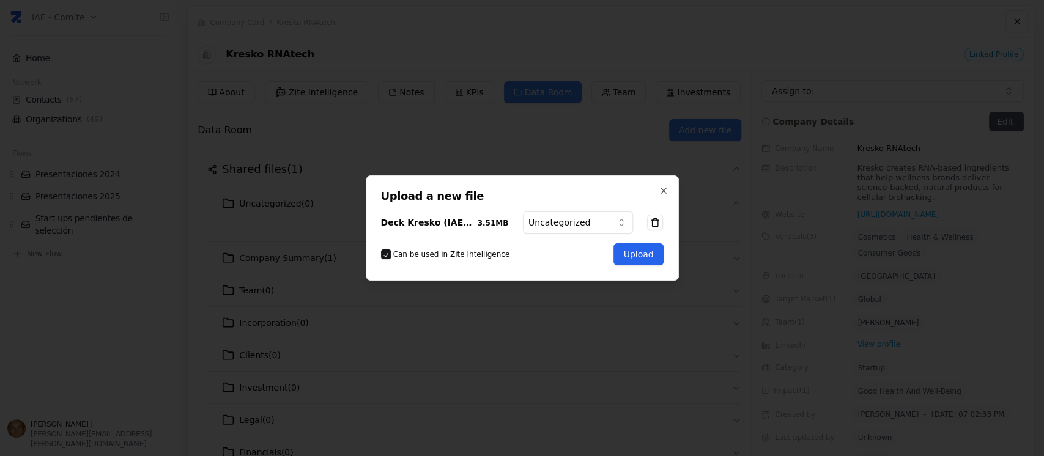
click at [626, 253] on button "Upload" at bounding box center [638, 254] width 50 height 22
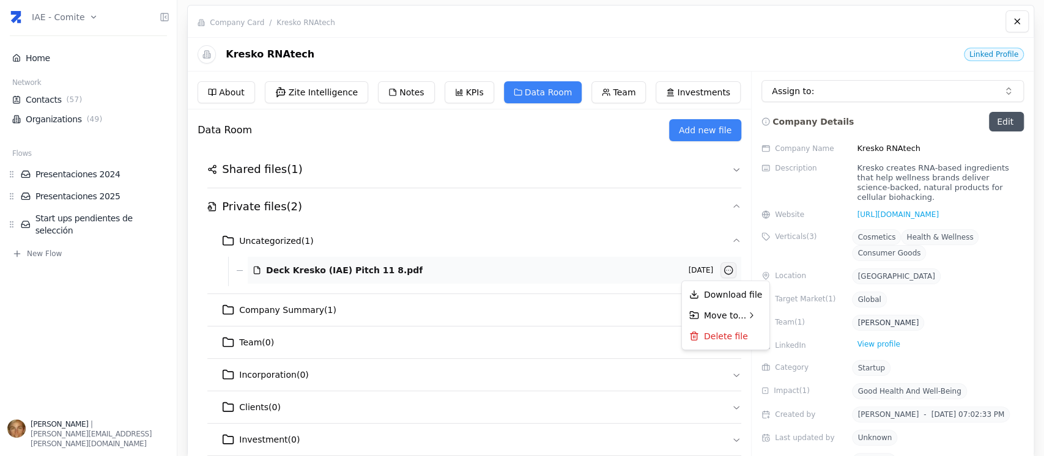
click at [724, 271] on html "IAE - Comite Home Network Contacts ( 57 ) Organizations ( 49 ) Flows Presentaci…" at bounding box center [522, 228] width 1044 height 456
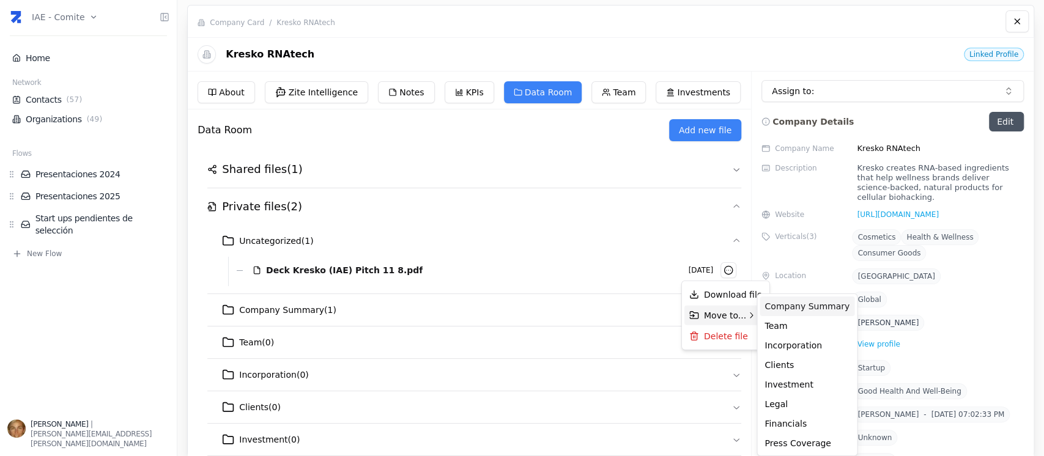
click at [808, 304] on div "Company Summary" at bounding box center [806, 307] width 95 height 20
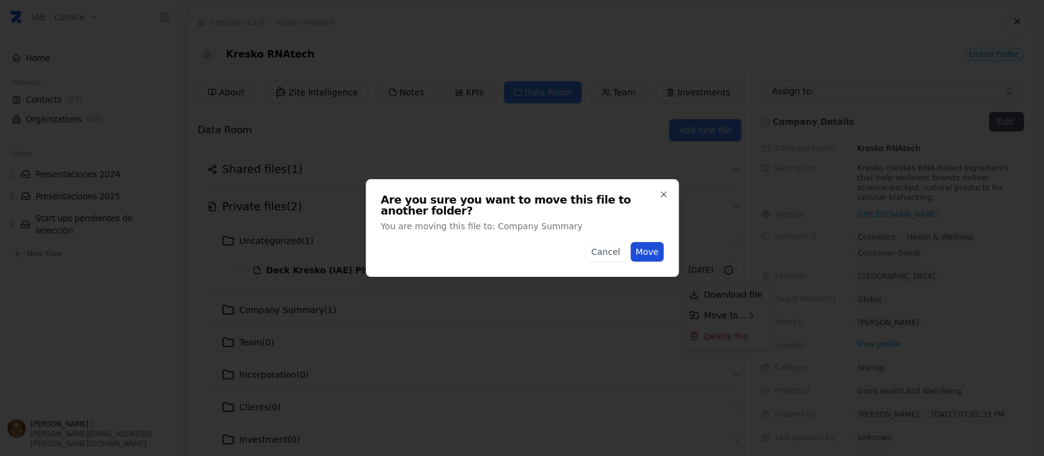
click at [646, 247] on button "Move" at bounding box center [646, 252] width 33 height 20
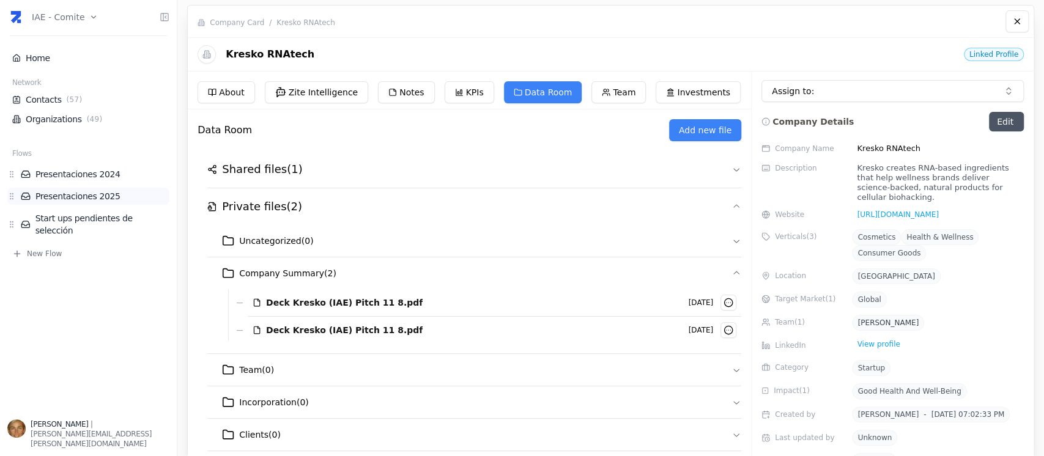
click at [95, 194] on link "Presentaciones 2025" at bounding box center [95, 196] width 149 height 12
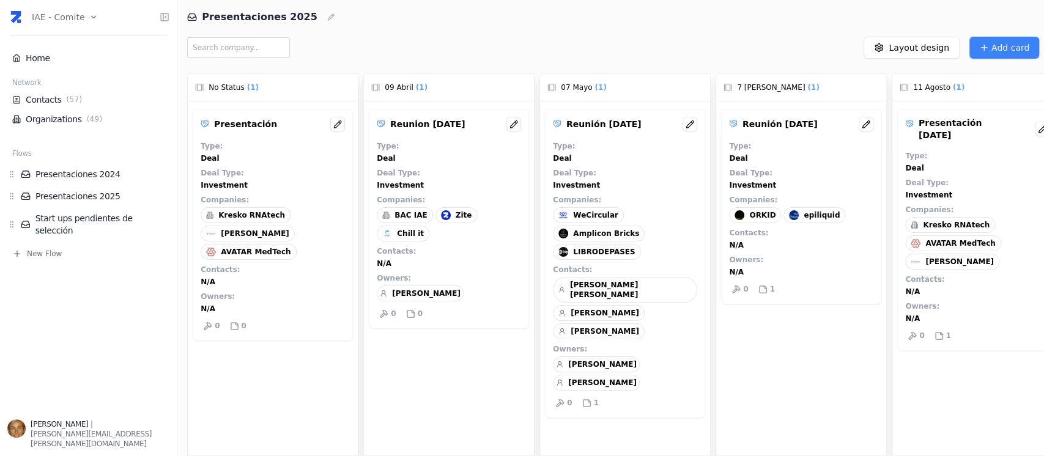
click at [951, 242] on div "Presentación 11-8-25 Type : Deal Deal Type : Investment Companies : Kresko RNAt…" at bounding box center [977, 230] width 160 height 242
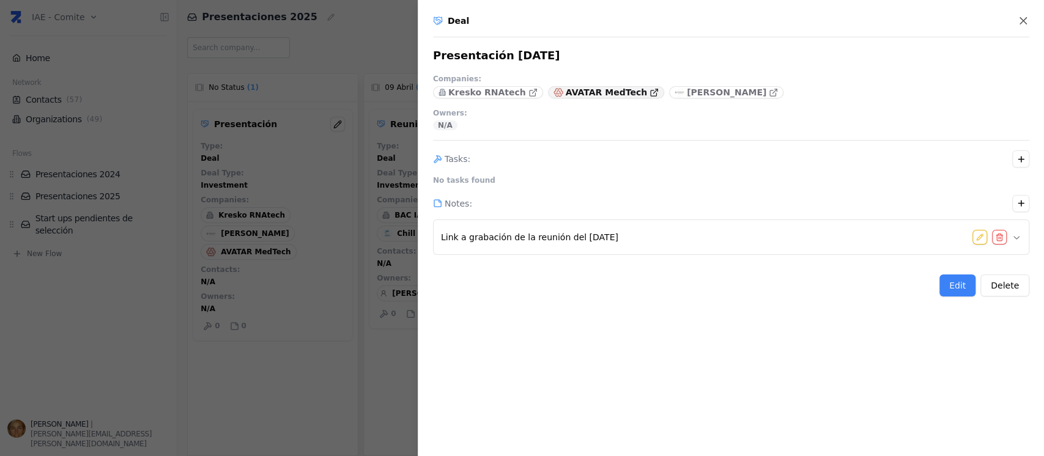
click at [573, 91] on p "AVATAR MedTech" at bounding box center [606, 92] width 81 height 12
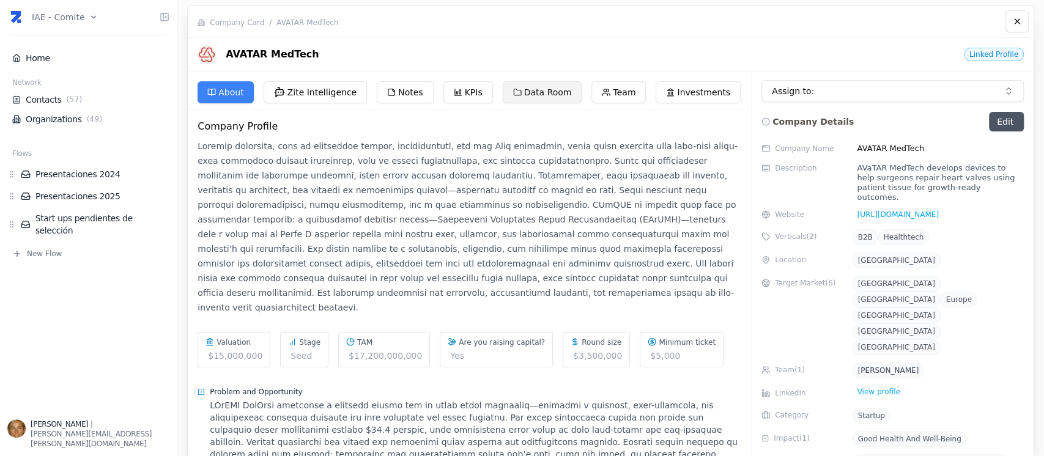
click at [521, 92] on button "Data Room" at bounding box center [542, 92] width 79 height 22
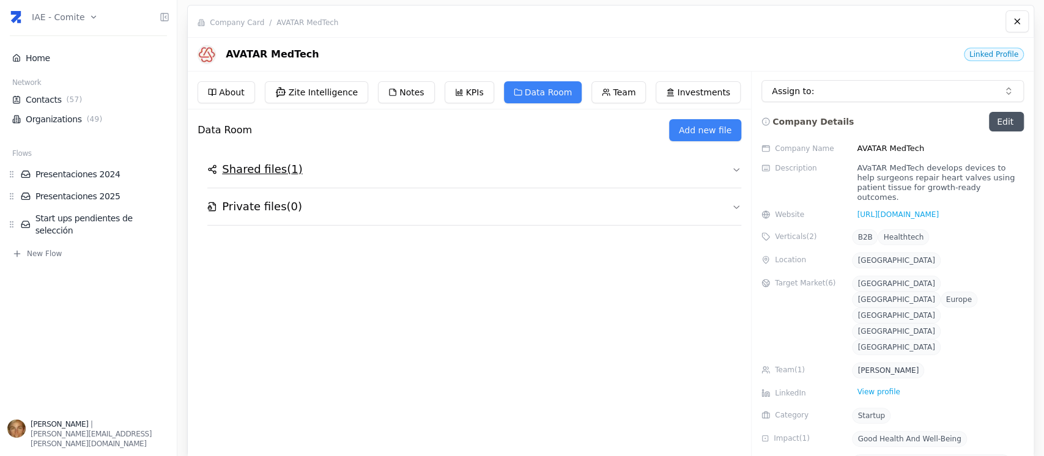
click at [264, 174] on h2 "Shared files ( 1 )" at bounding box center [262, 169] width 80 height 17
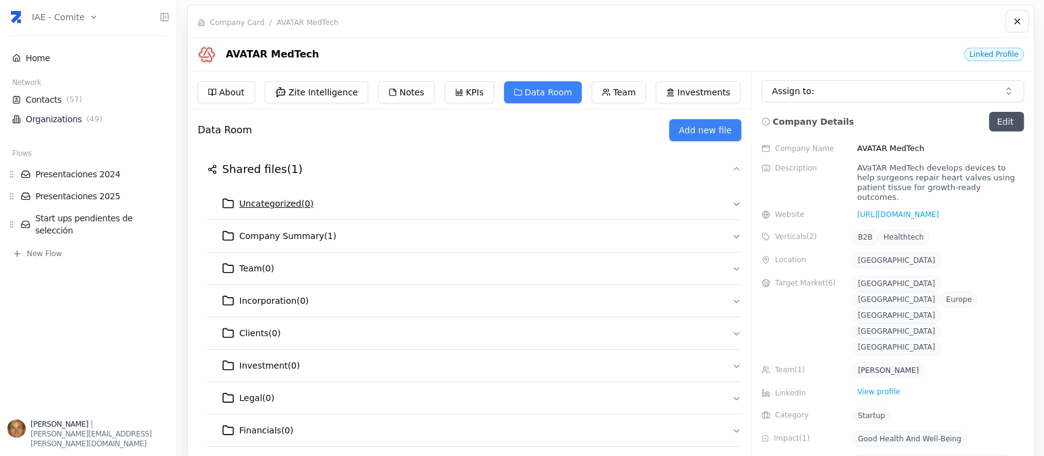
click at [734, 204] on icon "button" at bounding box center [736, 204] width 10 height 10
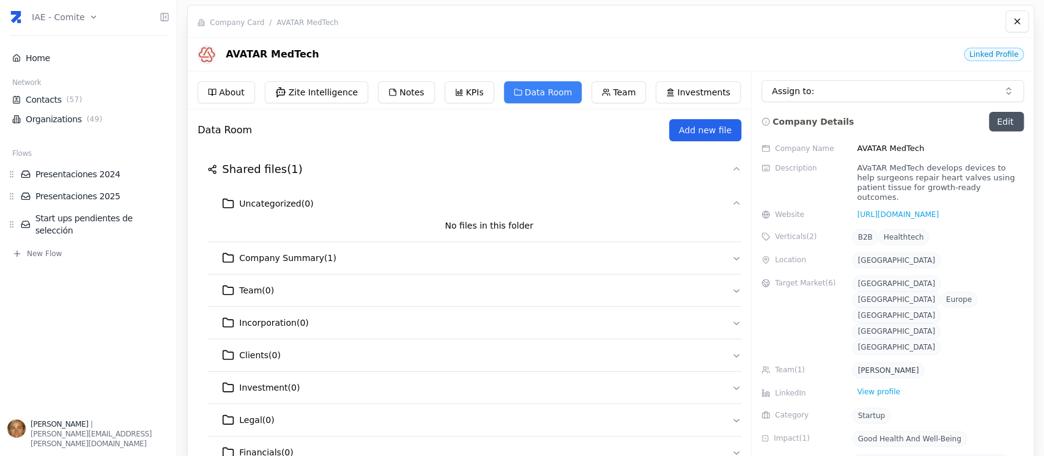
click at [670, 133] on button "Add new file" at bounding box center [705, 130] width 72 height 22
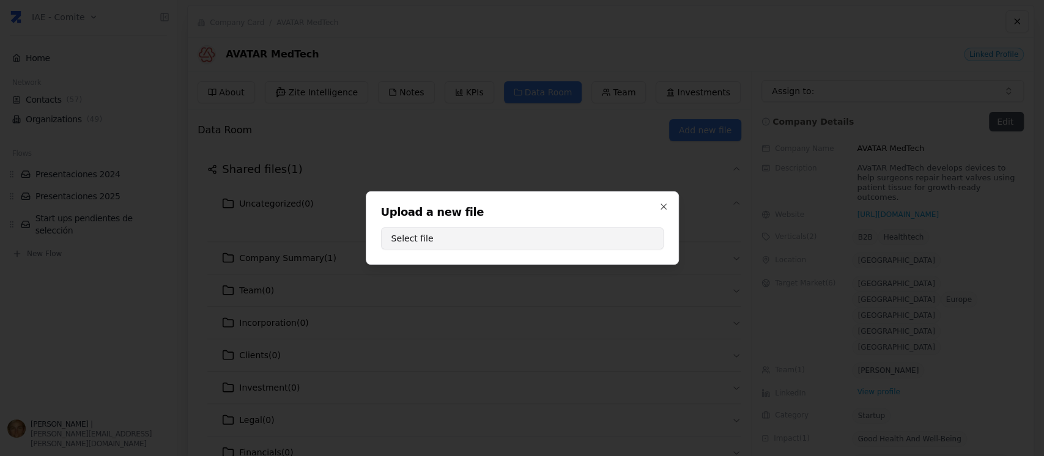
click at [587, 237] on button "Select file" at bounding box center [522, 238] width 282 height 22
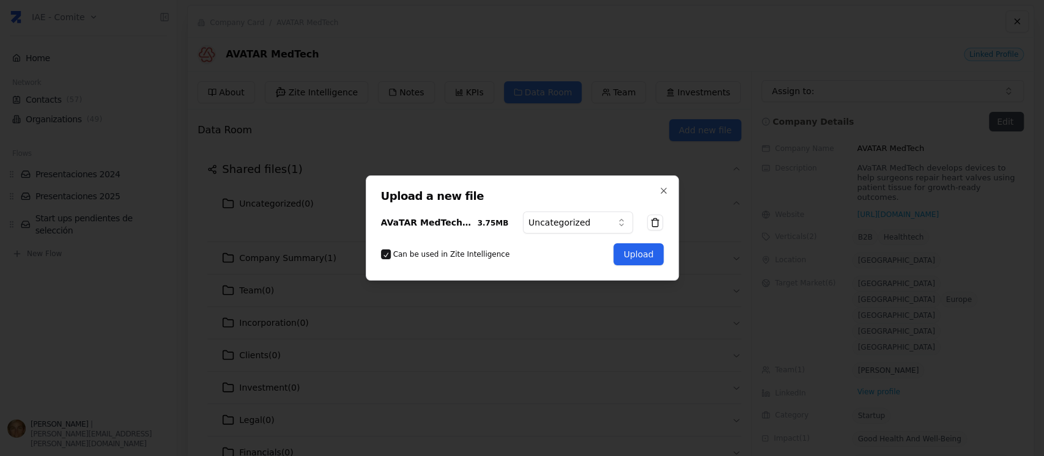
click at [634, 257] on button "Upload" at bounding box center [638, 254] width 50 height 22
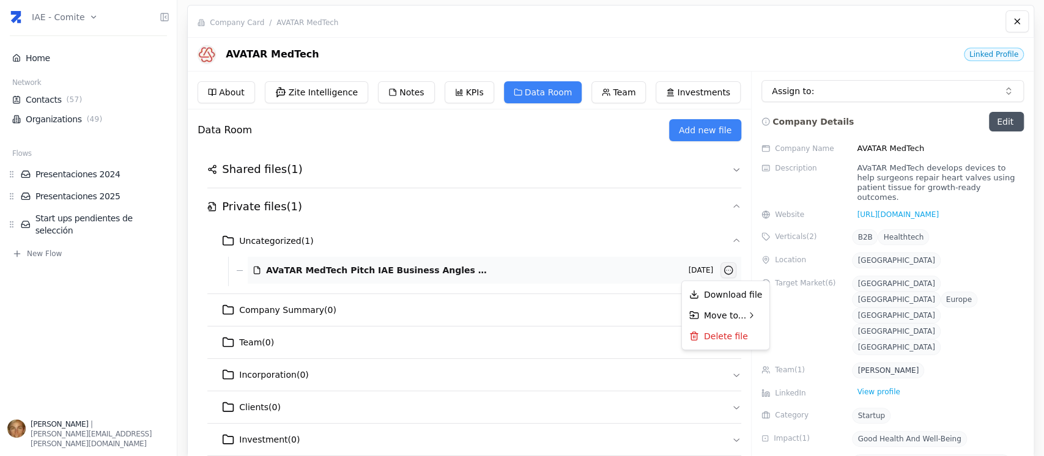
click at [728, 273] on html "IAE - Comite Home Network Contacts ( 57 ) Organizations ( 49 ) Flows Presentaci…" at bounding box center [522, 228] width 1044 height 456
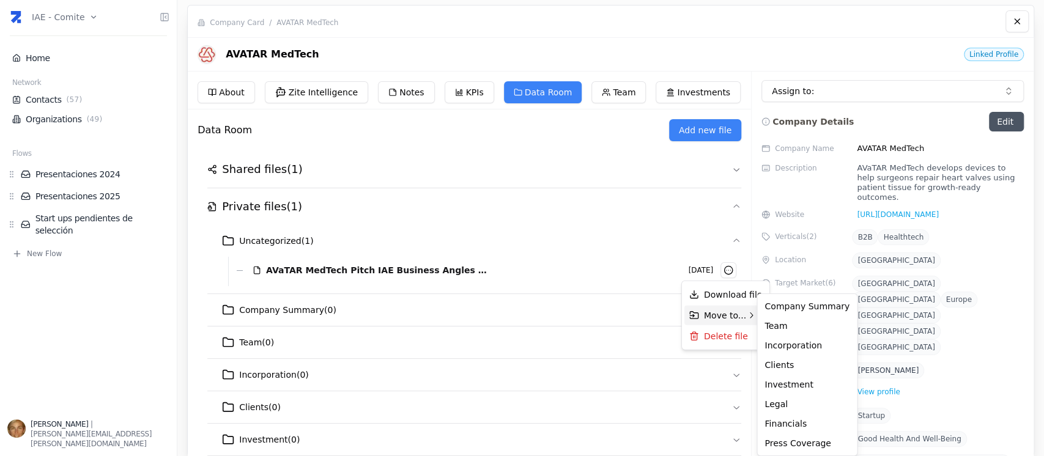
click at [734, 314] on span "Move to..." at bounding box center [725, 315] width 42 height 12
click at [821, 311] on div "Company Summary" at bounding box center [806, 307] width 95 height 20
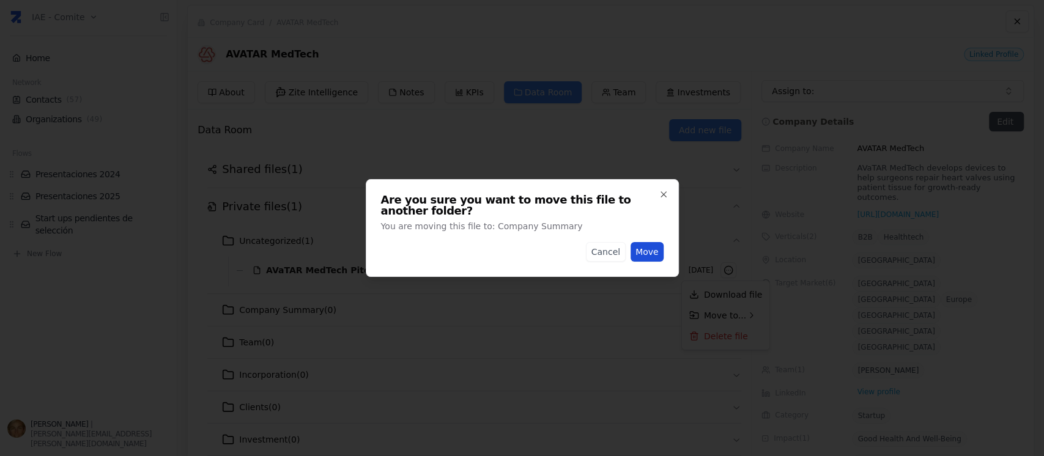
click at [656, 251] on button "Move" at bounding box center [646, 252] width 33 height 20
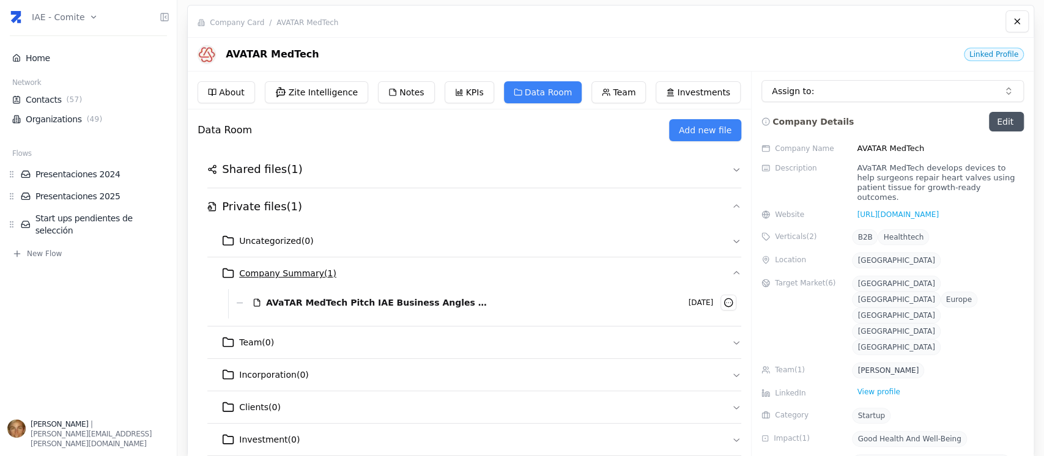
click at [284, 267] on span "Company Summary ( 1 )" at bounding box center [287, 273] width 97 height 12
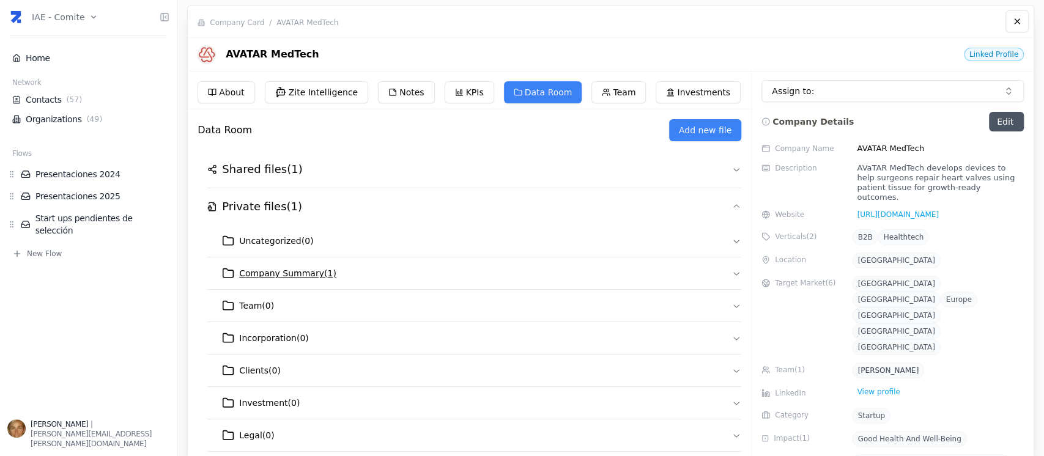
click at [284, 267] on span "Company Summary ( 1 )" at bounding box center [287, 273] width 97 height 12
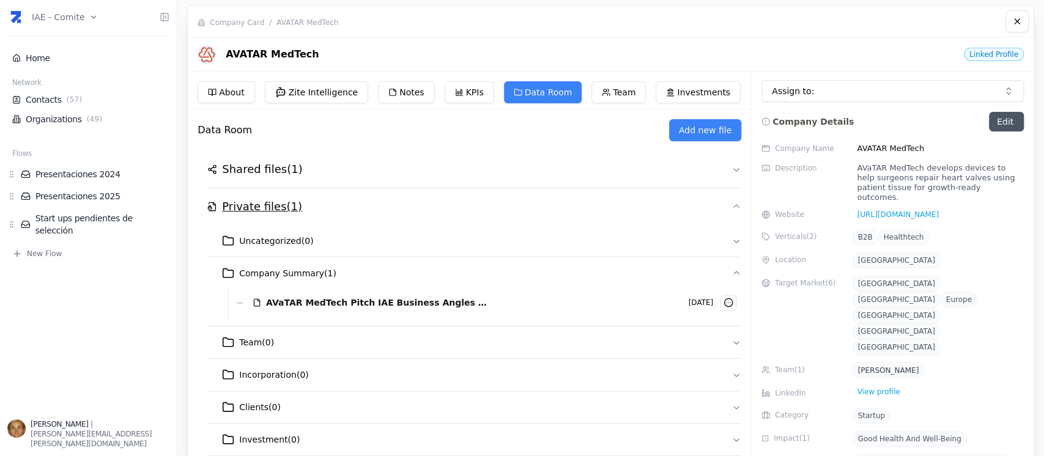
click at [275, 203] on h2 "Private files ( 1 )" at bounding box center [262, 206] width 80 height 17
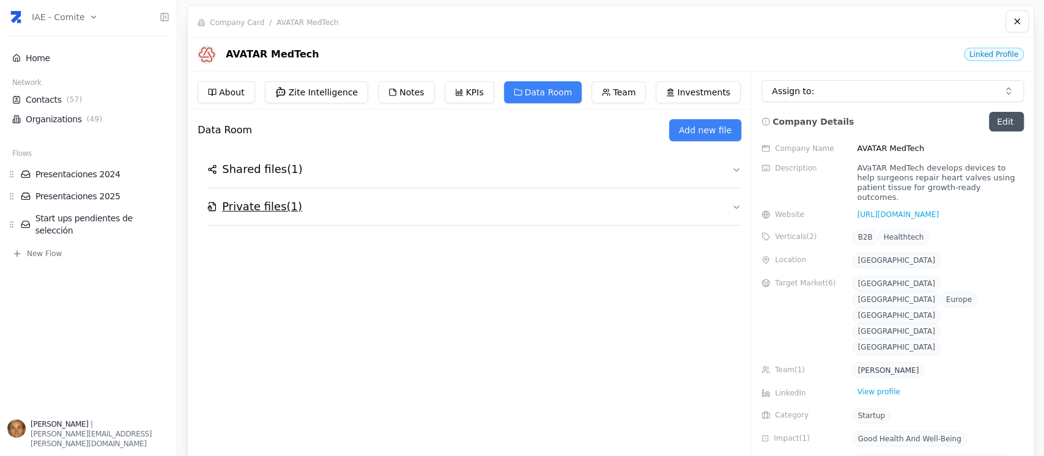
click at [275, 205] on h2 "Private files ( 1 )" at bounding box center [262, 206] width 80 height 17
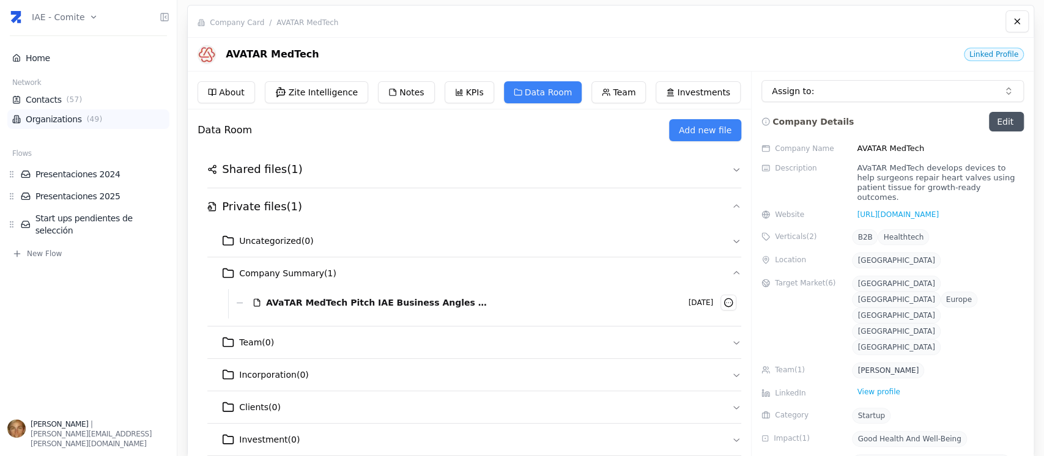
click at [64, 119] on link "Organizations ( 49 )" at bounding box center [88, 119] width 152 height 12
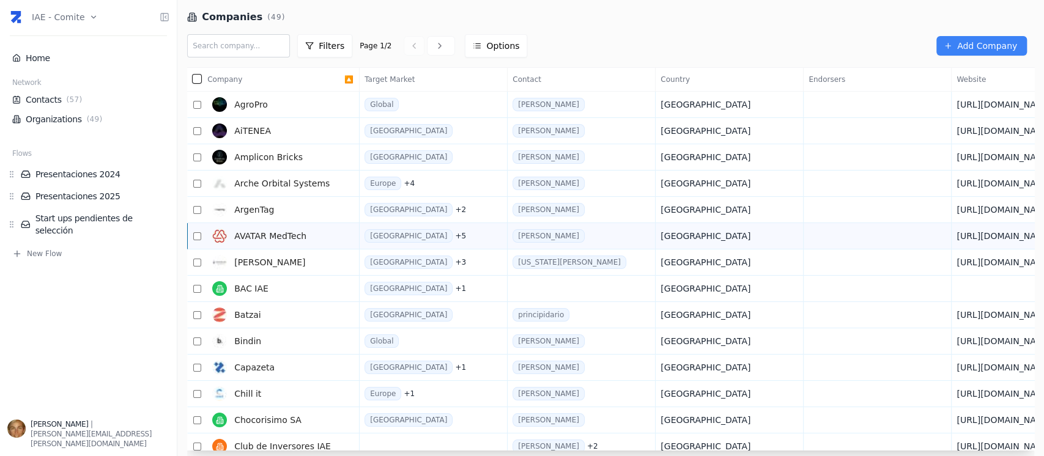
click at [300, 240] on span "AVATAR MedTech" at bounding box center [270, 236] width 72 height 12
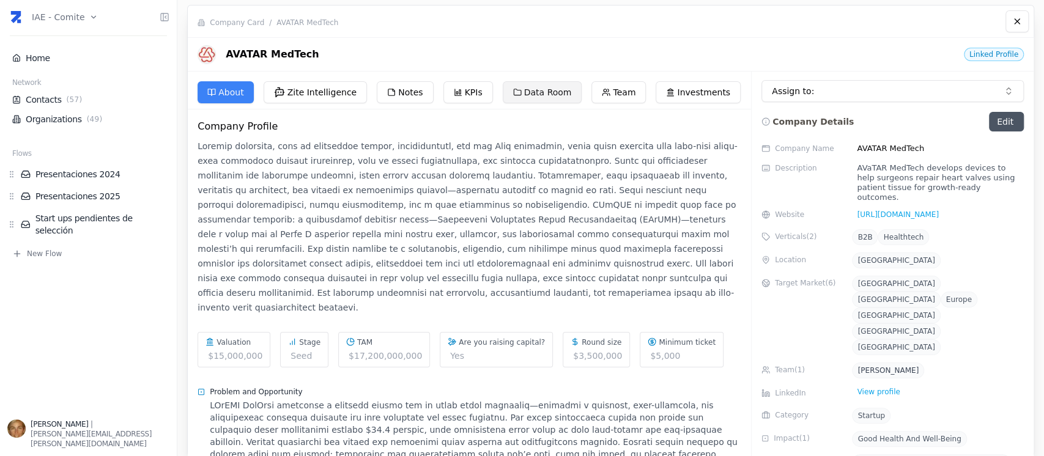
click at [534, 86] on button "Data Room" at bounding box center [542, 92] width 79 height 22
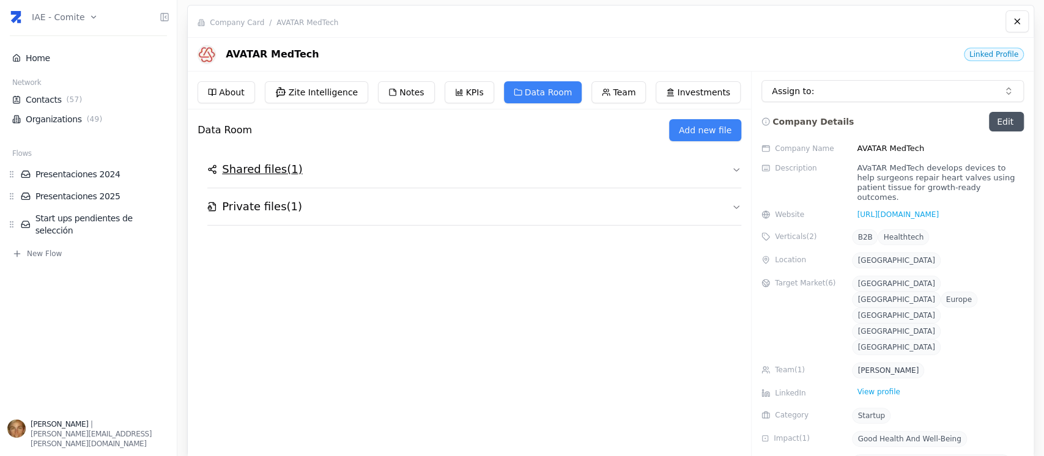
click at [255, 177] on button "Shared files ( 1 )" at bounding box center [474, 169] width 534 height 37
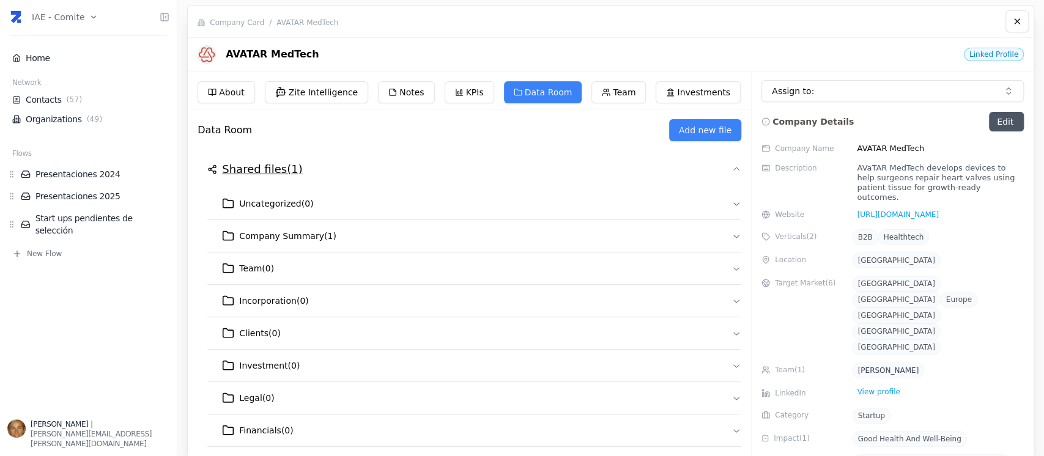
click at [254, 166] on h2 "Shared files ( 1 )" at bounding box center [262, 169] width 80 height 17
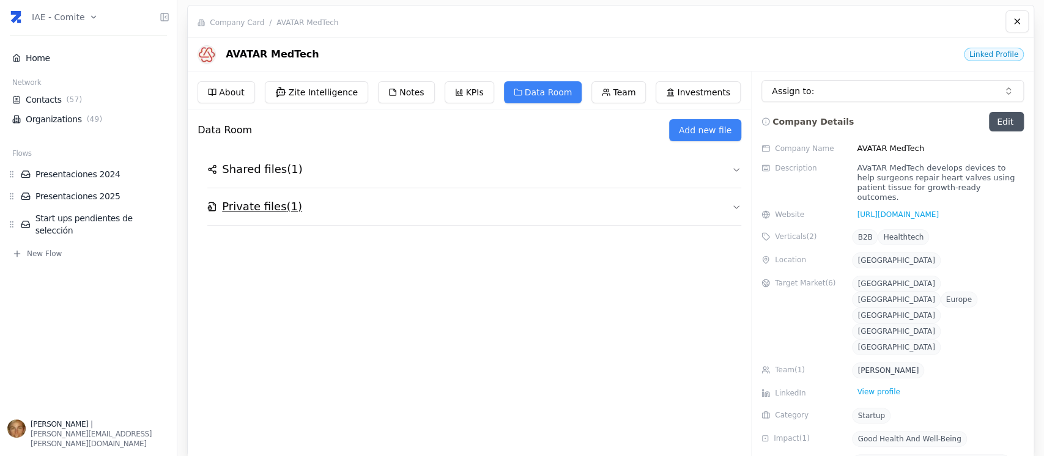
click at [259, 202] on h2 "Private files ( 1 )" at bounding box center [262, 206] width 80 height 17
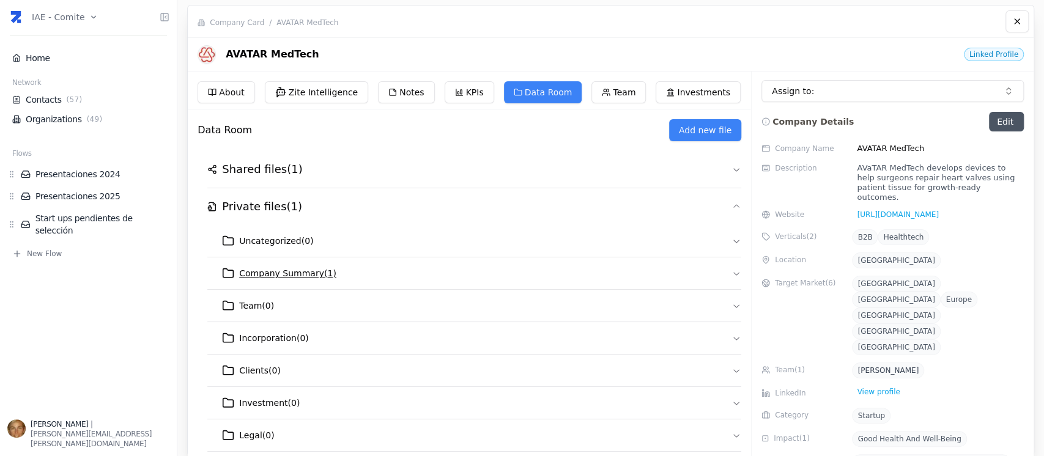
click at [284, 278] on span "Company Summary ( 1 )" at bounding box center [287, 273] width 97 height 12
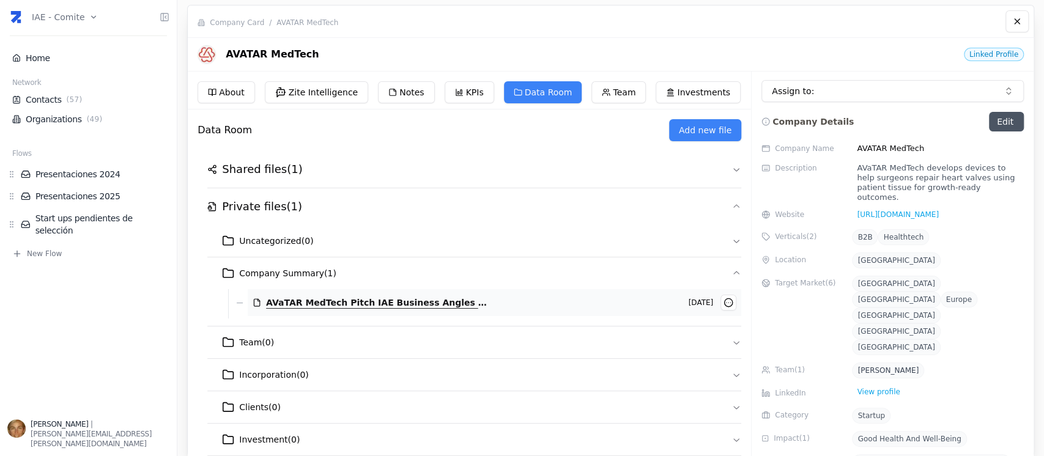
click at [435, 300] on span "AVaTAR MedTech Pitch IAE Business Angles Club Pitch 11 8.pdf" at bounding box center [378, 303] width 224 height 12
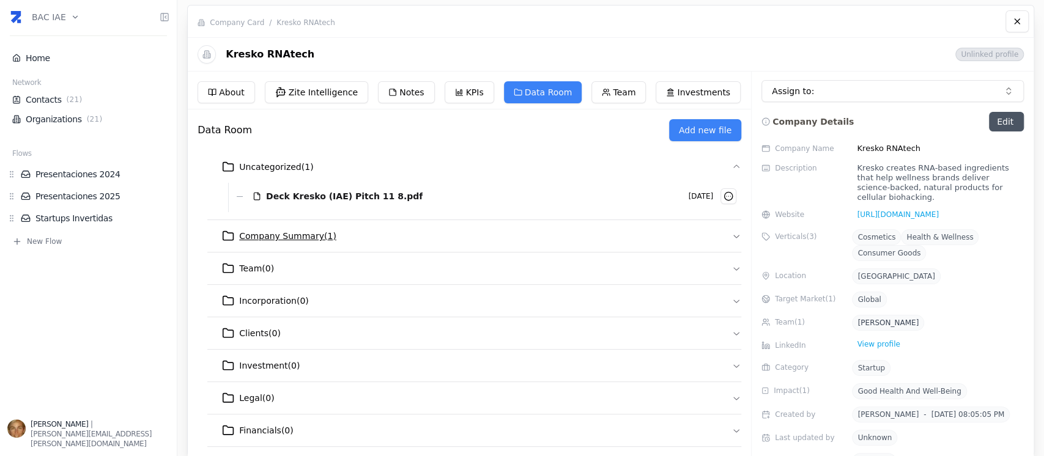
click at [308, 235] on span "Company Summary ( 1 )" at bounding box center [287, 236] width 97 height 12
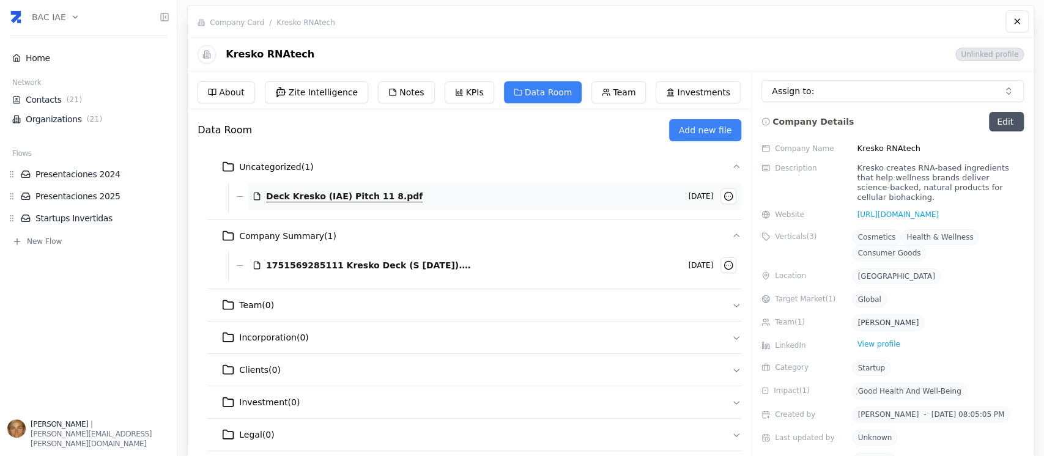
click at [303, 194] on span "Deck Kresko (IAE) Pitch 11 8.pdf" at bounding box center [344, 196] width 157 height 12
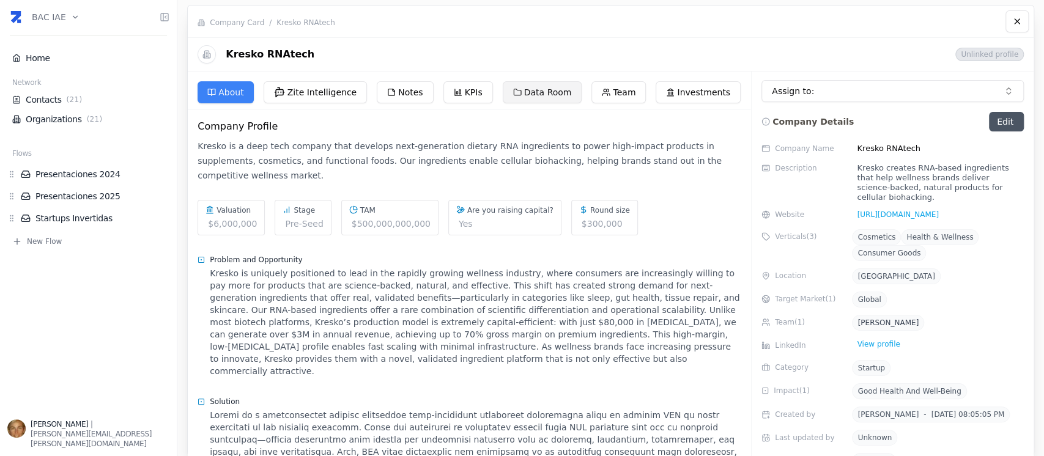
click at [555, 92] on button "Data Room" at bounding box center [542, 92] width 79 height 22
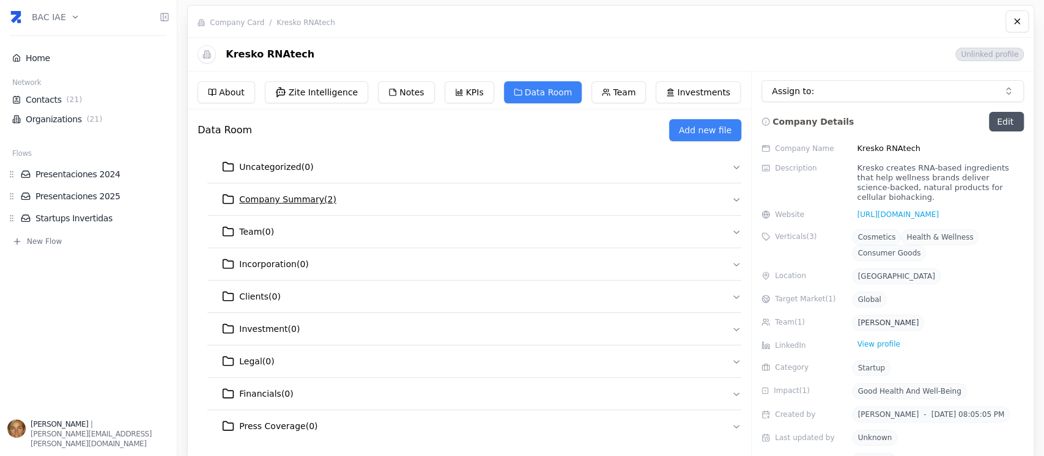
click at [315, 199] on span "Company Summary ( 2 )" at bounding box center [287, 199] width 97 height 12
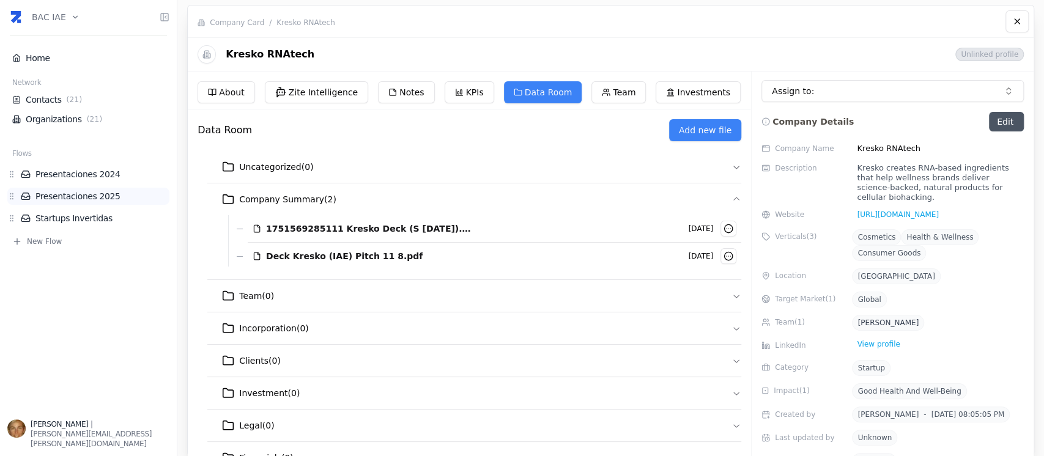
click at [68, 193] on link "Presentaciones 2025" at bounding box center [95, 196] width 149 height 12
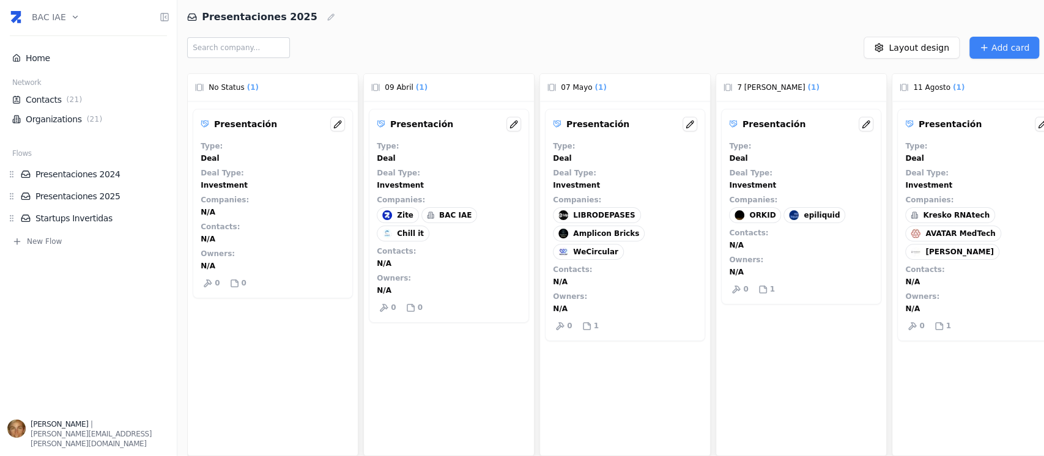
click at [973, 239] on div "AVATAR MedTech" at bounding box center [952, 234] width 95 height 16
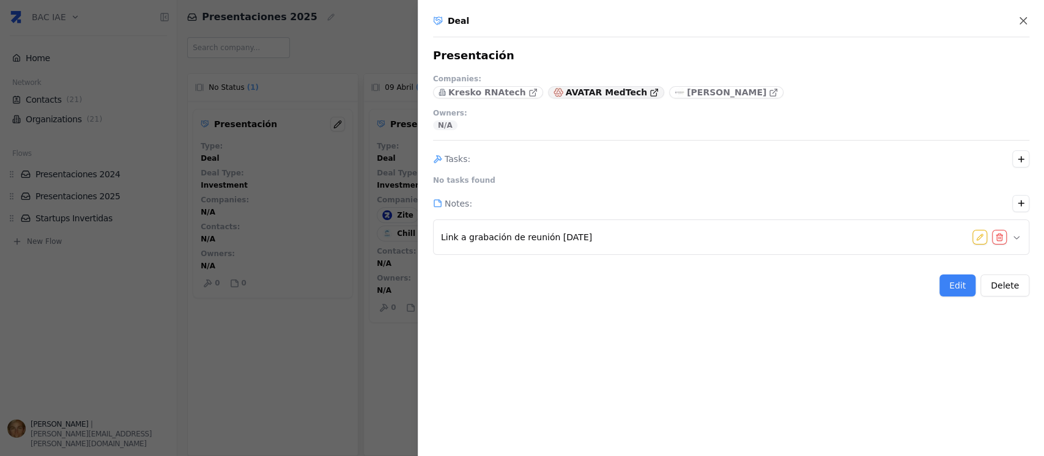
click at [602, 92] on p "AVATAR MedTech" at bounding box center [606, 92] width 81 height 12
click at [279, 237] on div at bounding box center [522, 228] width 1044 height 456
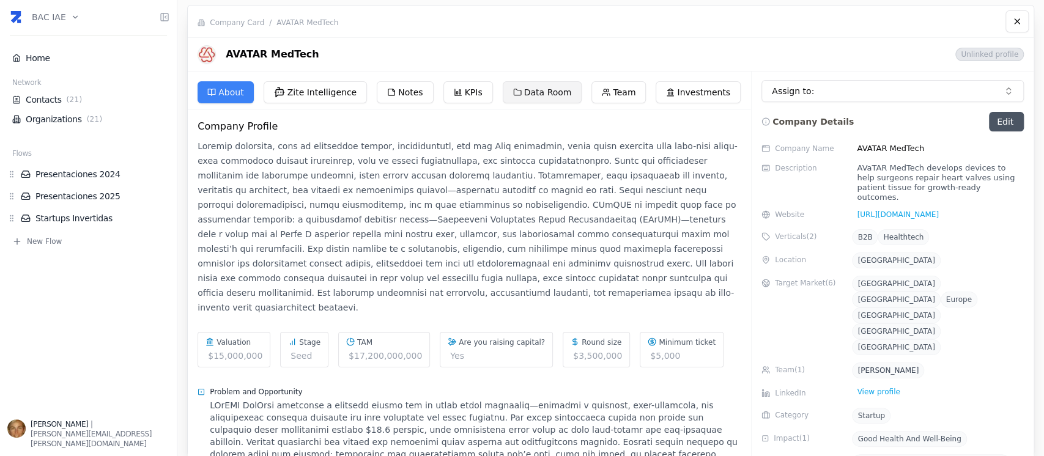
click at [531, 90] on button "Data Room" at bounding box center [542, 92] width 79 height 22
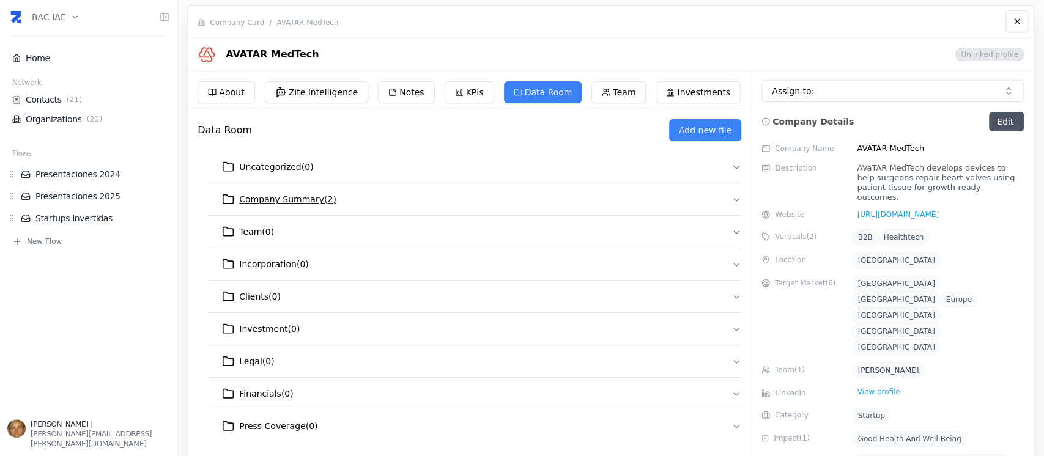
click at [291, 197] on span "Company Summary ( 2 )" at bounding box center [287, 199] width 97 height 12
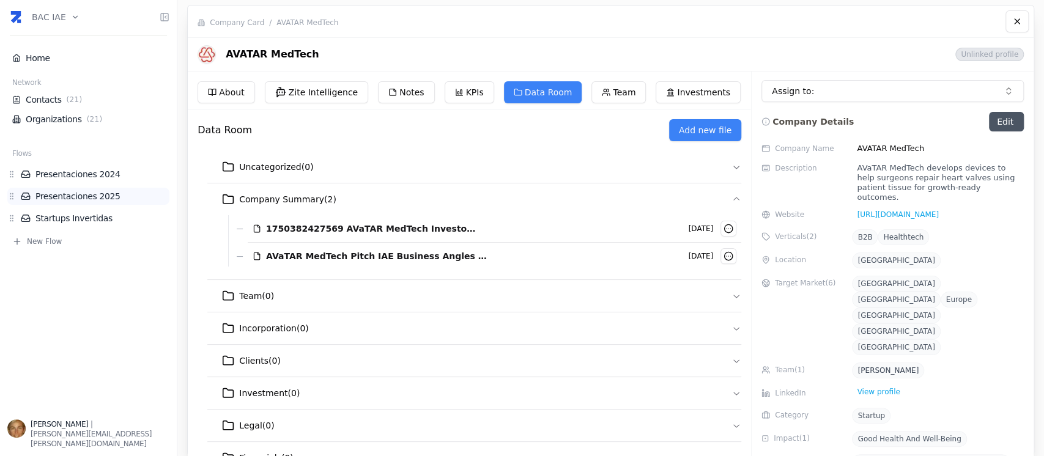
click at [103, 197] on link "Presentaciones 2025" at bounding box center [95, 196] width 149 height 12
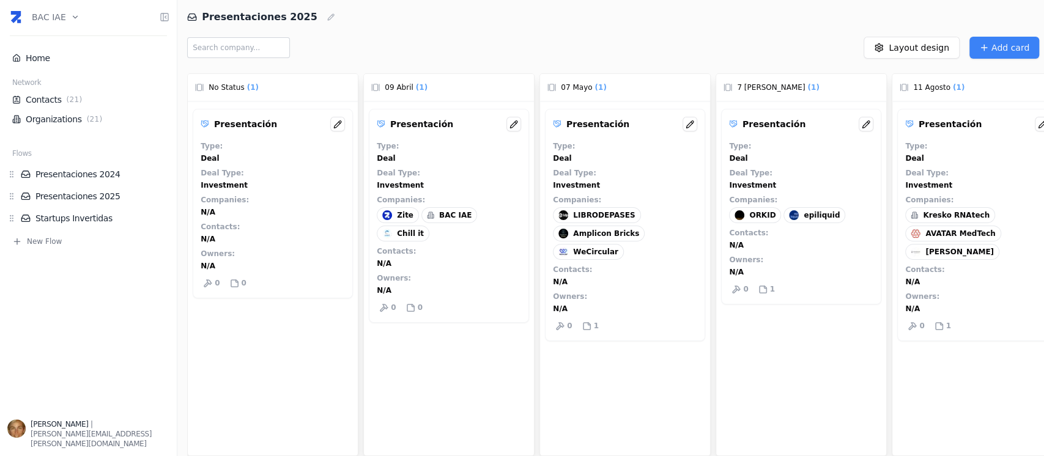
click at [1032, 243] on div "Presentación Type : Deal Deal Type : Investment Companies : Kresko RNAtech AVAT…" at bounding box center [977, 225] width 160 height 232
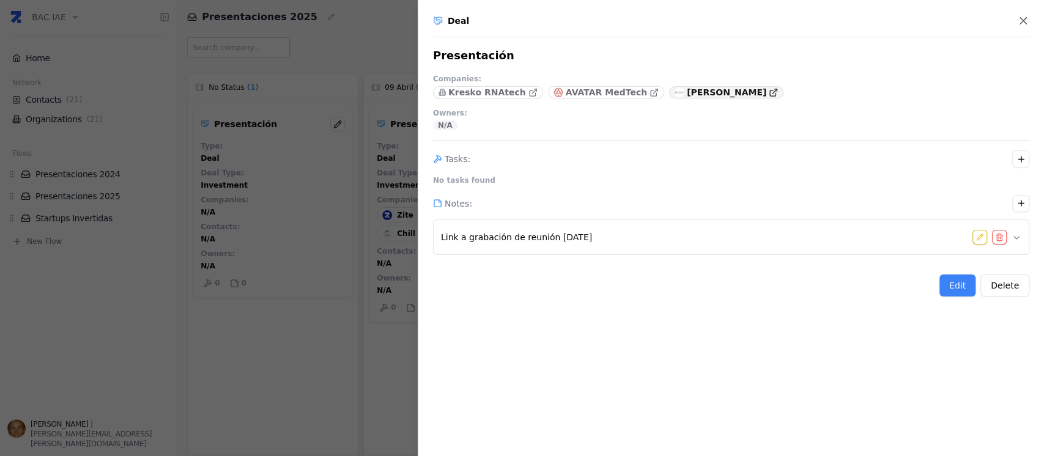
click at [689, 95] on p "[PERSON_NAME]" at bounding box center [726, 92] width 79 height 12
click at [215, 125] on div at bounding box center [522, 228] width 1044 height 456
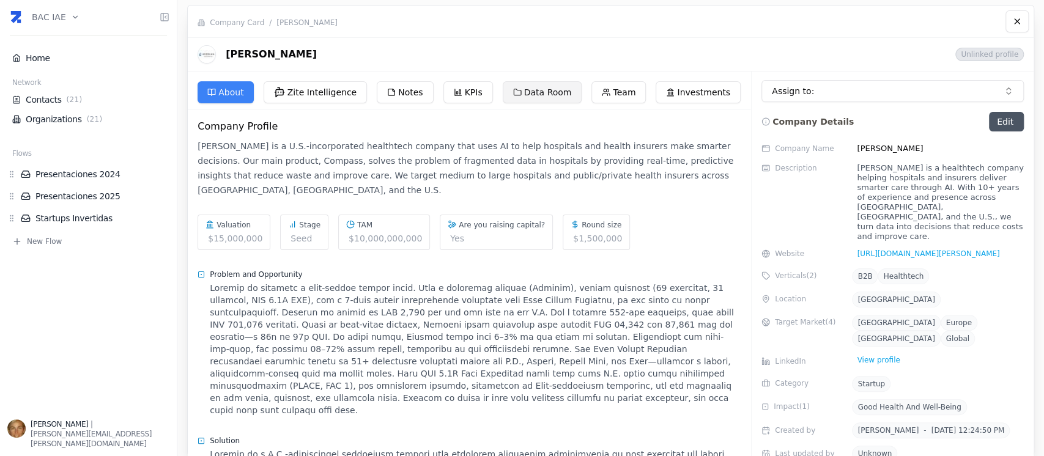
click at [536, 92] on button "Data Room" at bounding box center [542, 92] width 79 height 22
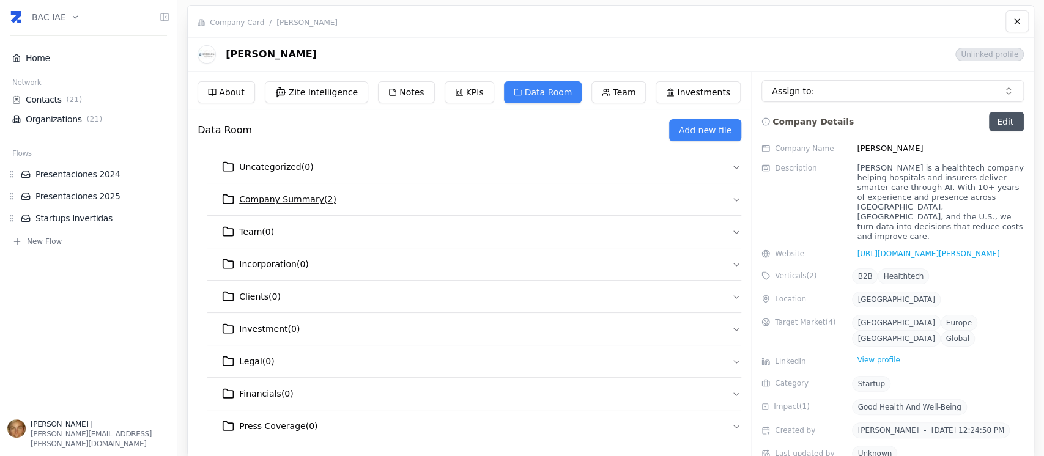
click at [291, 196] on span "Company Summary ( 2 )" at bounding box center [287, 199] width 97 height 12
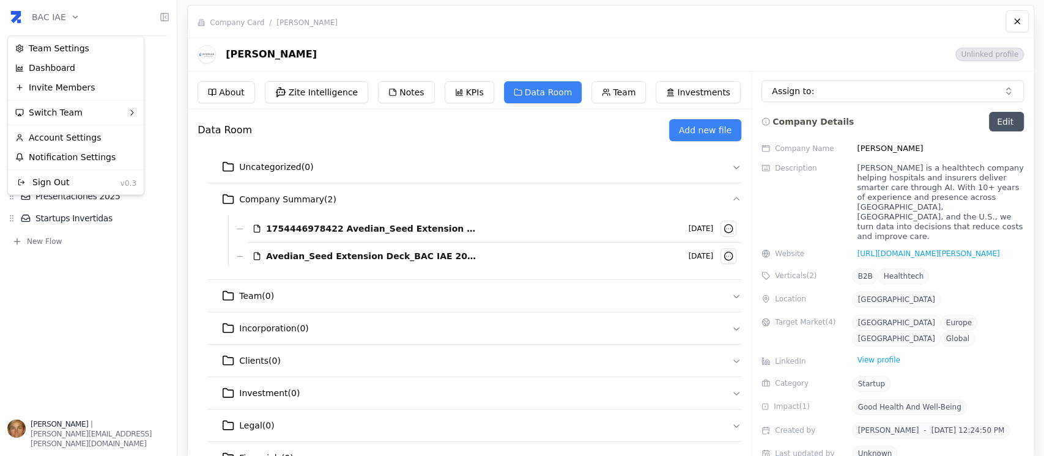
click at [75, 20] on html "BAC IAE Home Network Contacts ( 21 ) Organizations ( 21 ) Flows Presentaciones …" at bounding box center [522, 228] width 1044 height 456
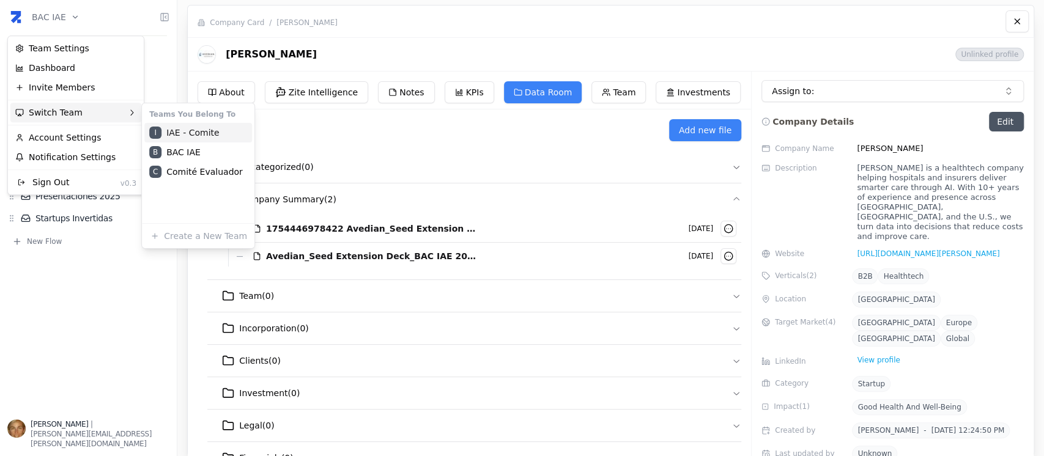
click at [203, 135] on div "I IAE - Comite" at bounding box center [198, 133] width 108 height 20
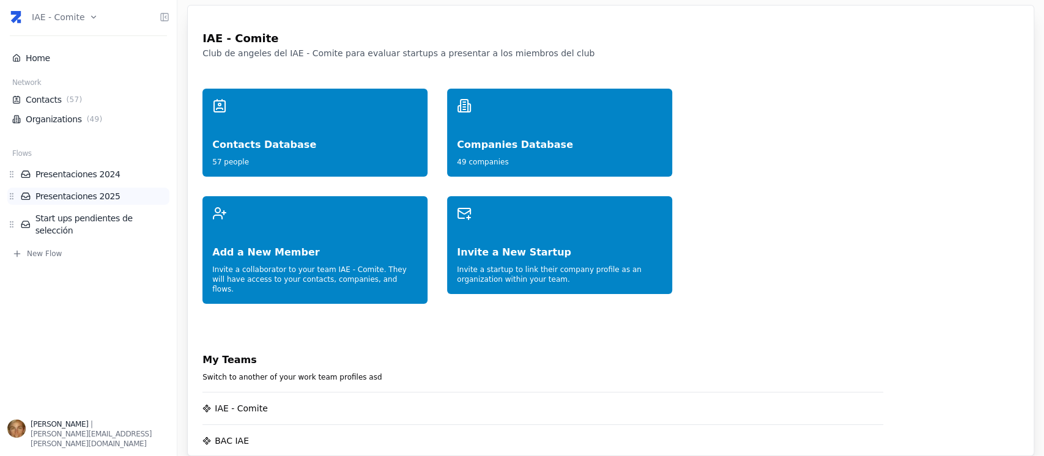
click at [111, 194] on link "Presentaciones 2025" at bounding box center [95, 196] width 149 height 12
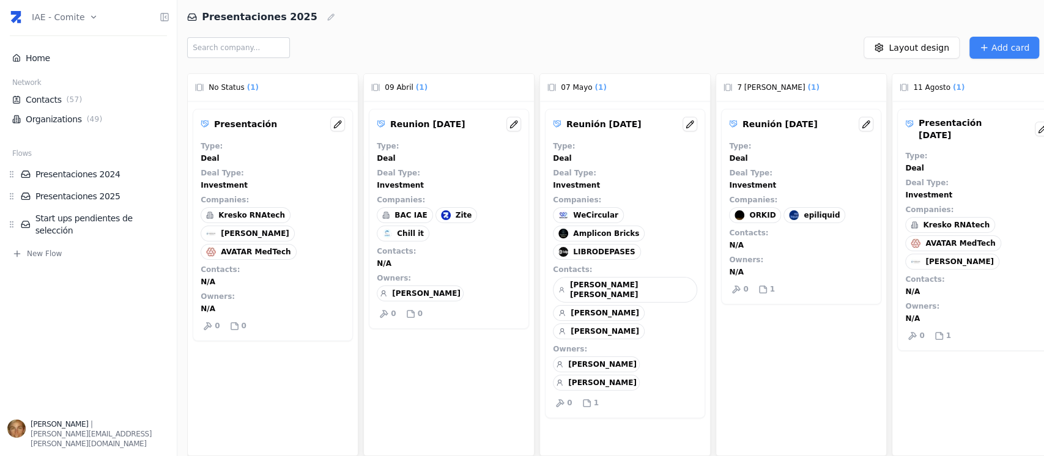
click at [961, 224] on div "Kresko RNAtech AVATAR MedTech AVEDIAN" at bounding box center [977, 243] width 144 height 53
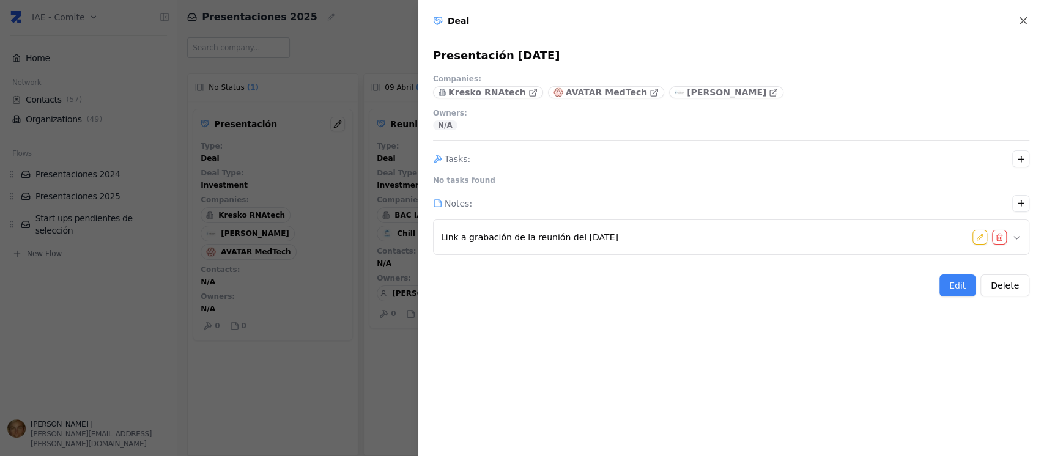
click at [494, 98] on p "Companies : Kresko RNAtech AVATAR MedTech AVEDIAN Owners : N/A" at bounding box center [731, 102] width 596 height 56
click at [494, 91] on p "Kresko RNAtech" at bounding box center [487, 92] width 78 height 12
click at [190, 120] on div at bounding box center [522, 228] width 1044 height 456
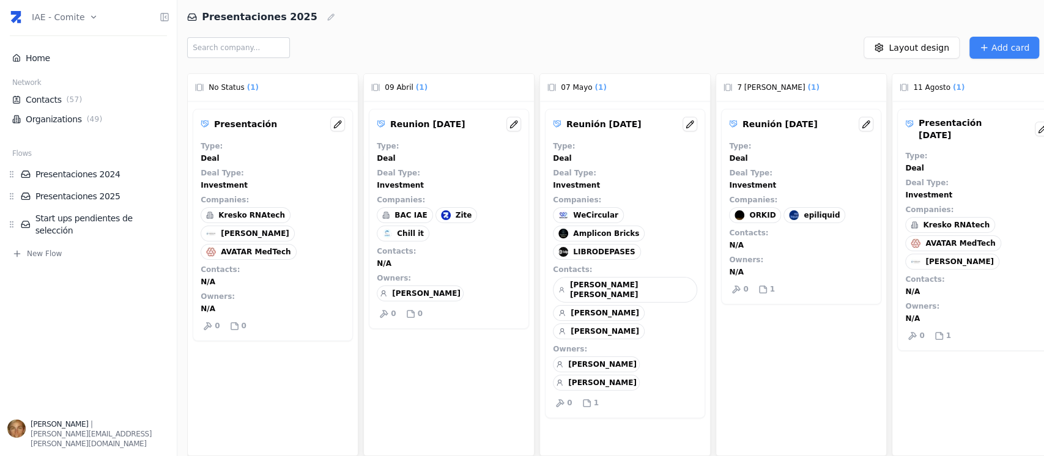
click at [947, 243] on div "Presentación 11-8-25 Type : Deal Deal Type : Investment Companies : Kresko RNAt…" at bounding box center [977, 230] width 160 height 242
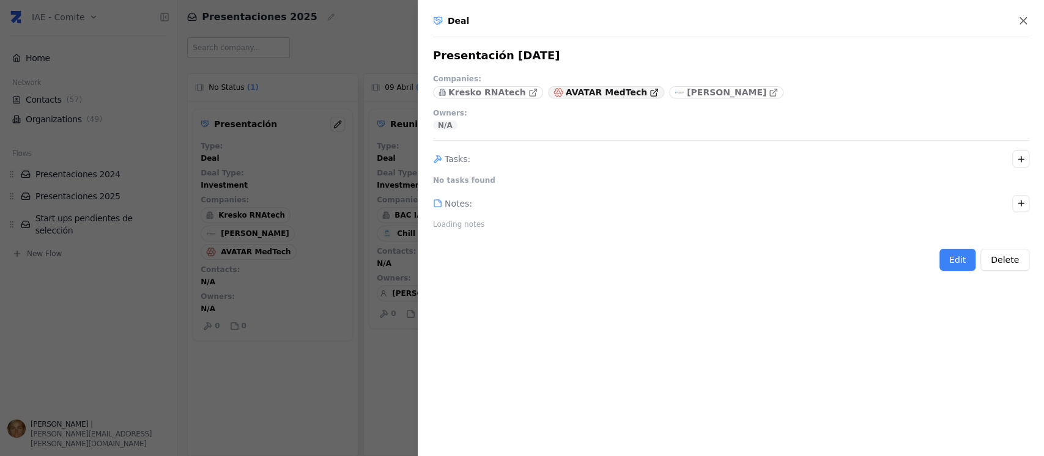
click at [599, 86] on p "AVATAR MedTech" at bounding box center [606, 92] width 81 height 12
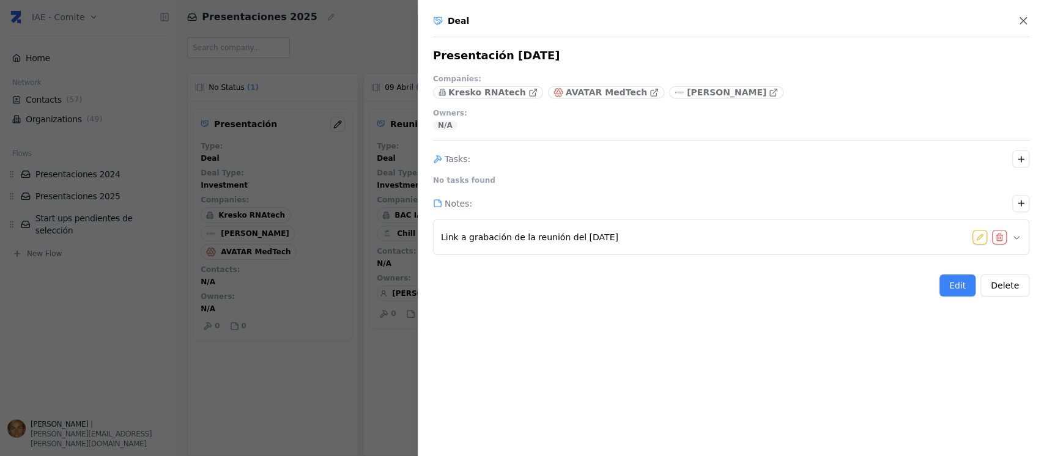
click at [73, 15] on div at bounding box center [522, 228] width 1044 height 456
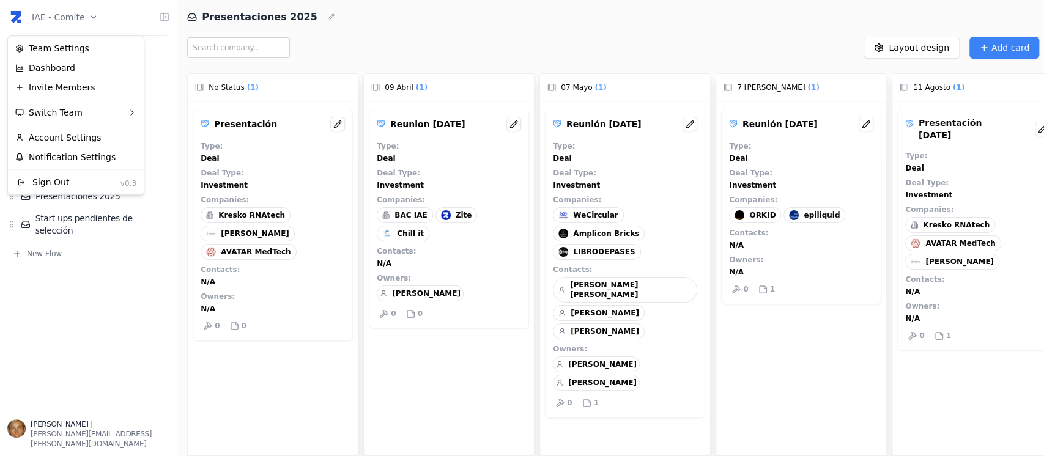
click at [90, 15] on html "IAE - Comite Home Network Contacts ( 57 ) Organizations ( 49 ) Flows Presentaci…" at bounding box center [522, 228] width 1044 height 456
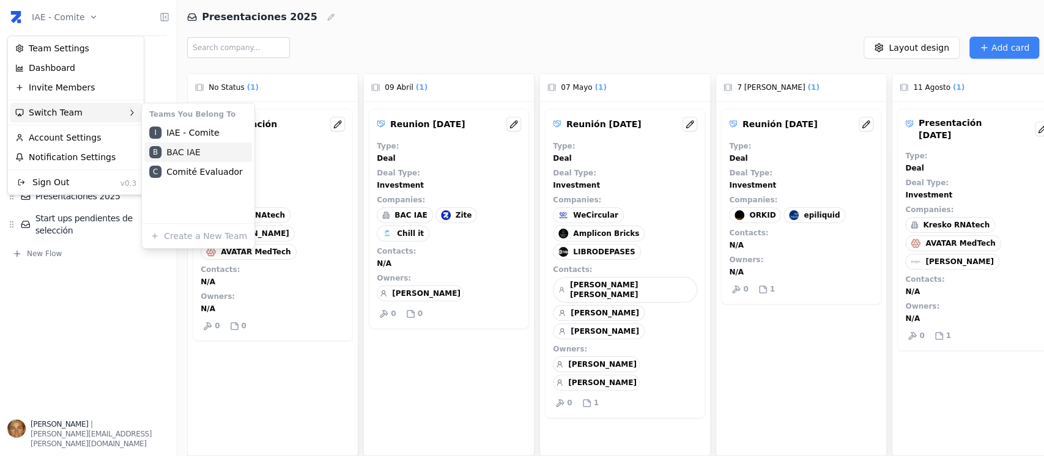
click at [189, 149] on div "B BAC IAE" at bounding box center [198, 152] width 108 height 20
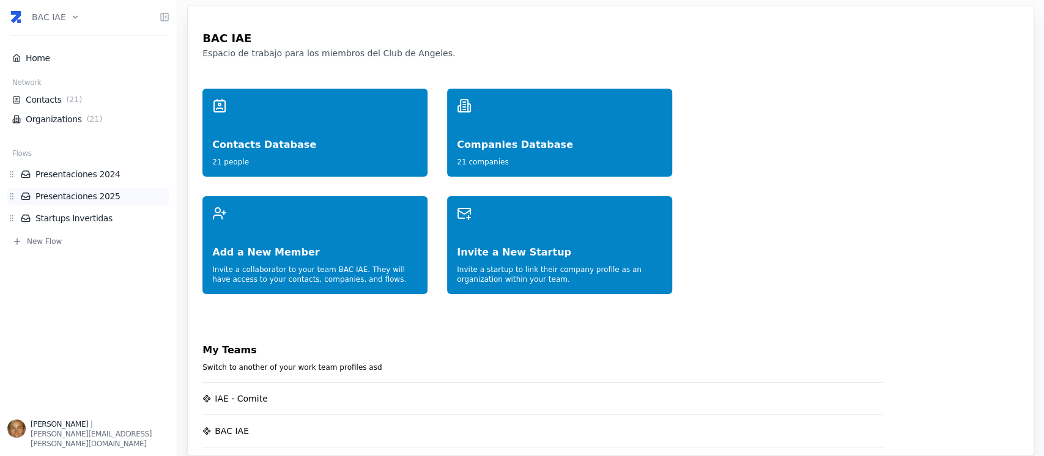
click at [113, 194] on link "Presentaciones 2025" at bounding box center [95, 196] width 149 height 12
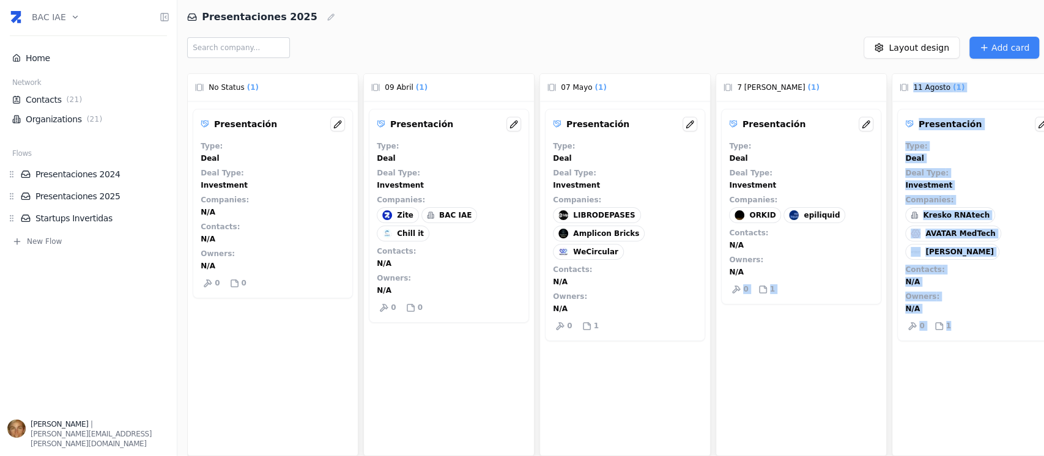
drag, startPoint x: 744, startPoint y: 444, endPoint x: 1018, endPoint y: 443, distance: 274.5
click at [1018, 443] on div "No Status ( 1 ) Presentación Type : Deal Deal Type : Investment Companies : N/A…" at bounding box center [615, 262] width 857 height 388
click at [993, 376] on div "Presentación Type : Deal Deal Type : Investment Companies : Kresko RNAtech AVAT…" at bounding box center [977, 292] width 170 height 382
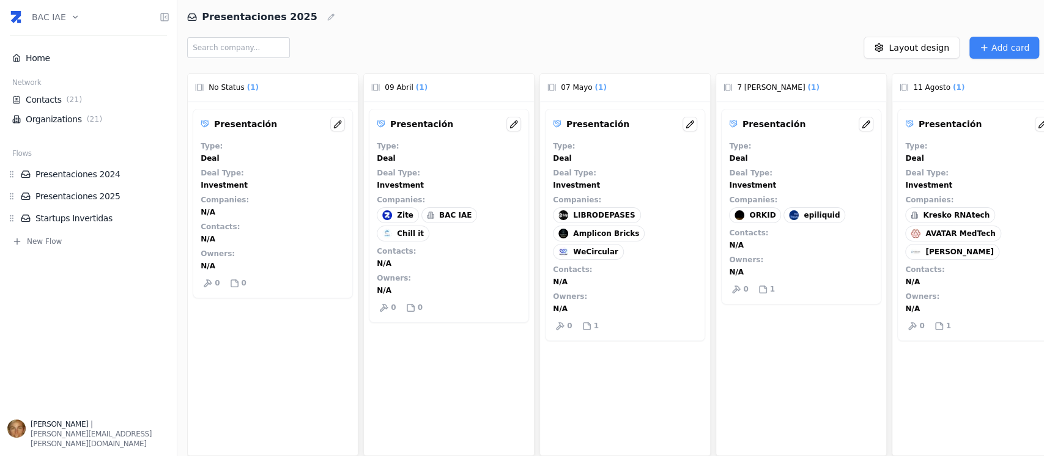
click at [1027, 242] on div "Presentación Type : Deal Deal Type : Investment Companies : Kresko RNAtech AVAT…" at bounding box center [977, 225] width 160 height 232
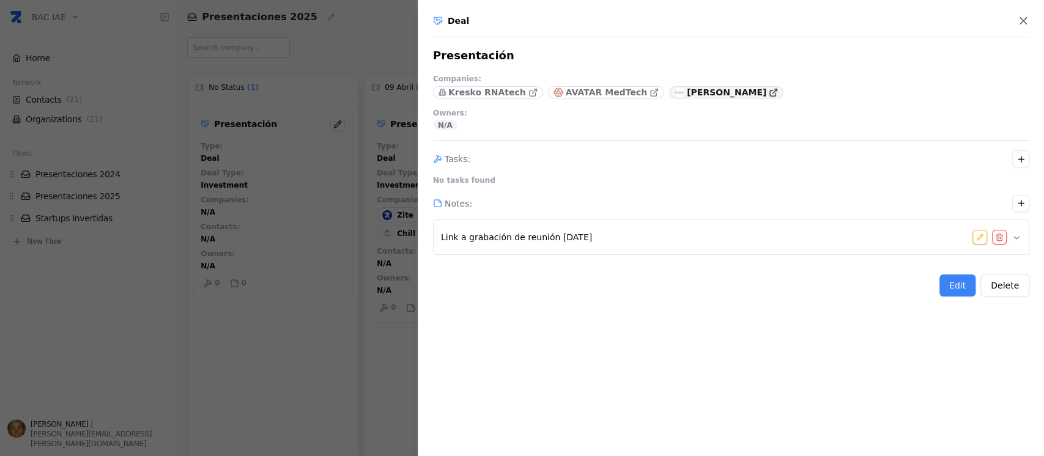
click at [687, 94] on p "[PERSON_NAME]" at bounding box center [726, 92] width 79 height 12
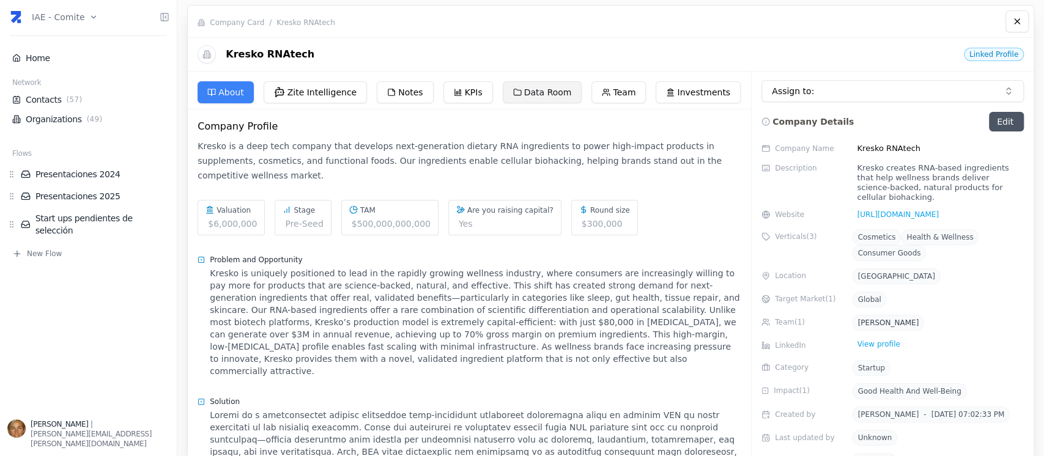
click at [512, 95] on button "Data Room" at bounding box center [542, 92] width 79 height 22
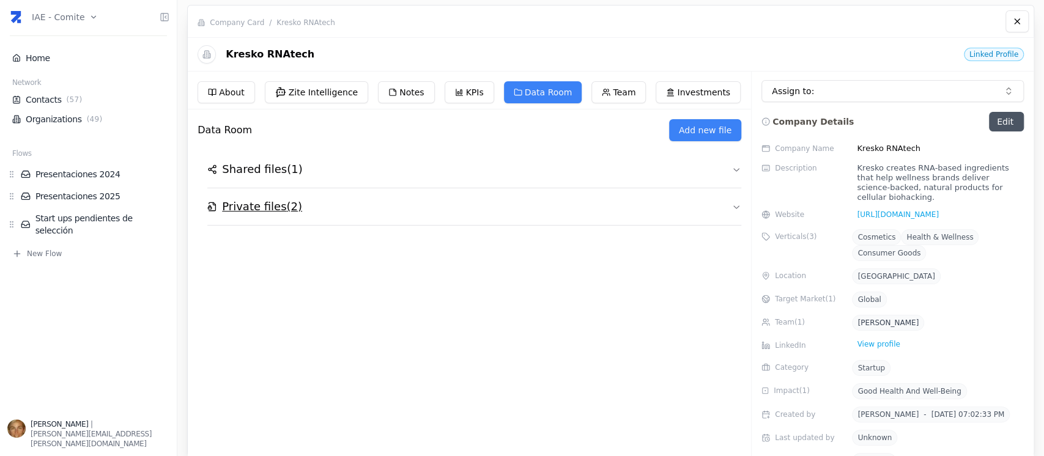
click at [285, 206] on h2 "Private files ( 2 )" at bounding box center [262, 206] width 80 height 17
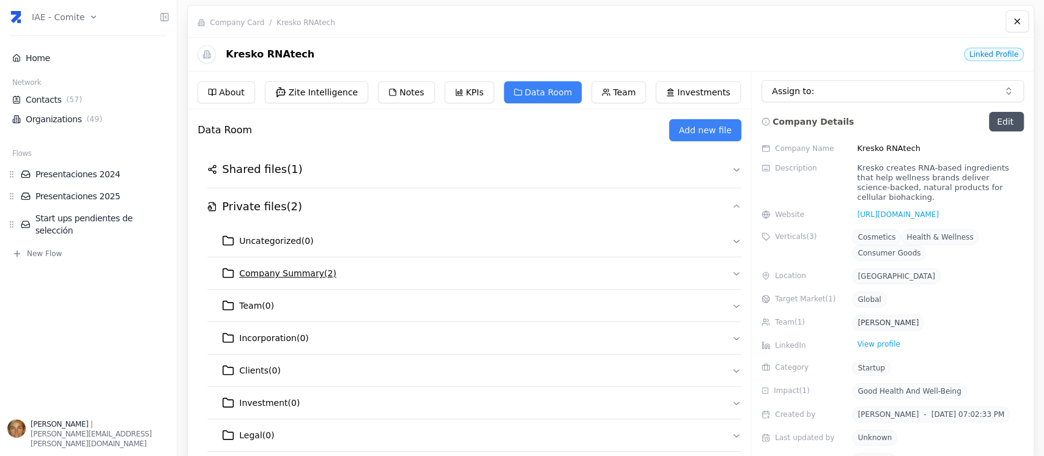
click at [303, 275] on span "Company Summary ( 2 )" at bounding box center [287, 273] width 97 height 12
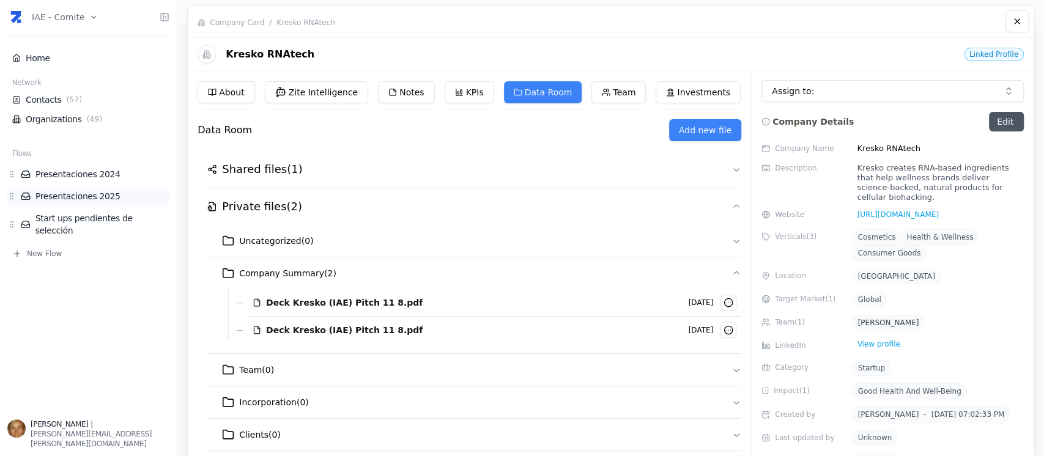
click at [100, 202] on li "Presentaciones 2025" at bounding box center [88, 196] width 162 height 17
click at [108, 199] on link "Presentaciones 2025" at bounding box center [95, 196] width 149 height 12
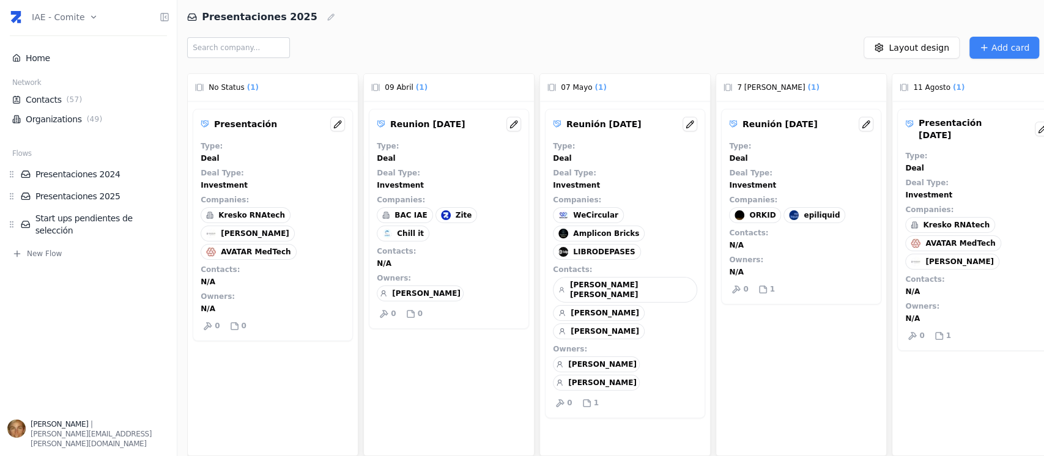
click at [967, 239] on div "AVATAR MedTech" at bounding box center [952, 243] width 95 height 16
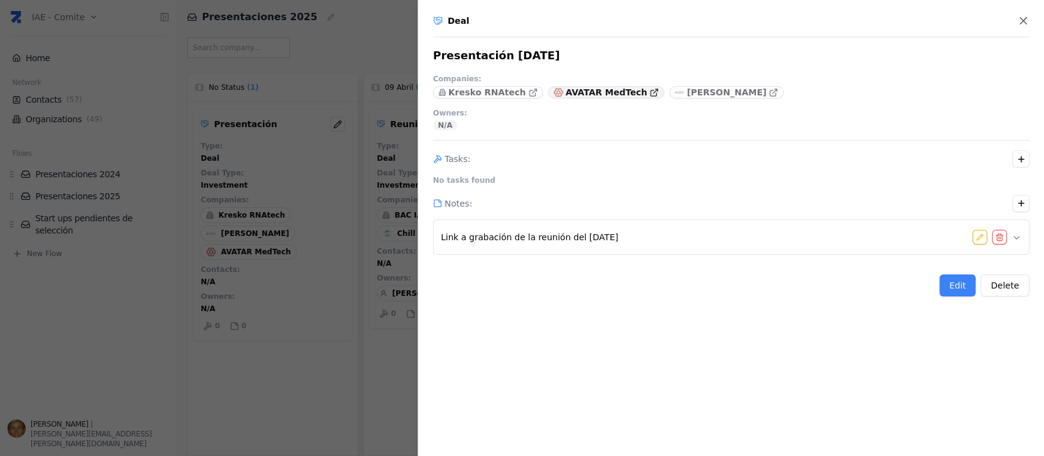
click at [592, 89] on p "AVATAR MedTech" at bounding box center [606, 92] width 81 height 12
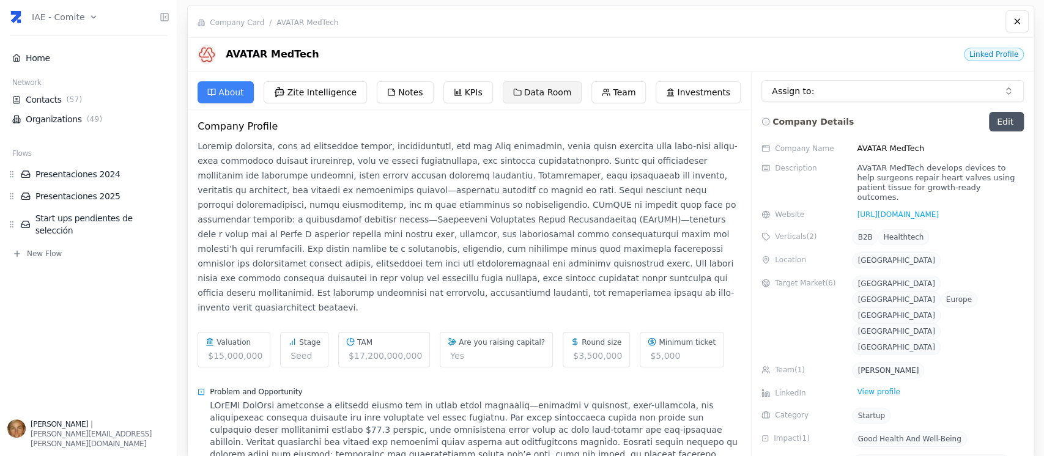
click at [543, 85] on button "Data Room" at bounding box center [542, 92] width 79 height 22
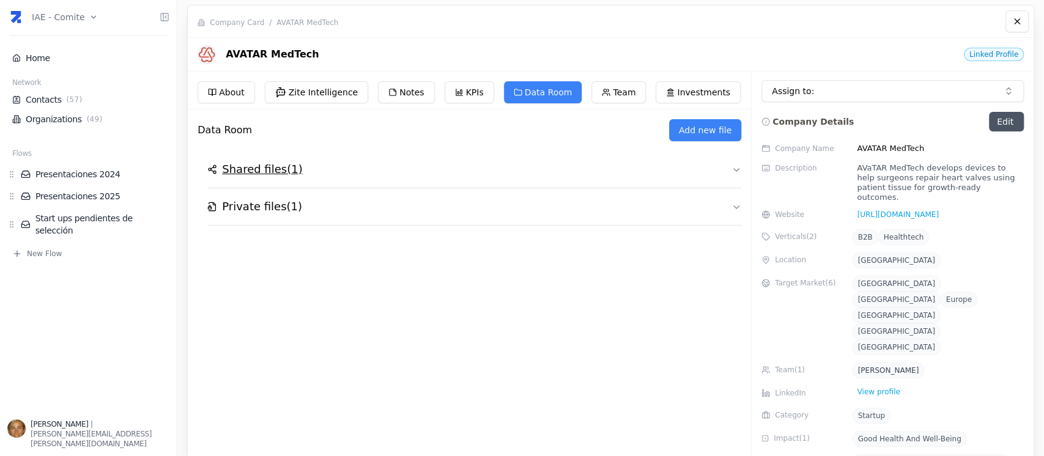
click at [264, 171] on h2 "Shared files ( 1 )" at bounding box center [262, 169] width 80 height 17
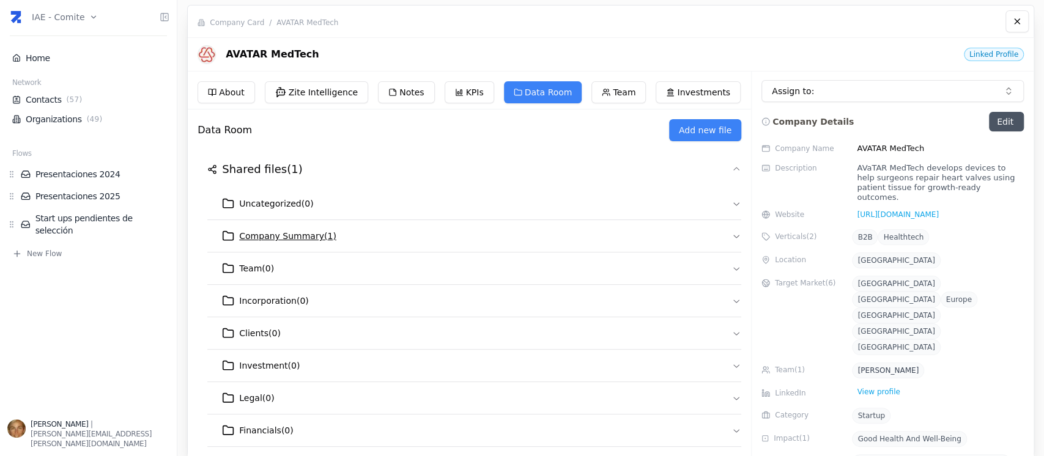
click at [282, 232] on span "Company Summary ( 1 )" at bounding box center [287, 236] width 97 height 12
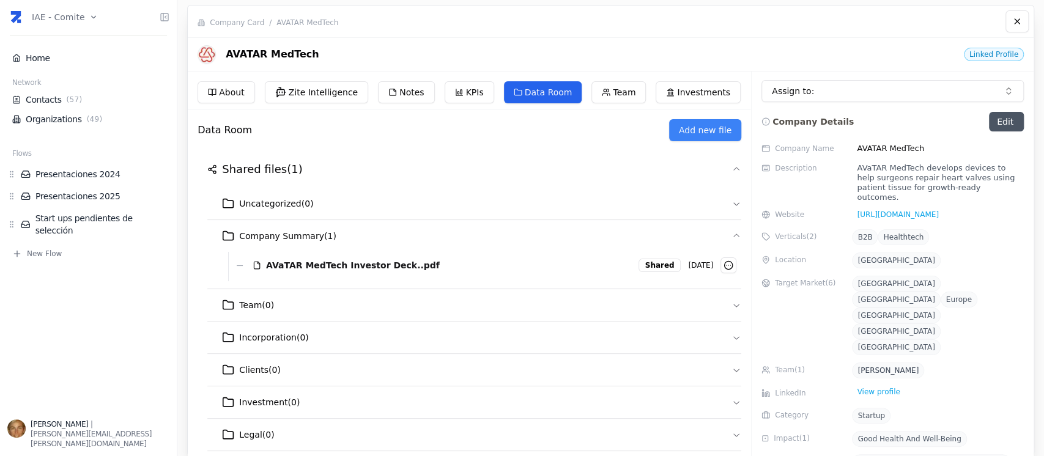
click at [544, 88] on button "Data Room" at bounding box center [543, 92] width 78 height 22
click at [613, 92] on button "Team" at bounding box center [618, 92] width 54 height 22
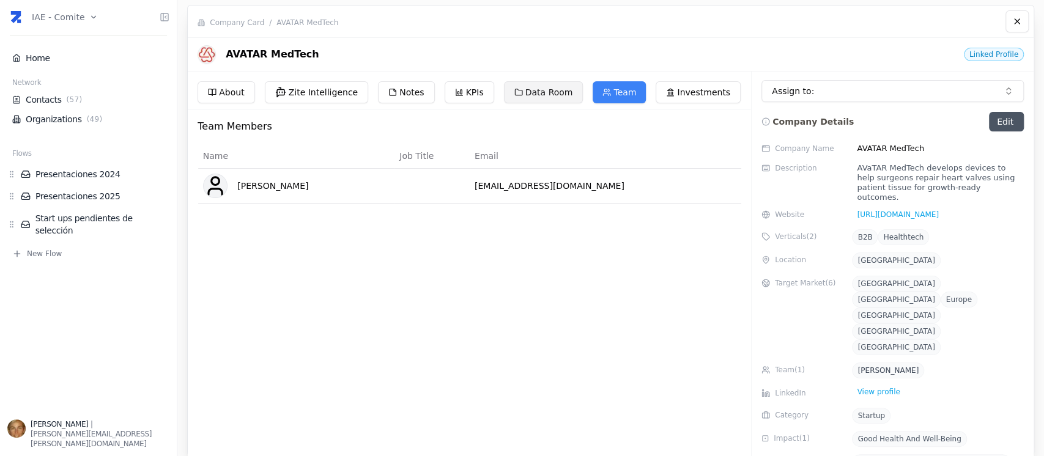
click at [525, 91] on button "Data Room" at bounding box center [543, 92] width 79 height 22
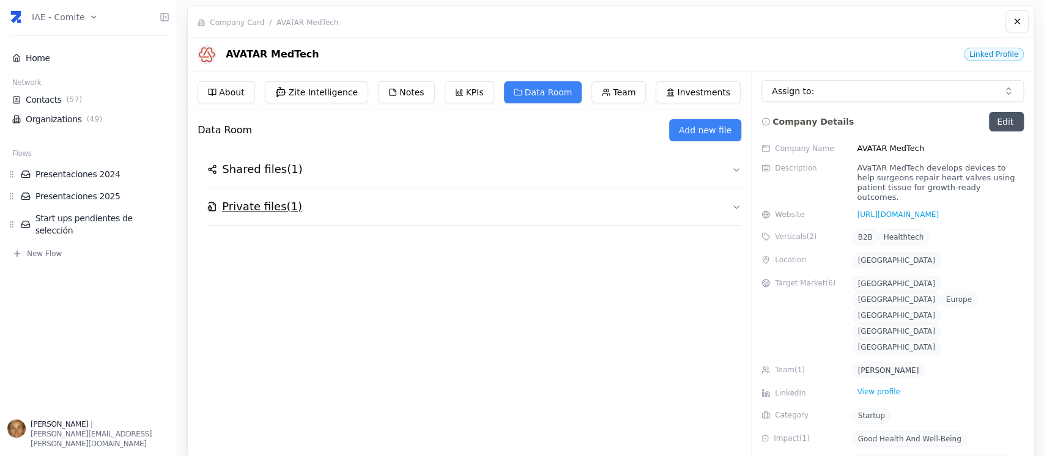
click at [270, 215] on h2 "Private files ( 1 )" at bounding box center [262, 206] width 80 height 17
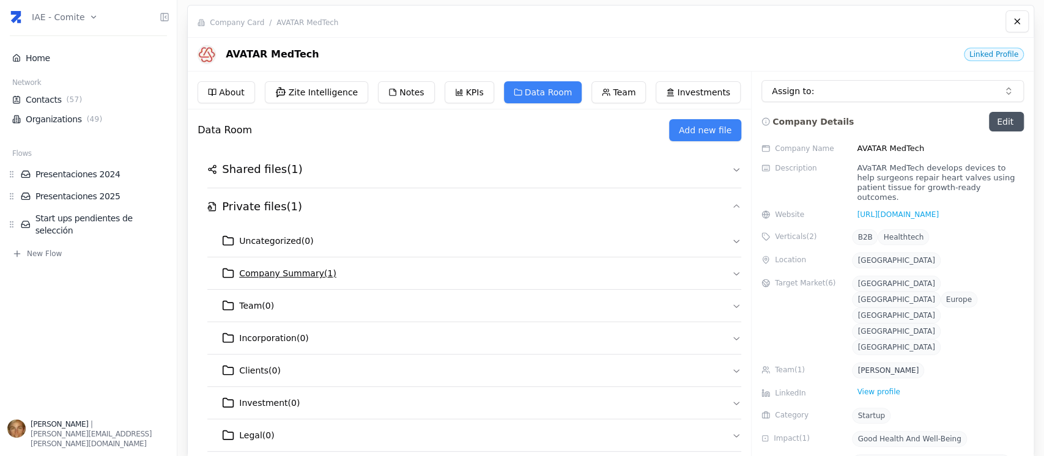
click at [733, 273] on icon "button" at bounding box center [736, 273] width 10 height 10
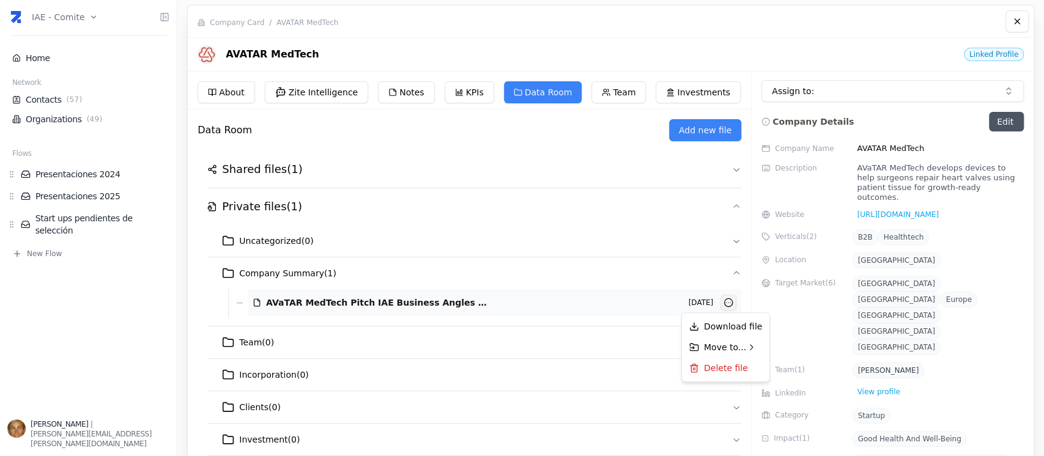
click at [728, 304] on html "IAE - Comite Home Network Contacts ( 57 ) Organizations ( 49 ) Flows Presentaci…" at bounding box center [522, 228] width 1044 height 456
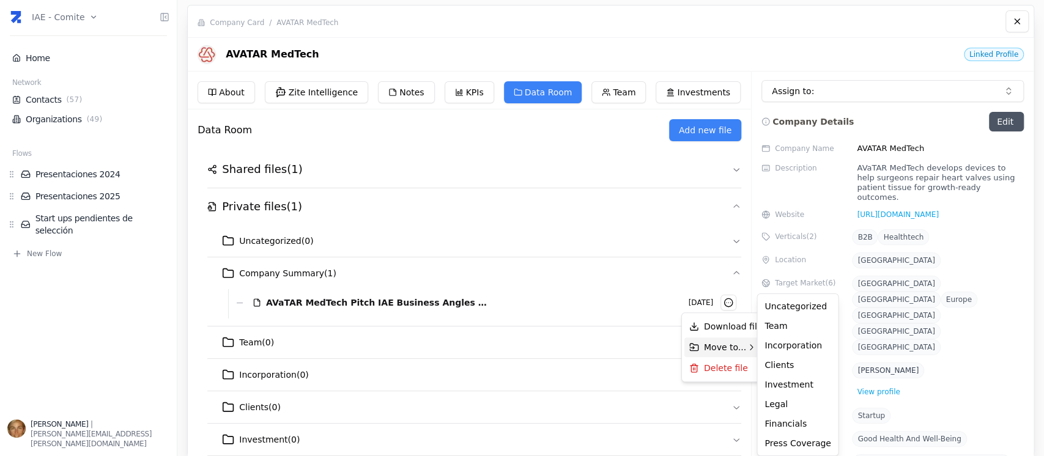
click at [730, 343] on span "Move to..." at bounding box center [725, 347] width 42 height 12
click at [271, 173] on html "IAE - Comite Home Network Contacts ( 57 ) Organizations ( 49 ) Flows Presentaci…" at bounding box center [522, 228] width 1044 height 456
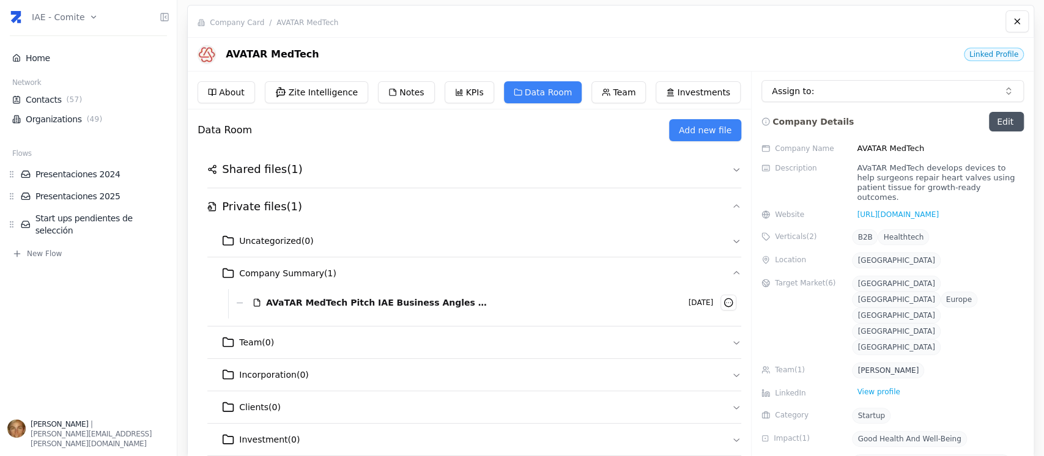
click at [271, 173] on h2 "Shared files ( 1 )" at bounding box center [262, 169] width 80 height 17
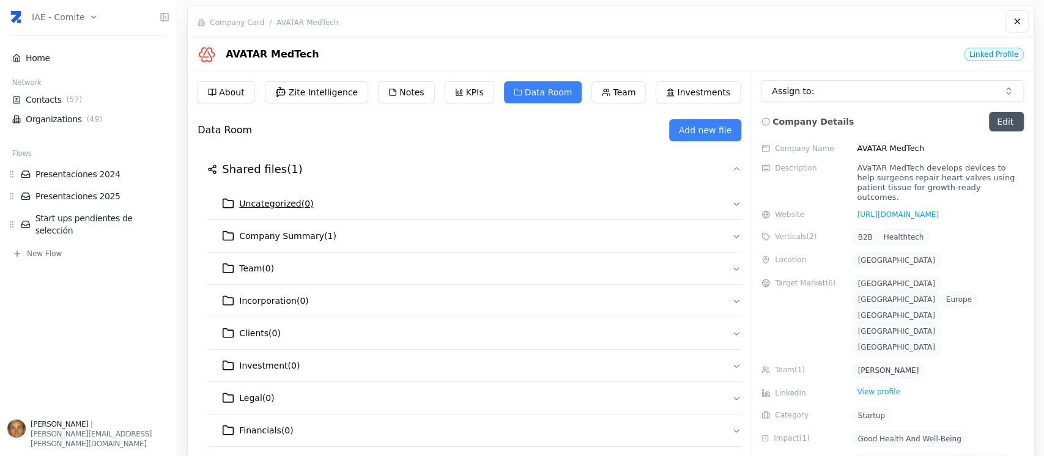
click at [292, 198] on span "Uncategorized ( 0 )" at bounding box center [276, 203] width 74 height 12
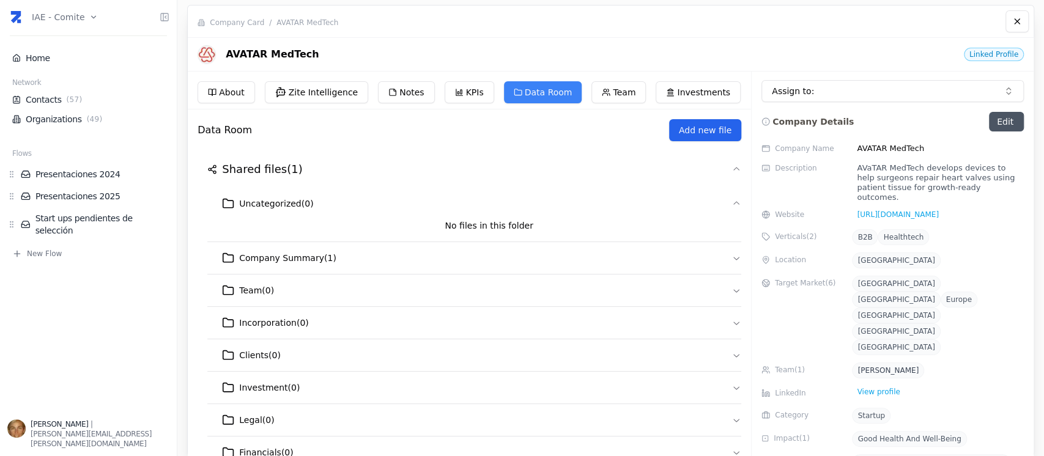
click at [710, 137] on button "Add new file" at bounding box center [705, 130] width 72 height 22
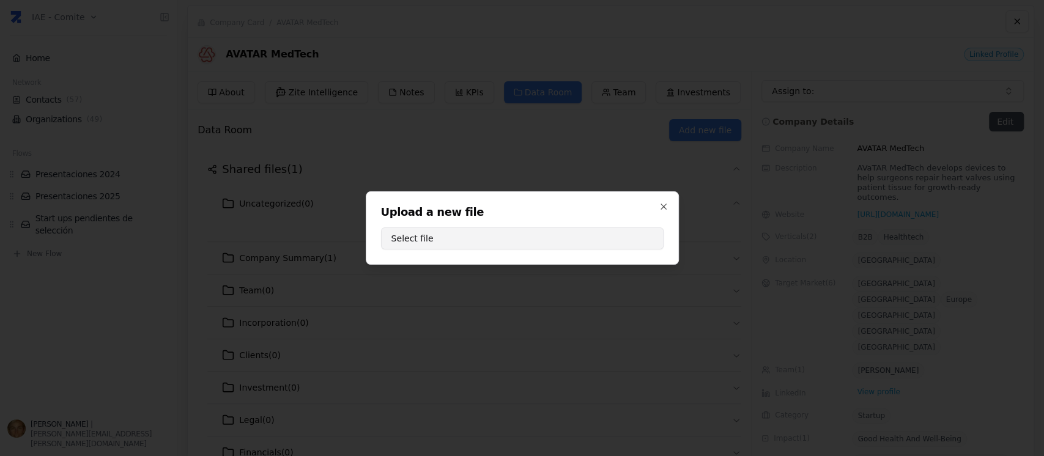
click at [538, 239] on button "Select file" at bounding box center [522, 238] width 282 height 22
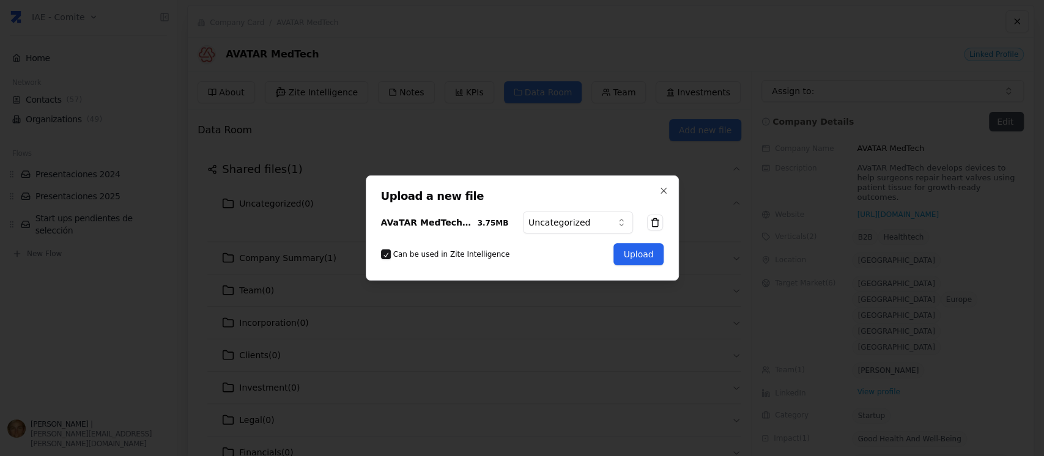
click at [636, 260] on button "Upload" at bounding box center [638, 254] width 50 height 22
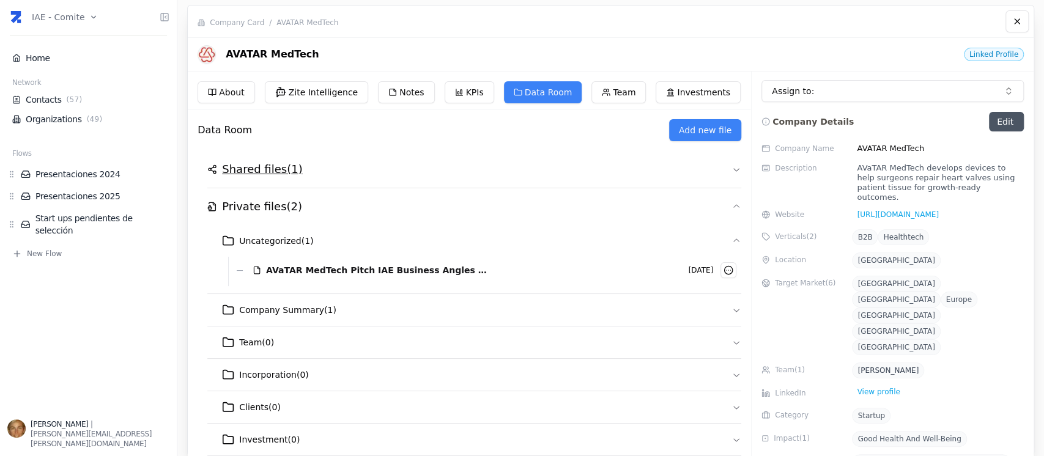
click at [268, 171] on h2 "Shared files ( 1 )" at bounding box center [262, 169] width 80 height 17
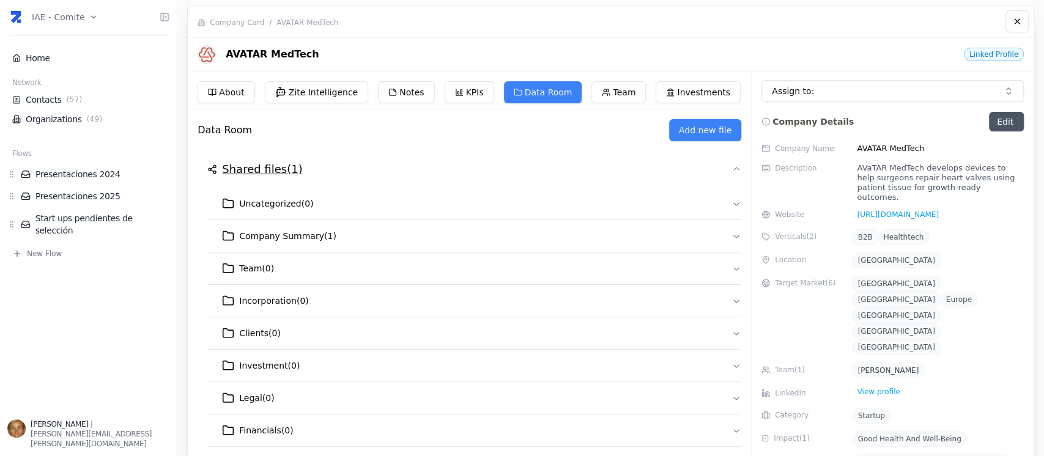
click at [268, 171] on h2 "Shared files ( 1 )" at bounding box center [262, 169] width 80 height 17
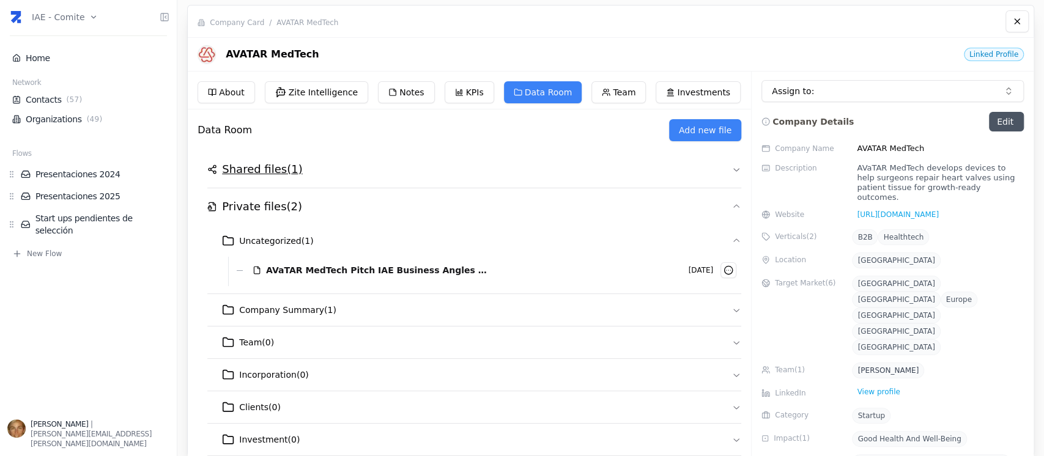
click at [279, 170] on h2 "Shared files ( 1 )" at bounding box center [262, 169] width 80 height 17
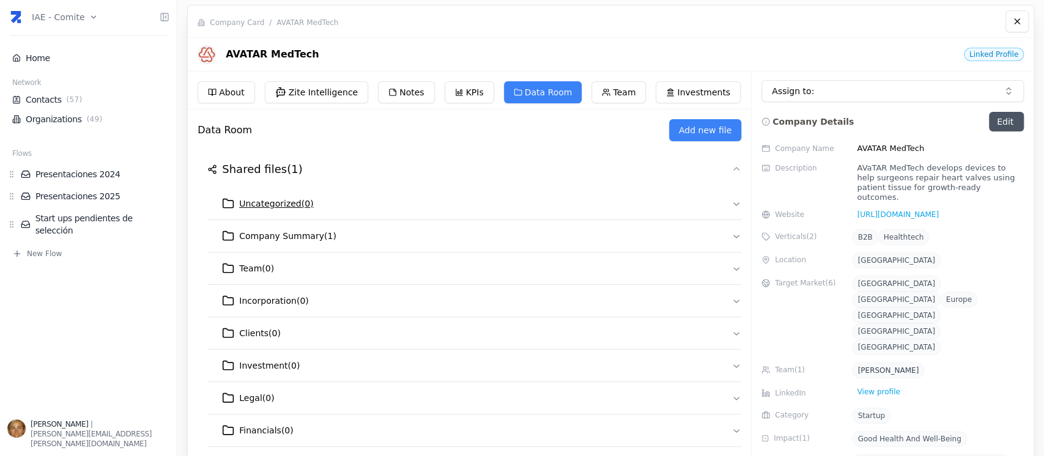
click at [284, 204] on span "Uncategorized ( 0 )" at bounding box center [276, 203] width 74 height 12
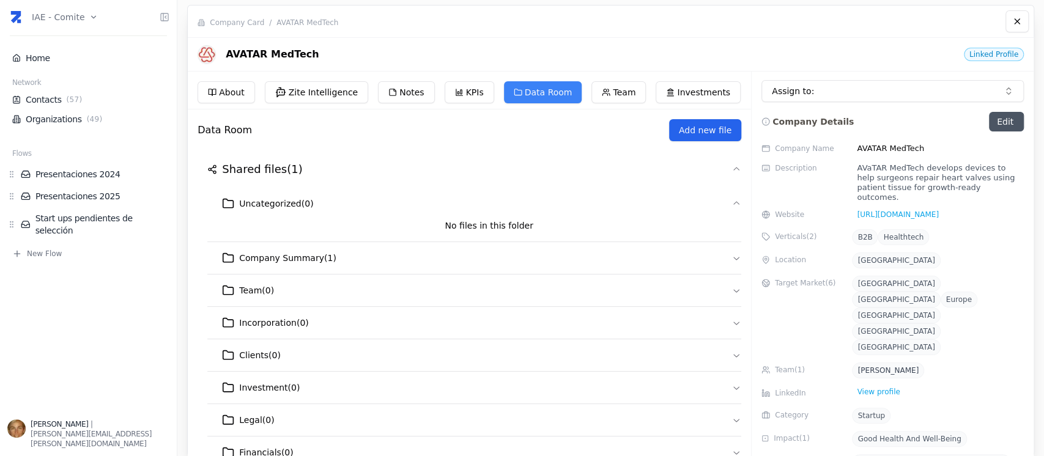
click at [710, 130] on button "Add new file" at bounding box center [705, 130] width 72 height 22
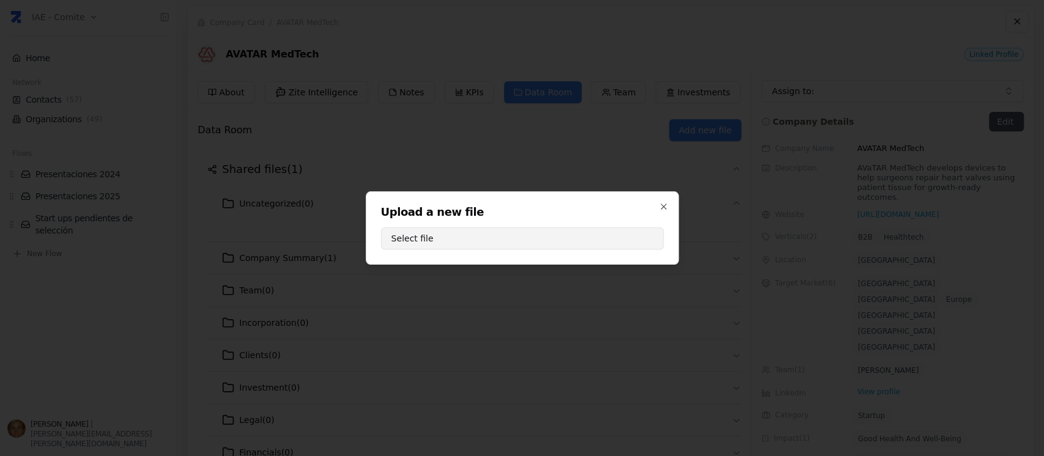
click at [548, 229] on button "Select file" at bounding box center [522, 238] width 282 height 22
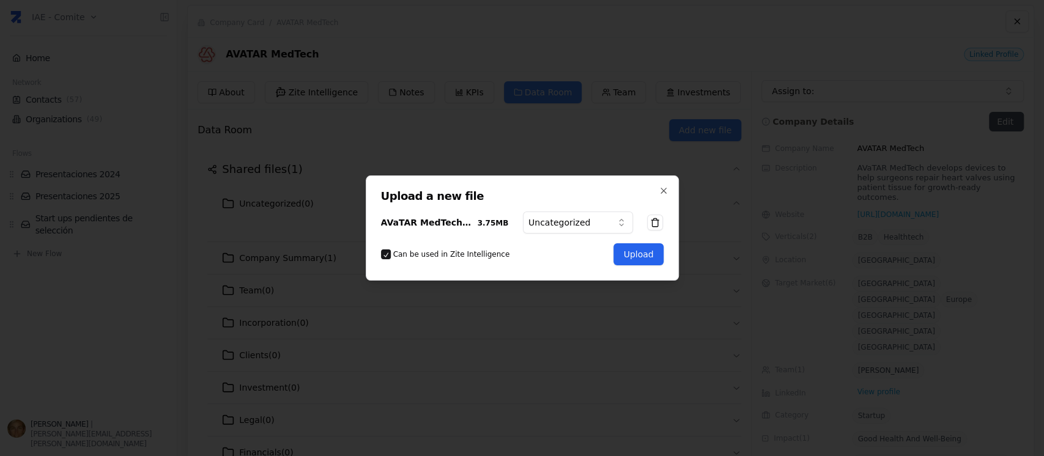
click at [644, 248] on button "Upload" at bounding box center [638, 254] width 50 height 22
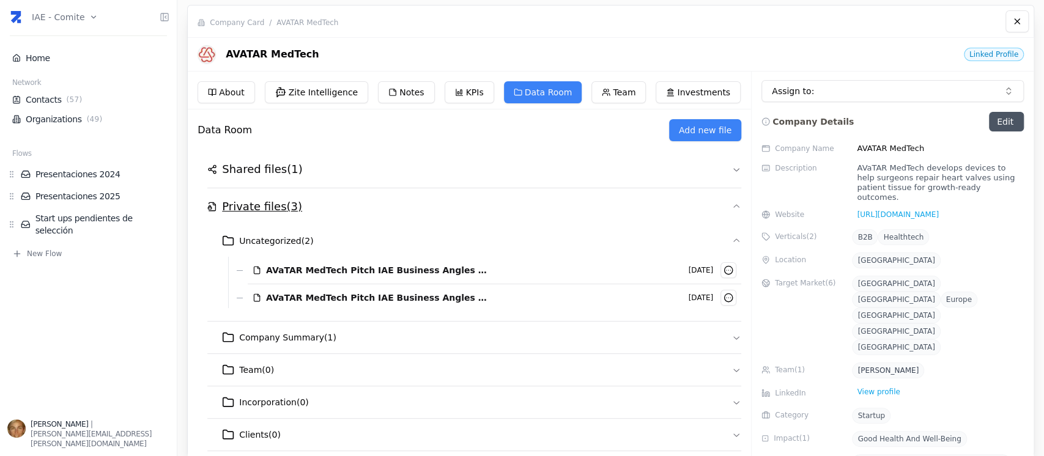
click at [279, 208] on h2 "Private files ( 3 )" at bounding box center [262, 206] width 80 height 17
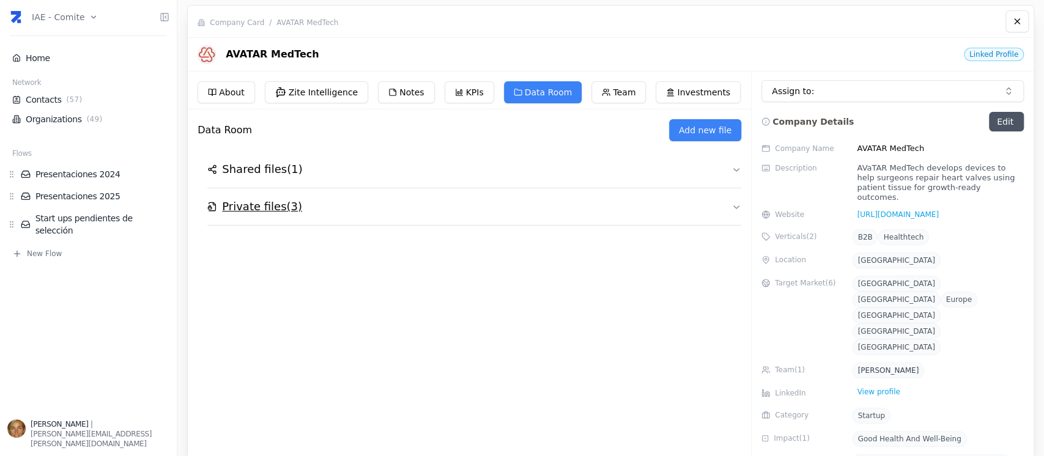
click at [279, 208] on h2 "Private files ( 3 )" at bounding box center [262, 206] width 80 height 17
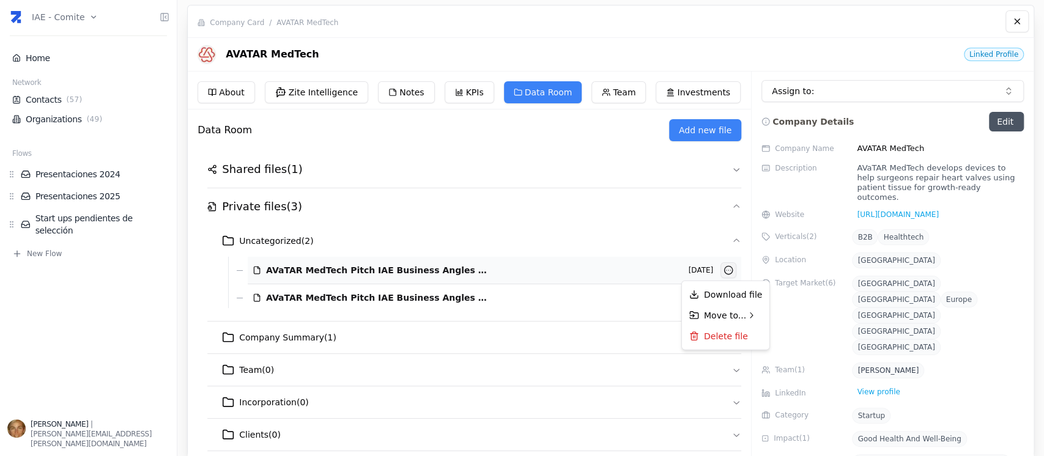
click at [729, 269] on html "IAE - Comite Home Network Contacts ( 57 ) Organizations ( 49 ) Flows Presentaci…" at bounding box center [522, 228] width 1044 height 456
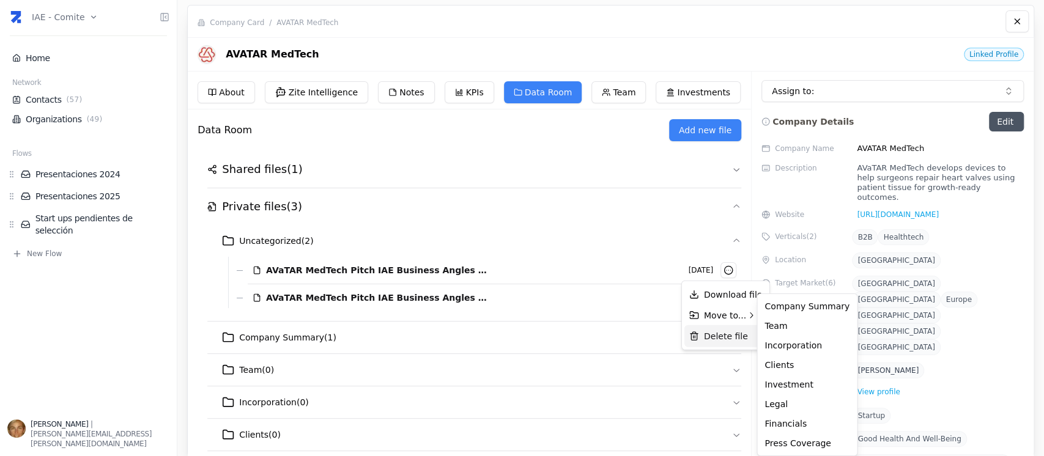
click at [717, 340] on button "Delete file" at bounding box center [725, 336] width 83 height 22
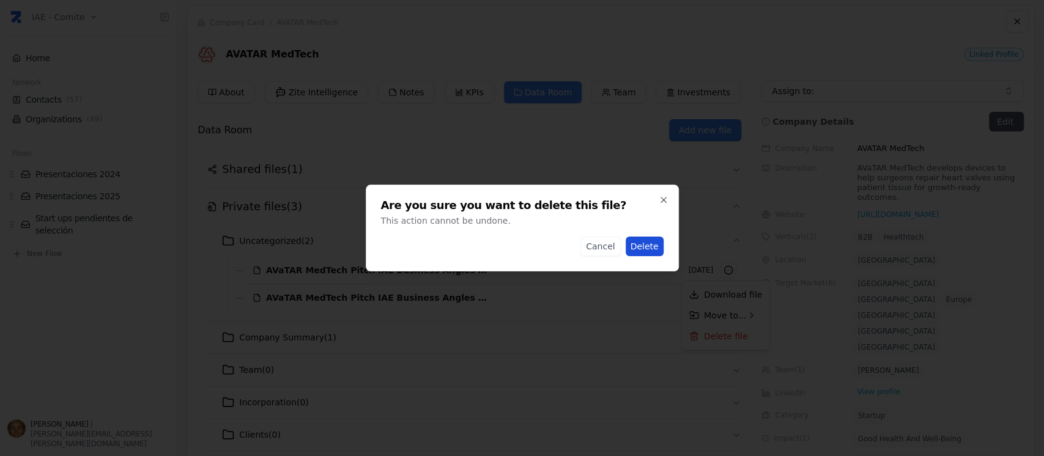
click at [646, 250] on button "Delete" at bounding box center [645, 247] width 38 height 20
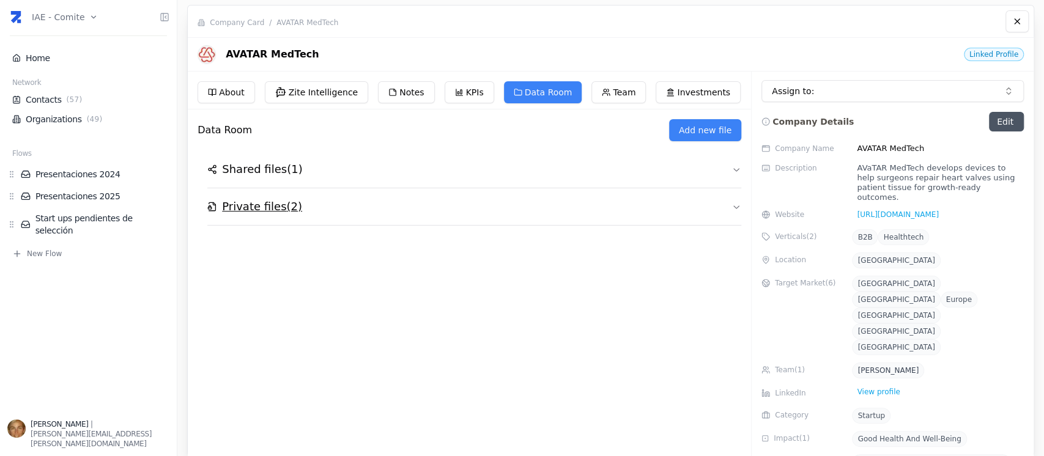
click at [278, 213] on h2 "Private files ( 2 )" at bounding box center [262, 206] width 80 height 17
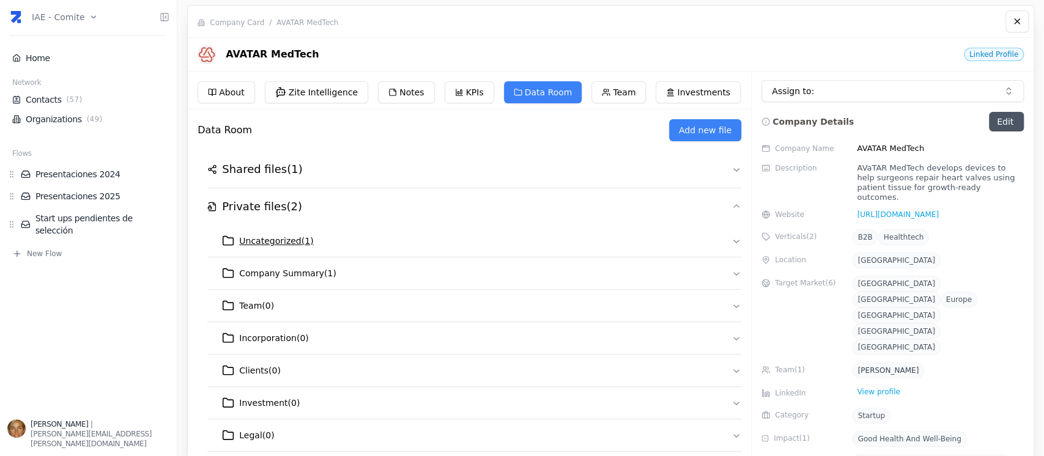
click at [284, 242] on span "Uncategorized ( 1 )" at bounding box center [276, 241] width 74 height 12
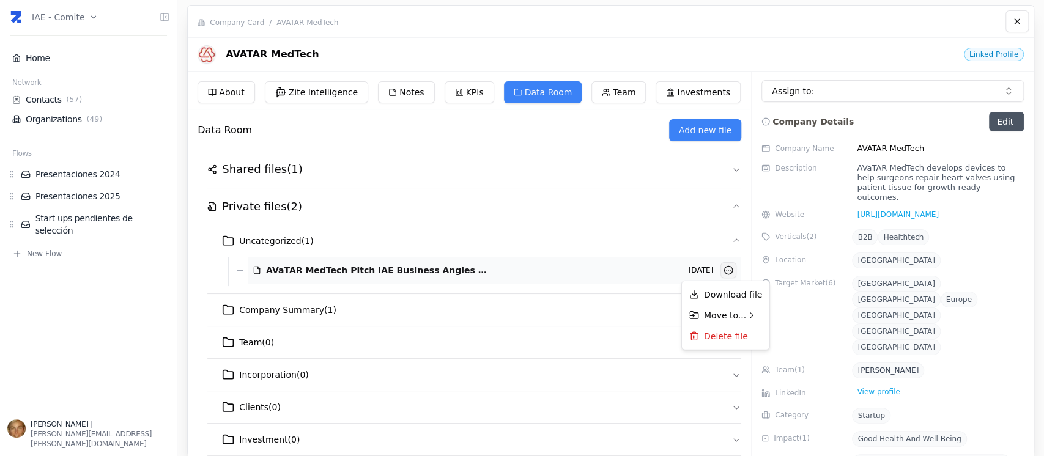
click at [725, 271] on html "IAE - Comite Home Network Contacts ( 57 ) Organizations ( 49 ) Flows Presentaci…" at bounding box center [522, 228] width 1044 height 456
click at [723, 333] on button "Delete file" at bounding box center [725, 336] width 83 height 22
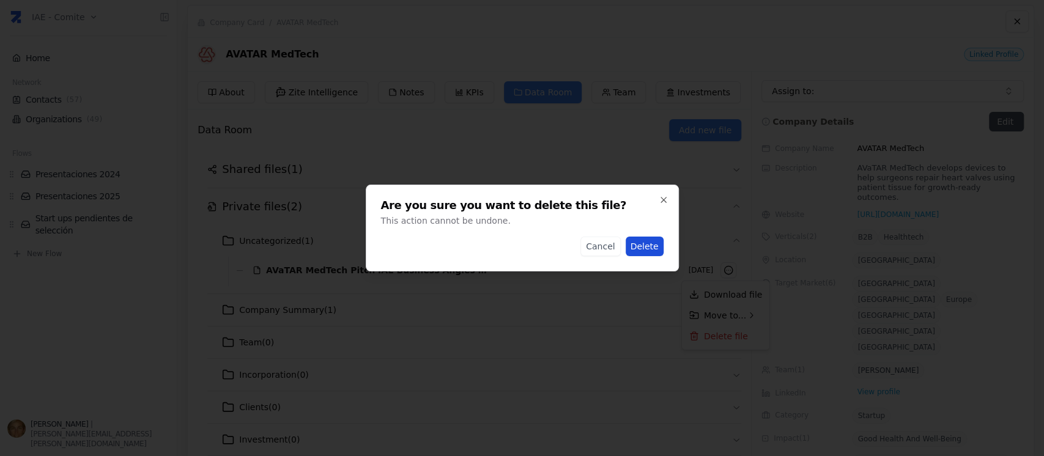
click at [655, 248] on button "Delete" at bounding box center [645, 247] width 38 height 20
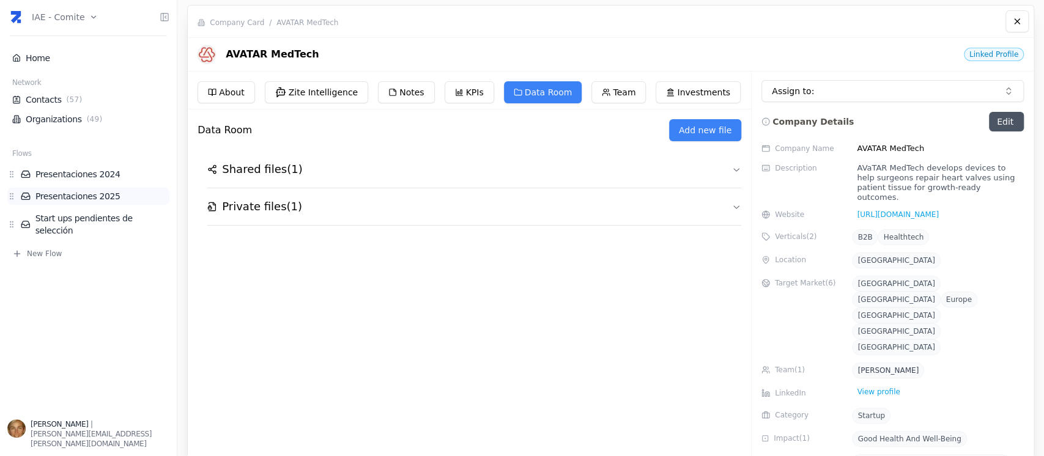
click at [86, 193] on link "Presentaciones 2025" at bounding box center [95, 196] width 149 height 12
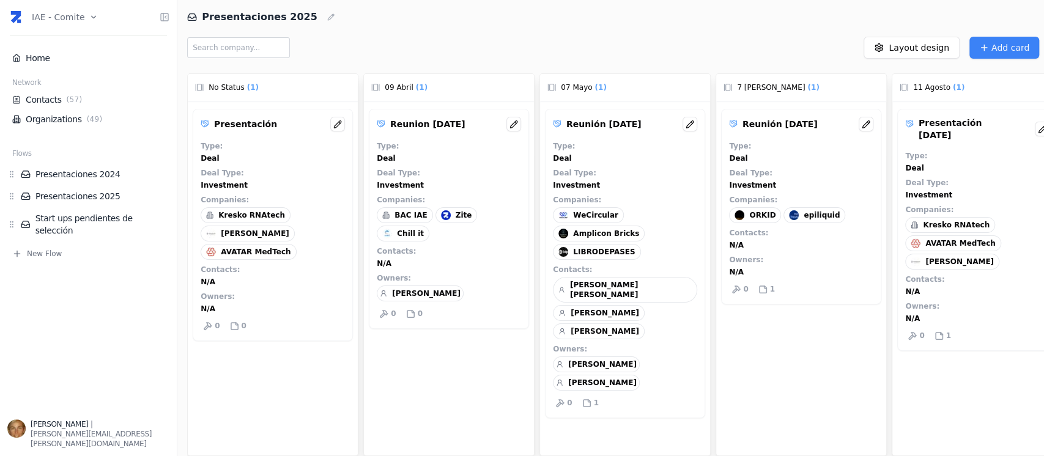
click at [945, 235] on div "AVATAR MedTech" at bounding box center [952, 243] width 95 height 16
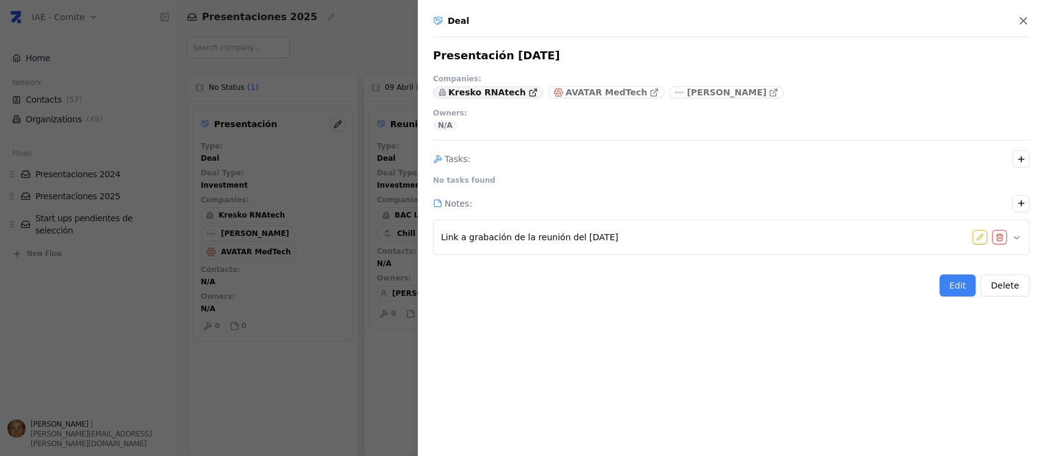
click at [489, 90] on p "Kresko RNAtech" at bounding box center [487, 92] width 78 height 12
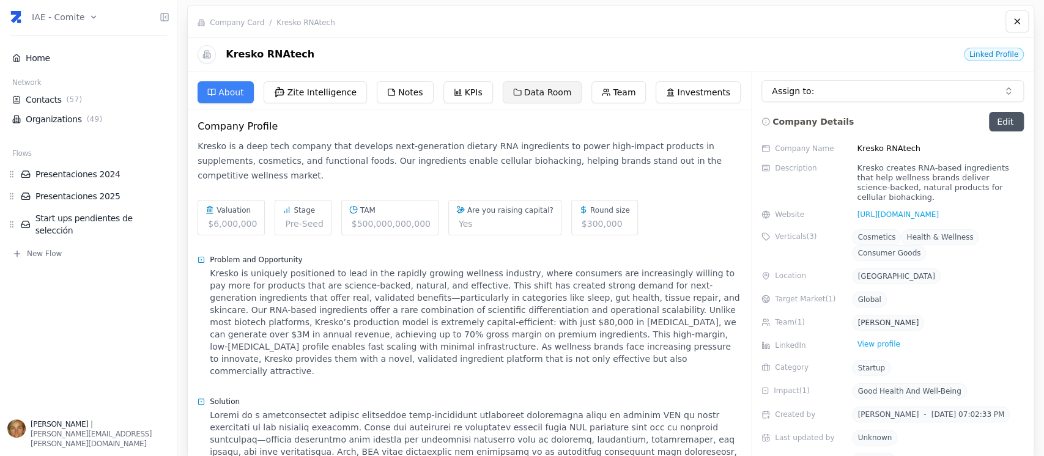
click at [531, 89] on button "Data Room" at bounding box center [542, 92] width 79 height 22
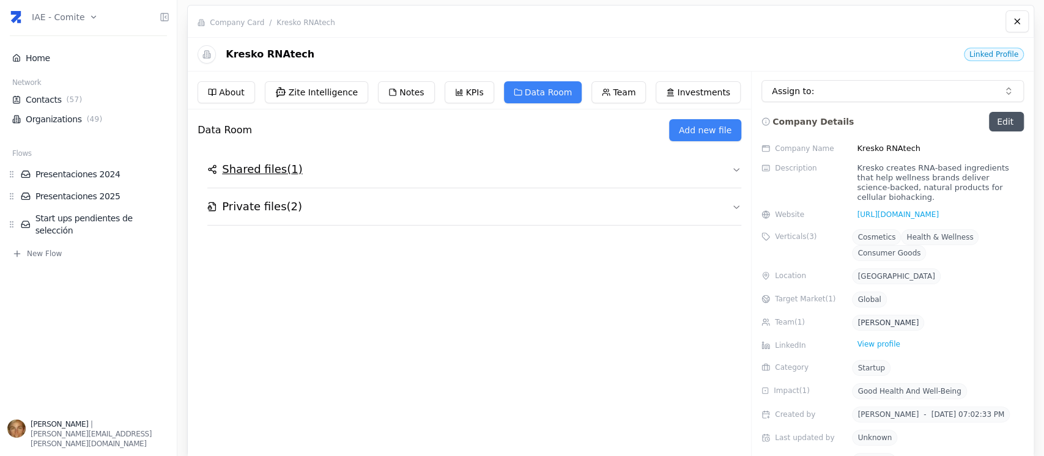
click at [240, 172] on h2 "Shared files ( 1 )" at bounding box center [262, 169] width 80 height 17
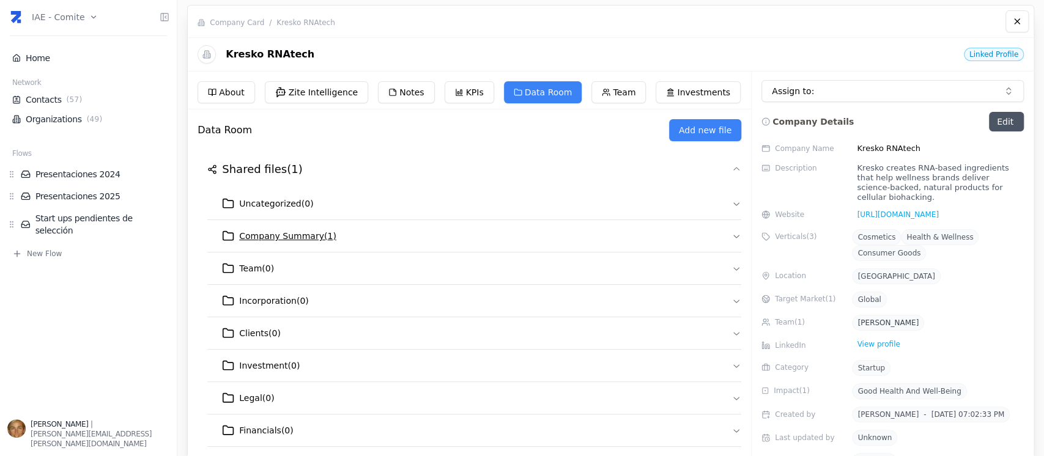
click at [279, 241] on span "Company Summary ( 1 )" at bounding box center [287, 236] width 97 height 12
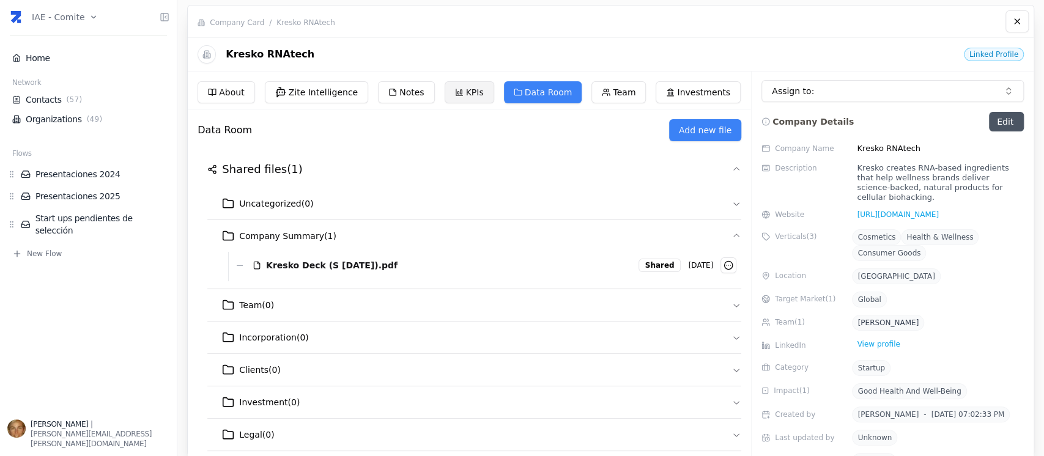
click at [445, 95] on button "KPIs" at bounding box center [470, 92] width 50 height 22
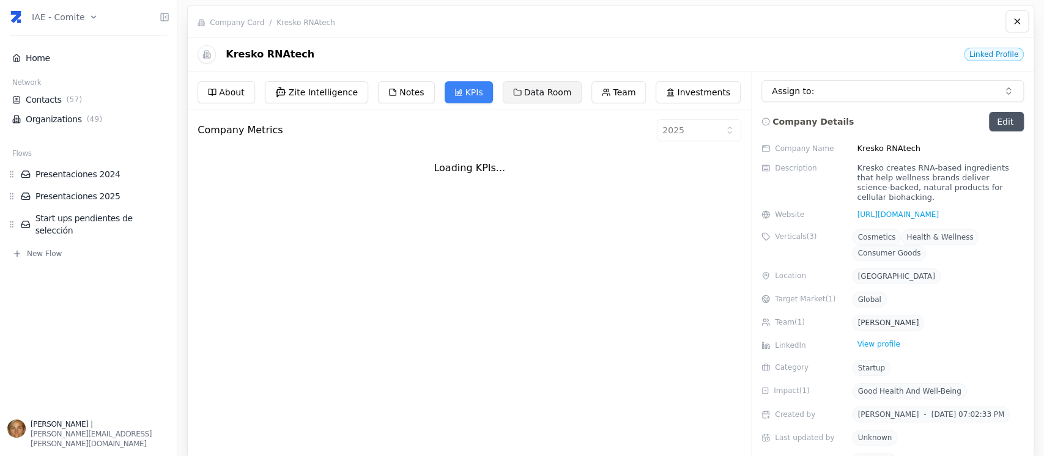
click at [537, 90] on button "Data Room" at bounding box center [542, 92] width 79 height 22
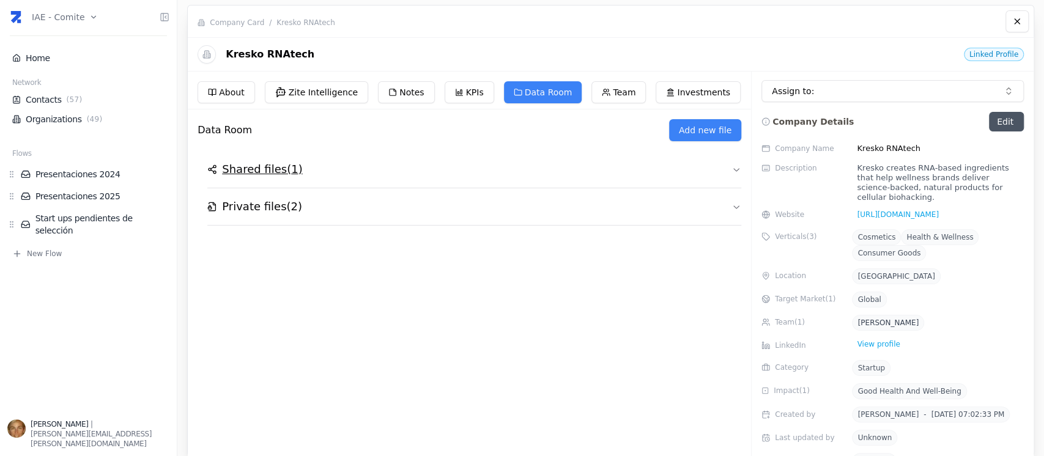
click at [269, 164] on h2 "Shared files ( 1 )" at bounding box center [262, 169] width 80 height 17
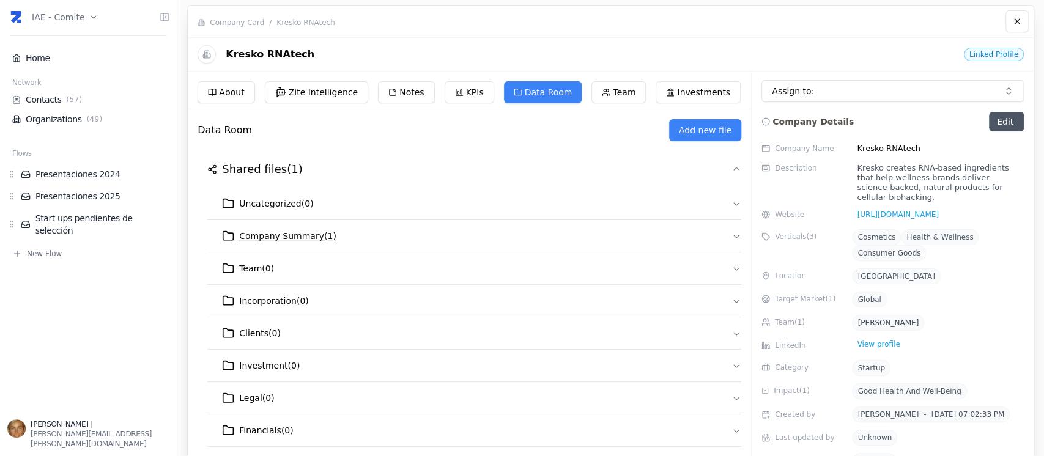
click at [271, 231] on span "Company Summary ( 1 )" at bounding box center [287, 236] width 97 height 12
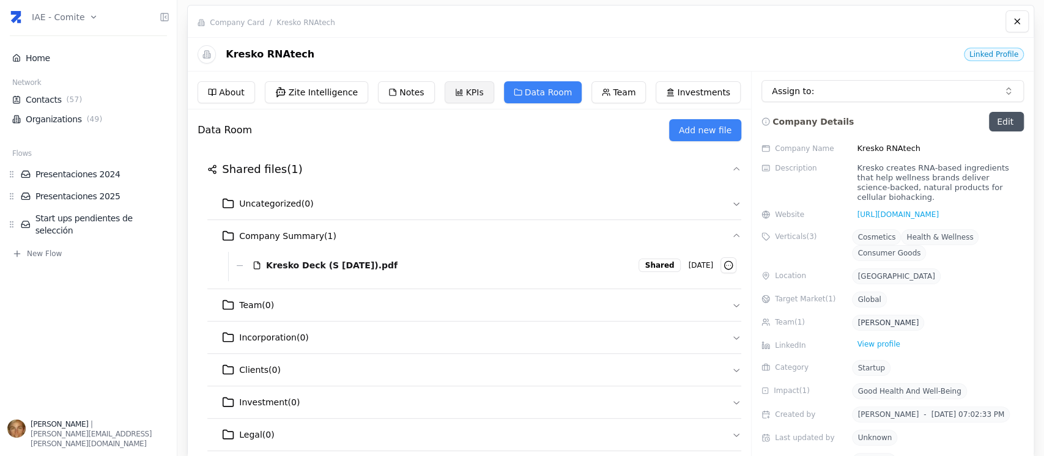
click at [445, 90] on button "KPIs" at bounding box center [470, 92] width 50 height 22
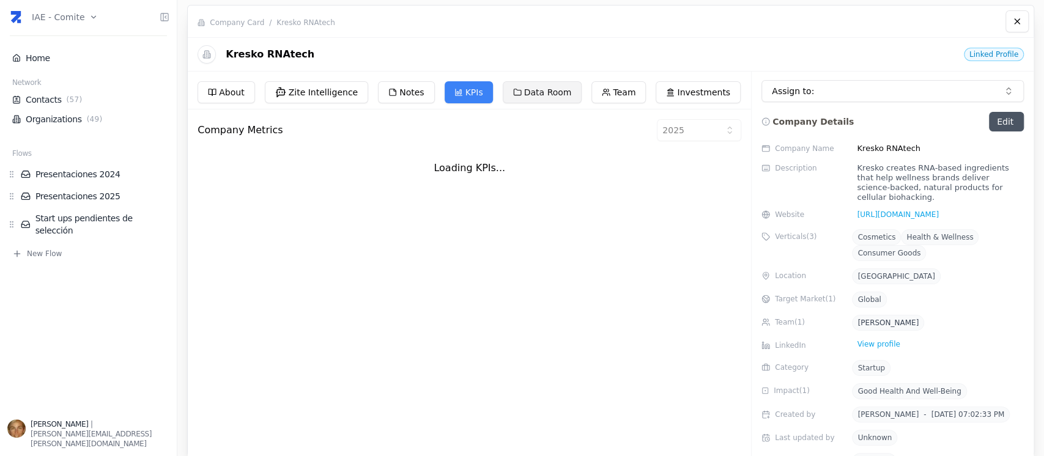
click at [522, 87] on button "Data Room" at bounding box center [542, 92] width 79 height 22
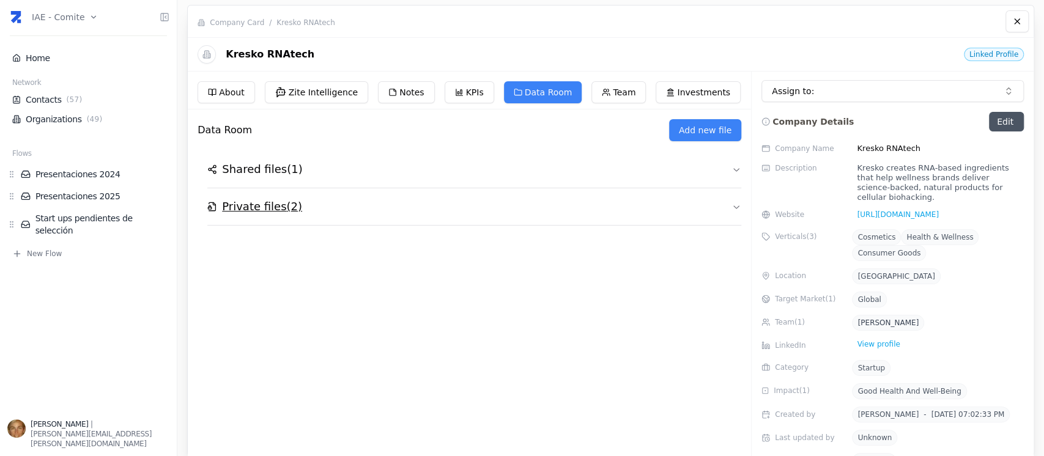
click at [259, 209] on h2 "Private files ( 2 )" at bounding box center [262, 206] width 80 height 17
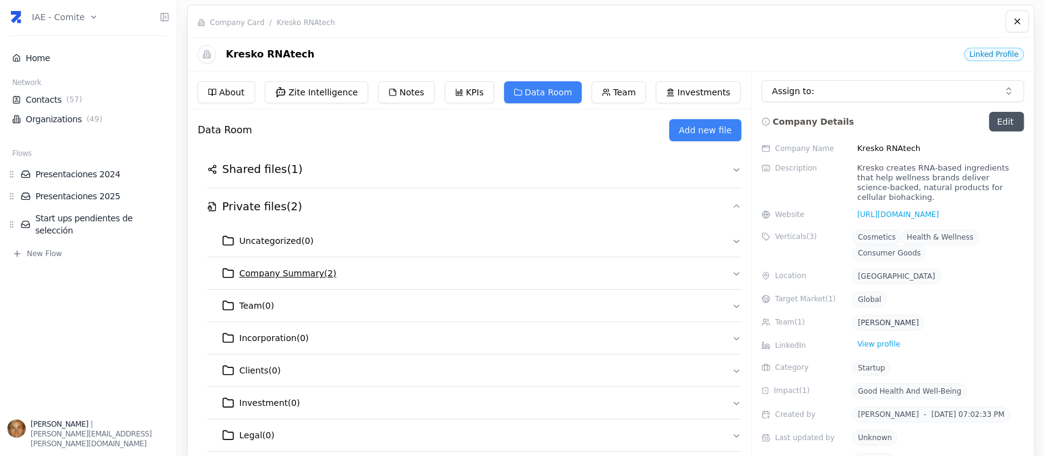
click at [289, 271] on span "Company Summary ( 2 )" at bounding box center [287, 273] width 97 height 12
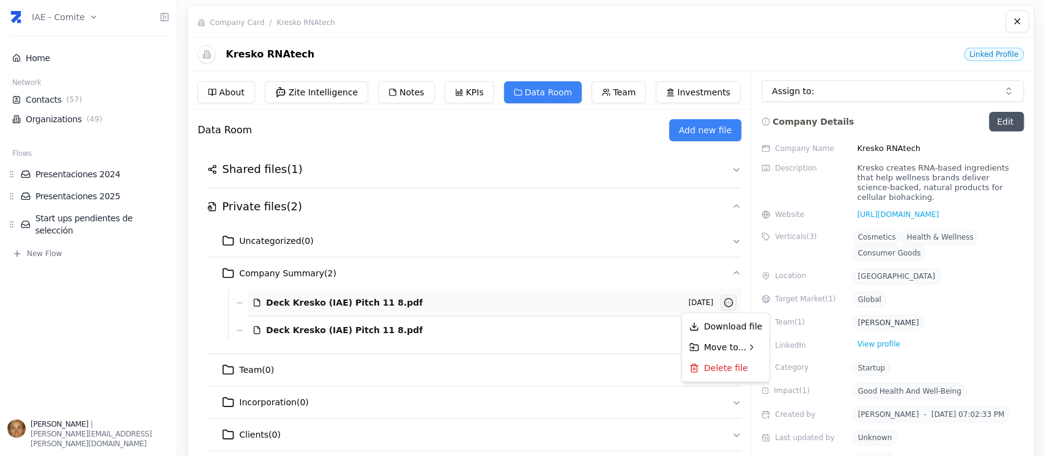
click at [728, 301] on html "IAE - Comite Home Network Contacts ( 57 ) Organizations ( 49 ) Flows Presentaci…" at bounding box center [522, 228] width 1044 height 456
click at [717, 369] on button "Delete file" at bounding box center [725, 368] width 83 height 22
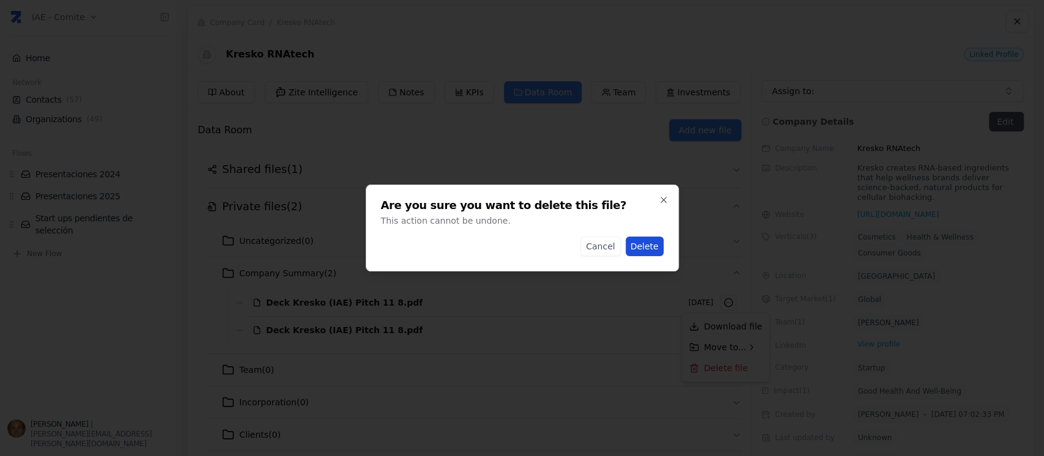
click at [655, 248] on button "Delete" at bounding box center [645, 247] width 38 height 20
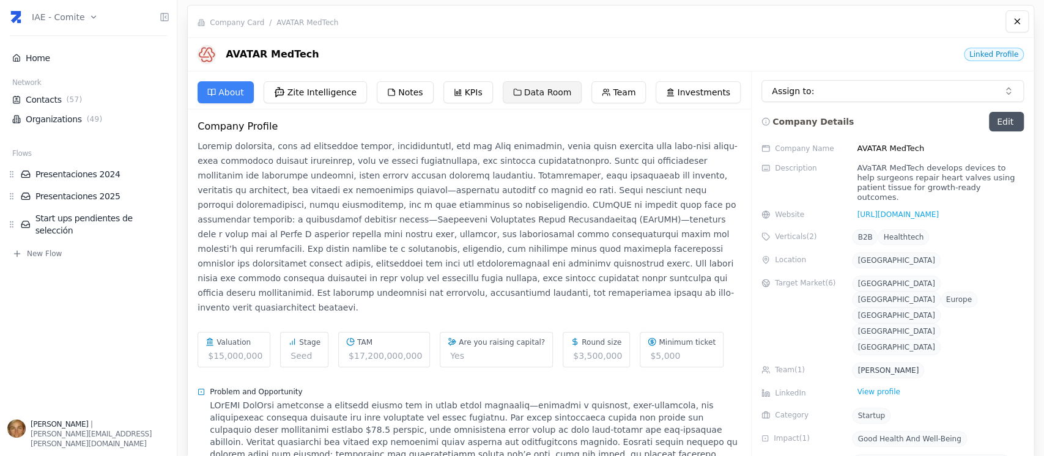
click at [542, 87] on button "Data Room" at bounding box center [542, 92] width 79 height 22
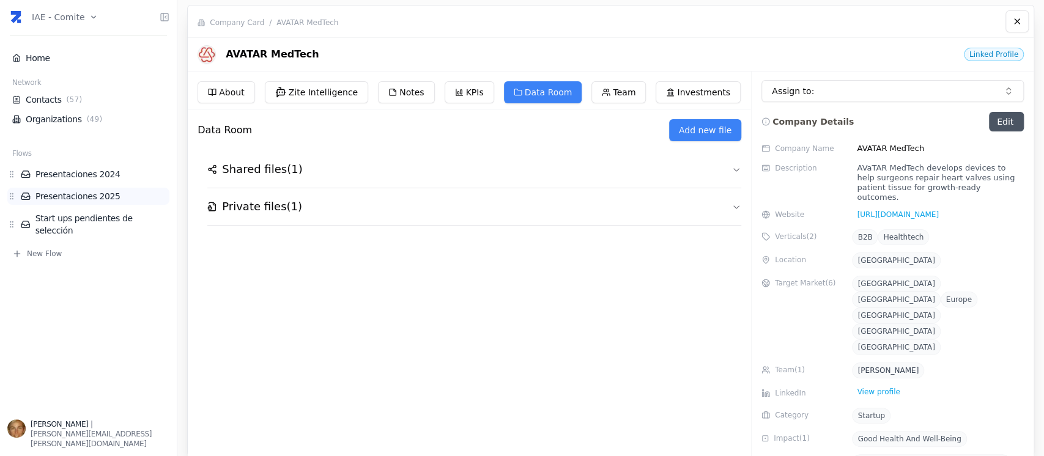
click at [106, 196] on link "Presentaciones 2025" at bounding box center [95, 196] width 149 height 12
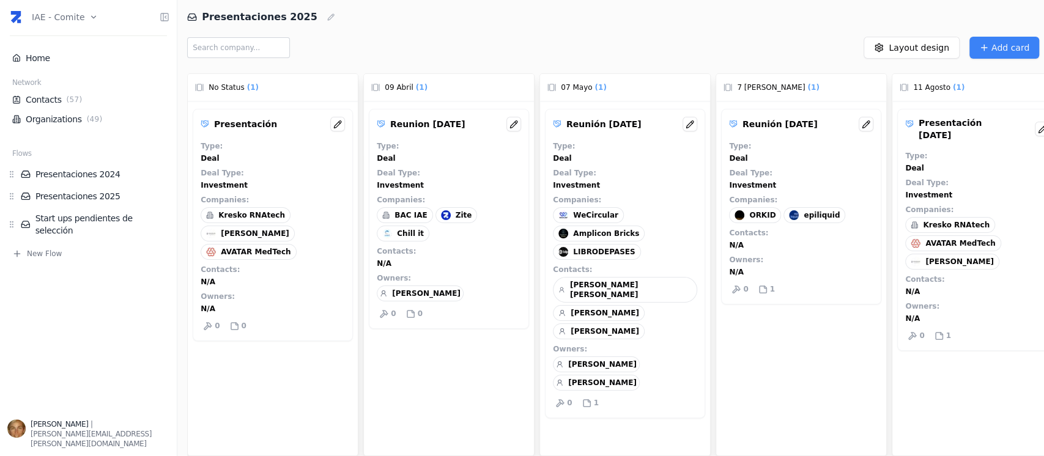
click at [1026, 243] on div "Presentación 11-8-25 Type : Deal Deal Type : Investment Companies : Kresko RNAt…" at bounding box center [977, 230] width 160 height 242
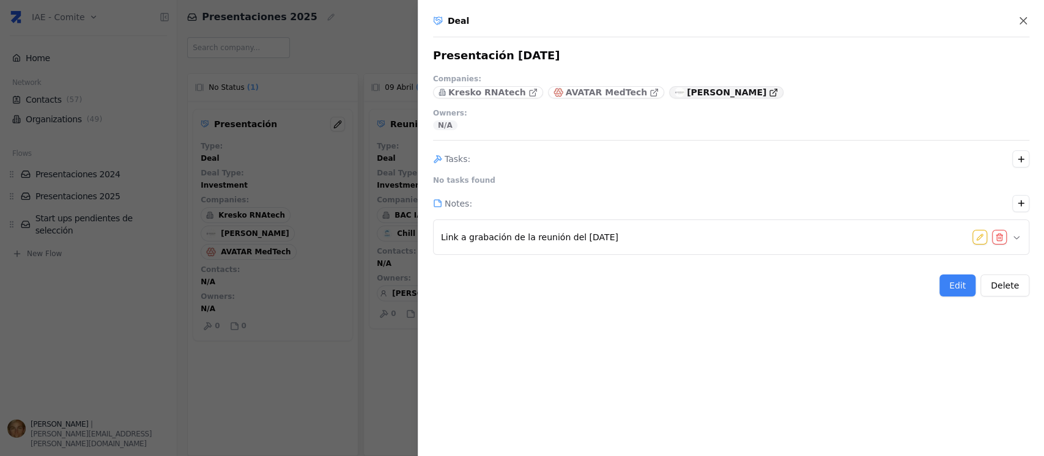
click at [689, 94] on p "[PERSON_NAME]" at bounding box center [726, 92] width 79 height 12
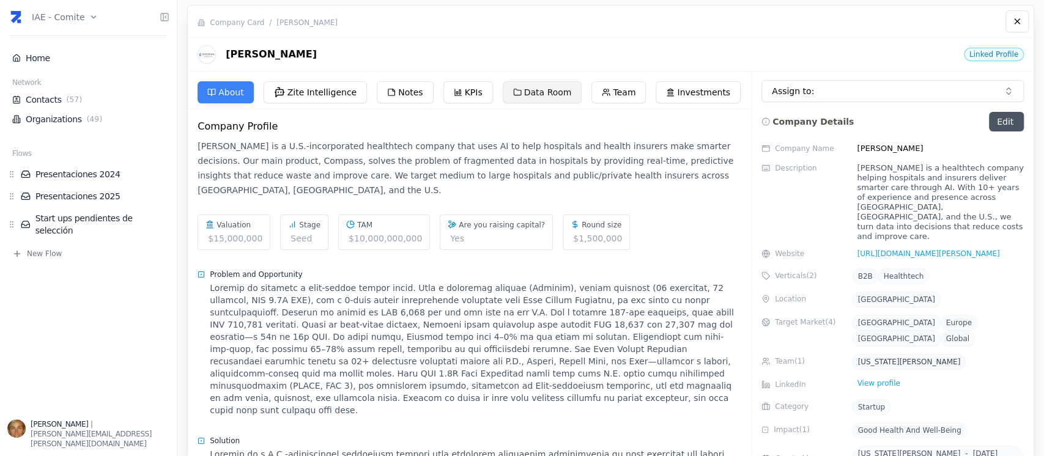
click at [542, 92] on button "Data Room" at bounding box center [542, 92] width 79 height 22
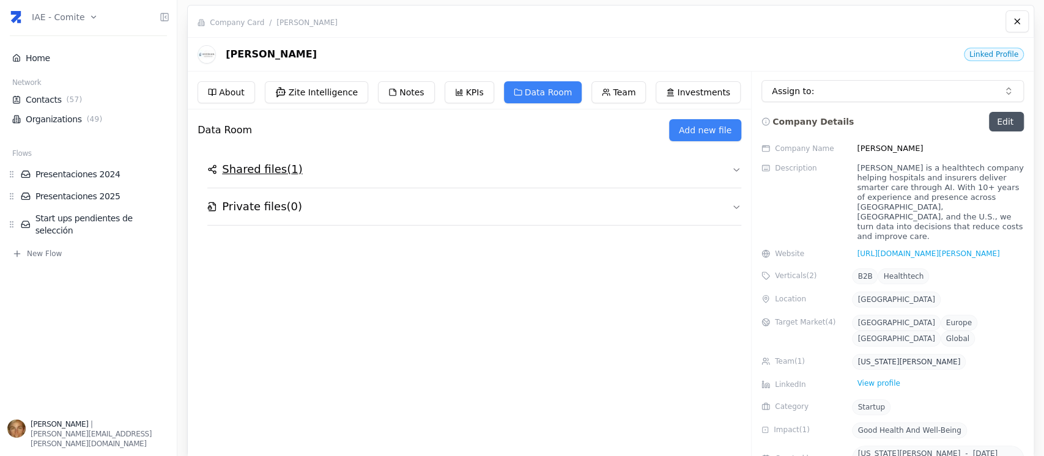
click at [261, 171] on h2 "Shared files ( 1 )" at bounding box center [262, 169] width 80 height 17
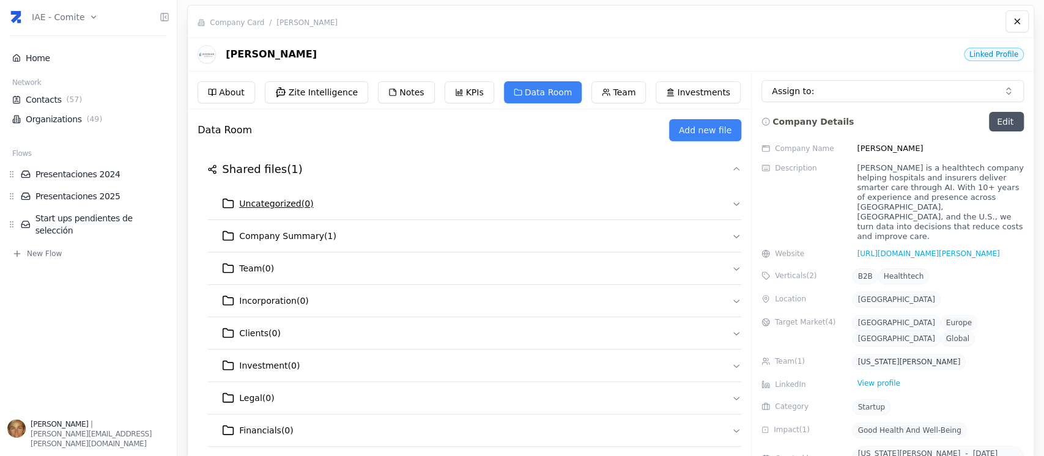
click at [342, 201] on button "Uncategorized ( 0 )" at bounding box center [474, 204] width 534 height 32
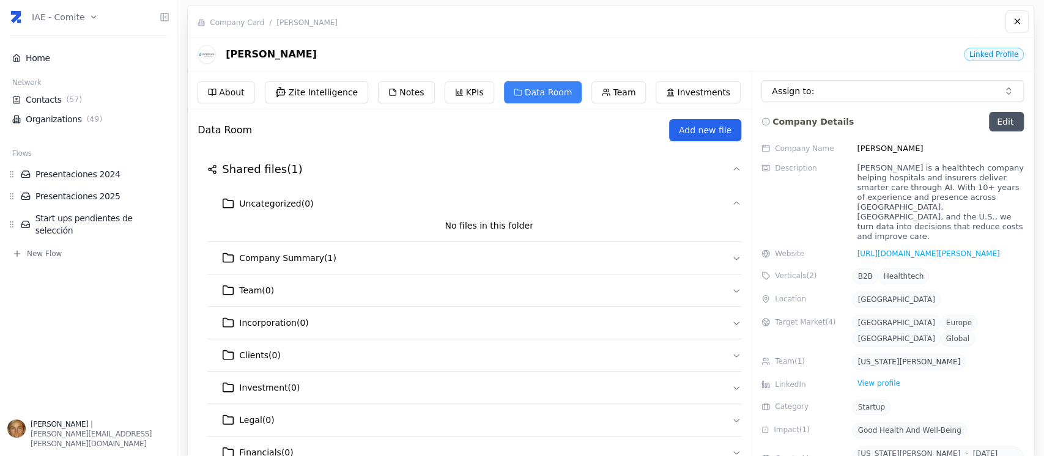
click at [714, 133] on button "Add new file" at bounding box center [705, 130] width 72 height 22
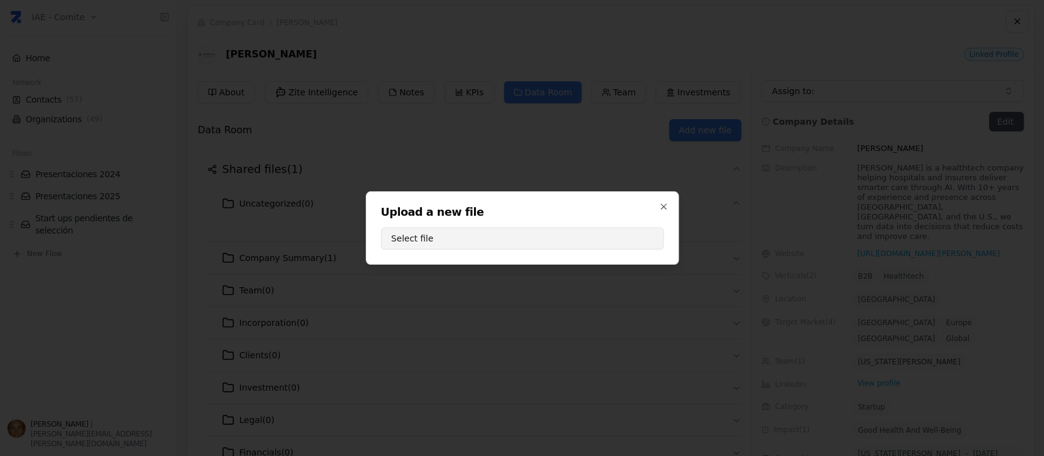
click at [530, 242] on button "Select file" at bounding box center [522, 238] width 282 height 22
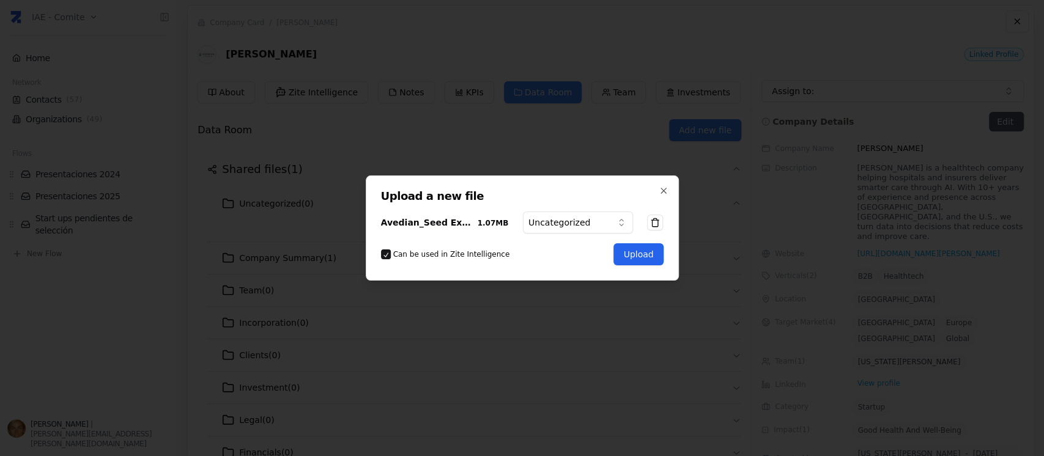
click at [638, 254] on button "Upload" at bounding box center [638, 254] width 50 height 22
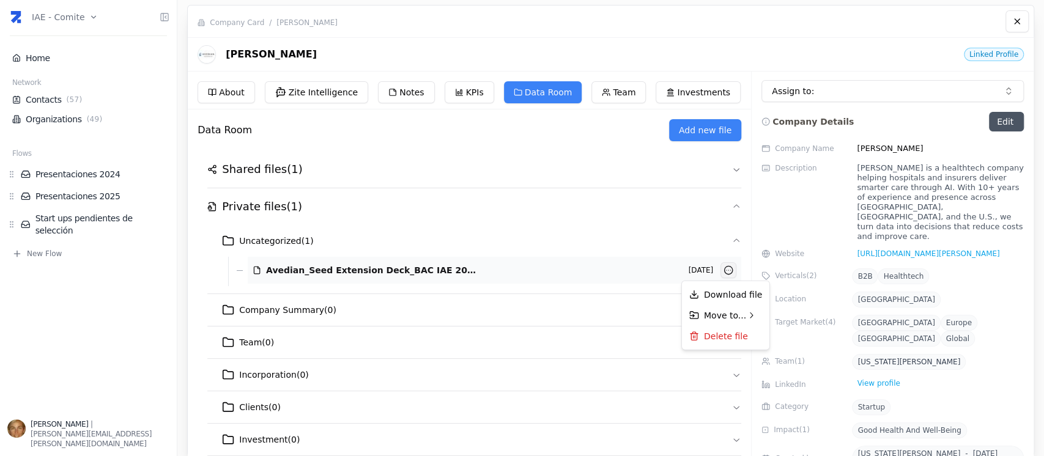
click at [723, 274] on html "IAE - Comite Home Network Contacts ( 57 ) Organizations ( 49 ) Flows Presentaci…" at bounding box center [522, 228] width 1044 height 456
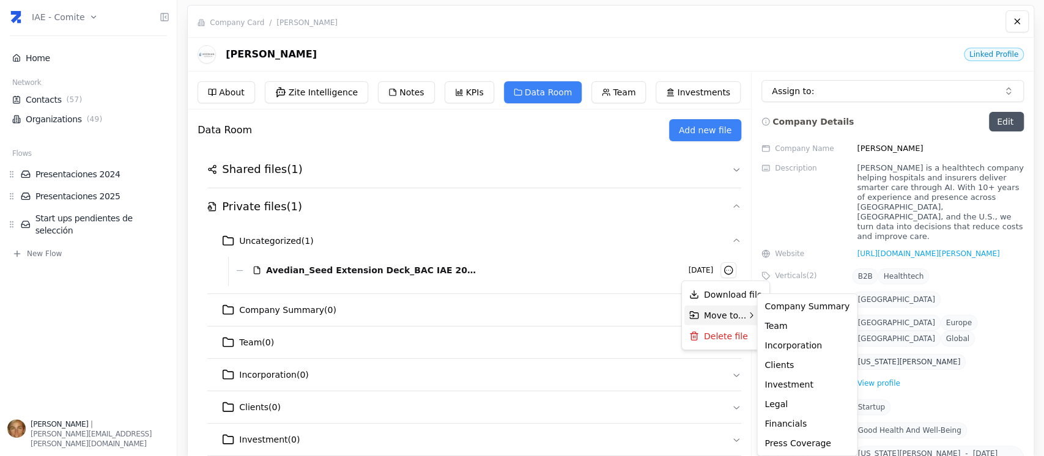
click at [729, 311] on span "Move to..." at bounding box center [725, 315] width 42 height 12
click at [814, 303] on div "Company Summary" at bounding box center [806, 307] width 95 height 20
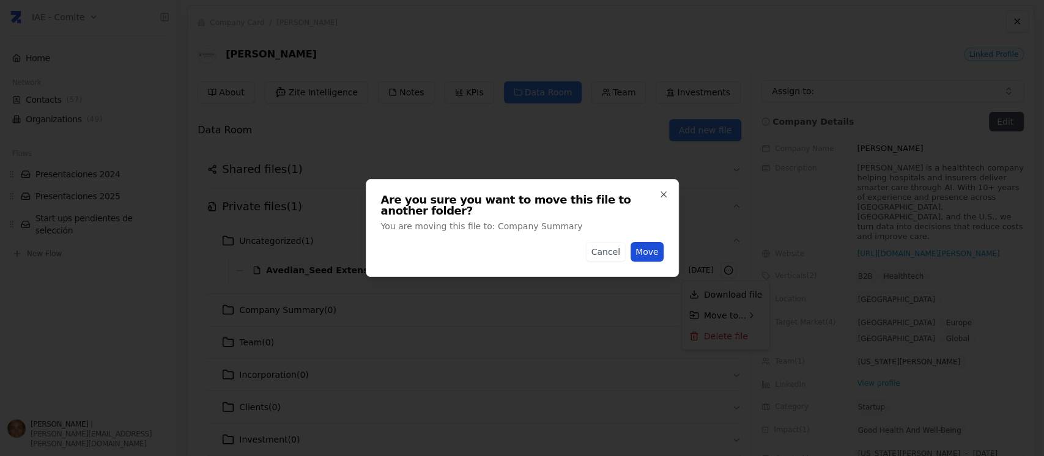
click at [654, 248] on button "Move" at bounding box center [646, 252] width 33 height 20
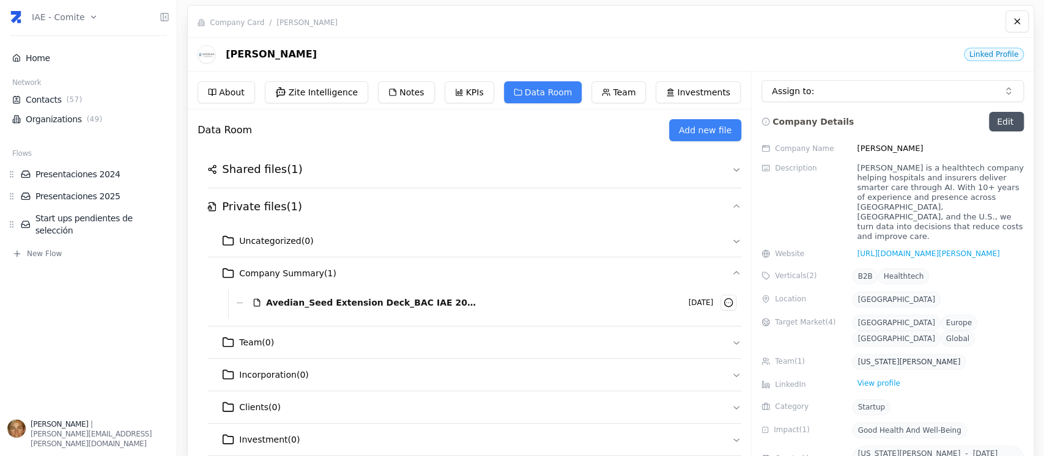
click at [93, 205] on ul "Presentaciones 2024 Presentaciones 2025 Start ups pendientes de selección" at bounding box center [88, 202] width 162 height 73
click at [98, 191] on link "Presentaciones 2025" at bounding box center [95, 196] width 149 height 12
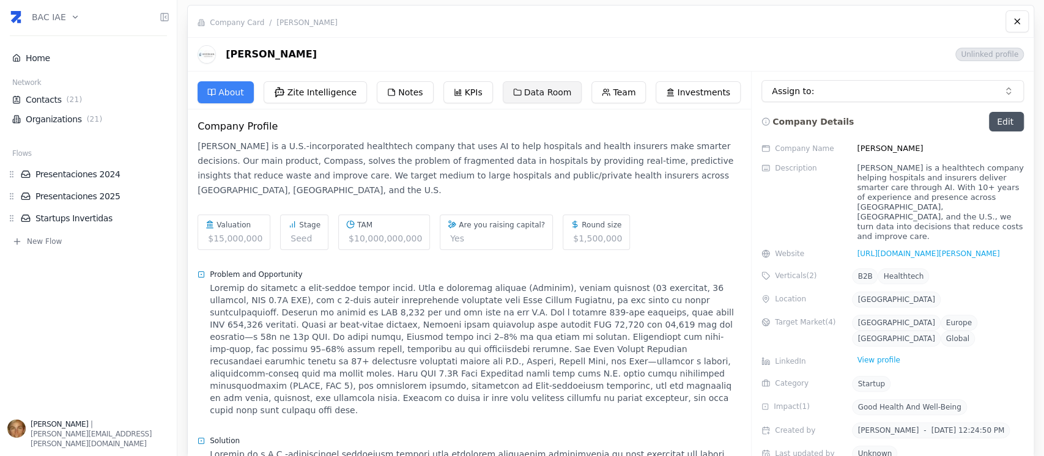
click at [540, 84] on button "Data Room" at bounding box center [542, 92] width 79 height 22
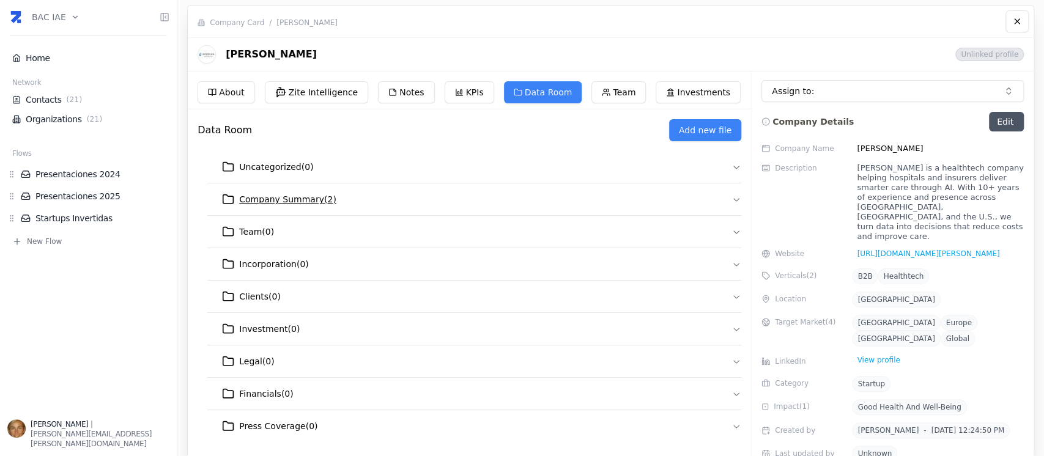
click at [278, 194] on span "Company Summary ( 2 )" at bounding box center [287, 199] width 97 height 12
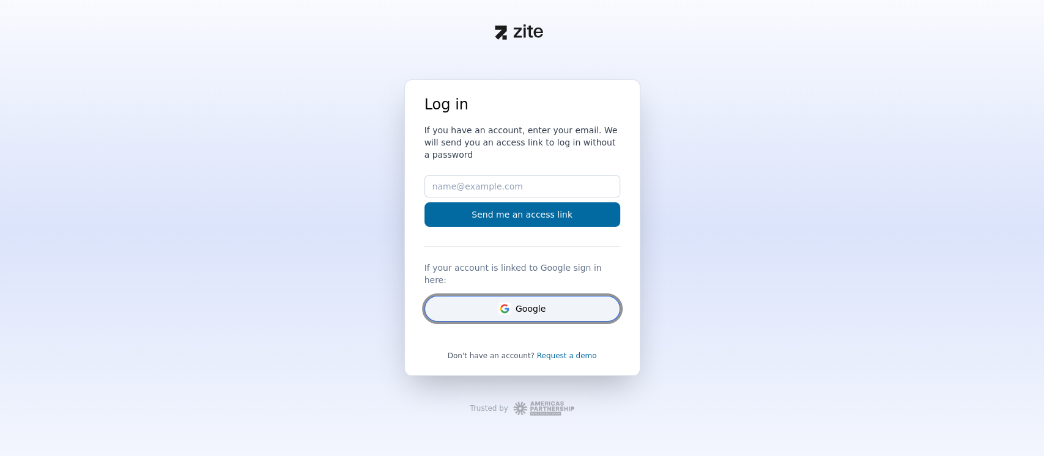
click at [577, 296] on button "Google" at bounding box center [522, 309] width 196 height 26
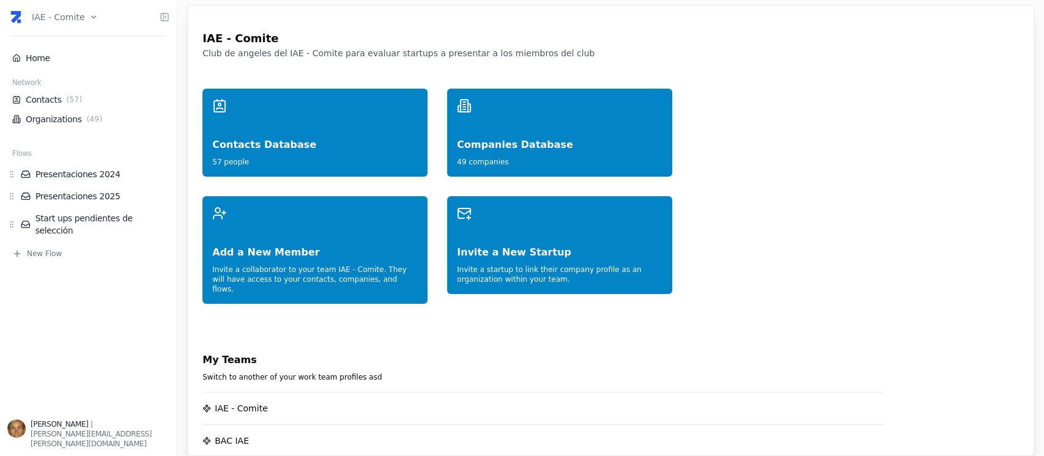
click at [89, 20] on html "IAE - Comite Home Network Contacts ( 57 ) Organizations ( 49 ) Flows Presentaci…" at bounding box center [522, 228] width 1044 height 456
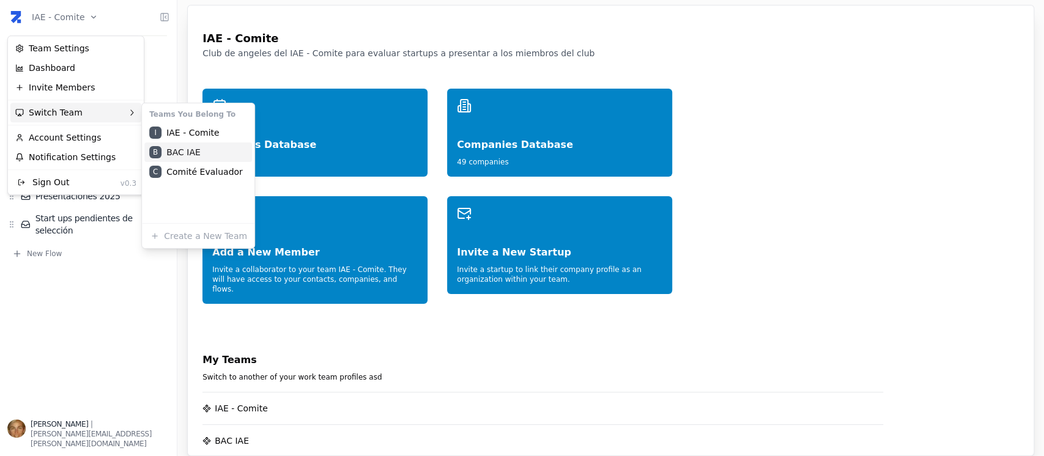
click at [215, 146] on div "B BAC IAE" at bounding box center [198, 152] width 108 height 20
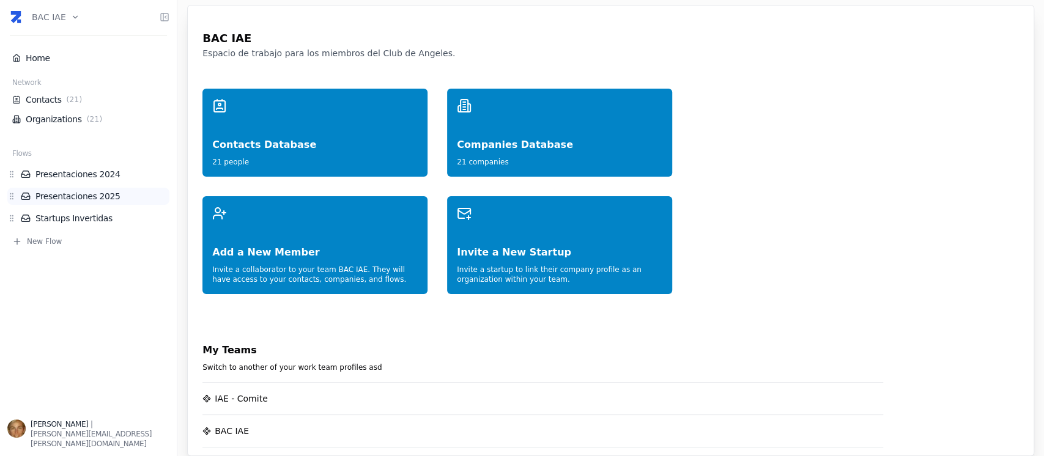
click at [81, 194] on link "Presentaciones 2025" at bounding box center [95, 196] width 149 height 12
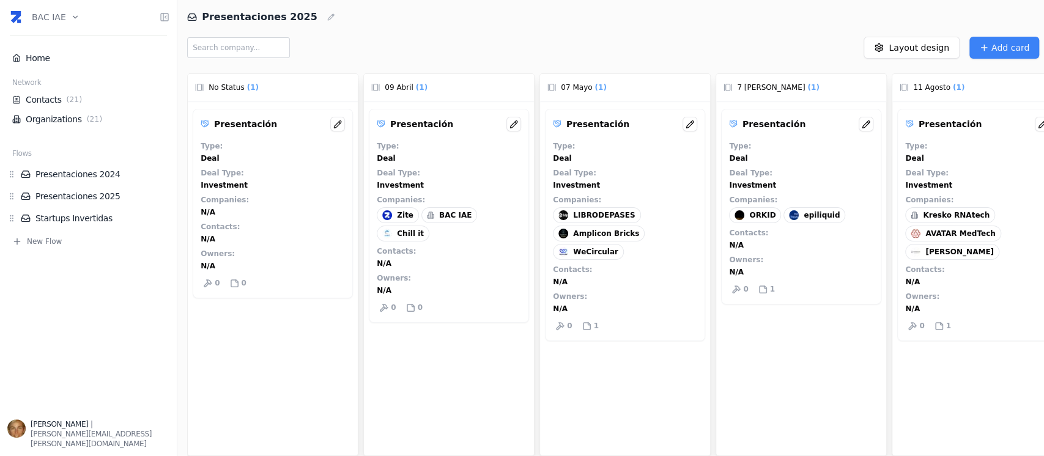
scroll to position [0, 29]
